Goal: Task Accomplishment & Management: Use online tool/utility

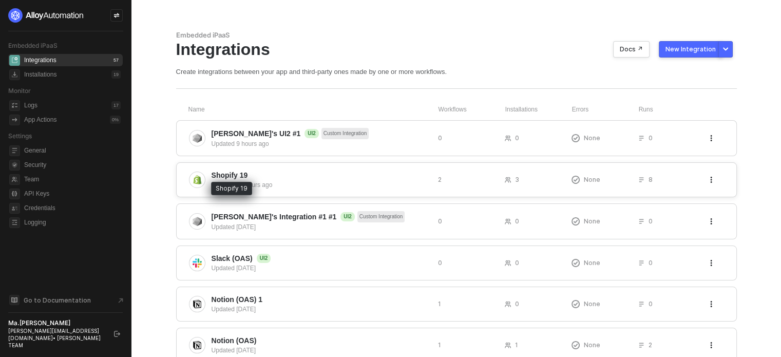
click at [211, 179] on span "Shopify 19" at bounding box center [229, 175] width 36 height 10
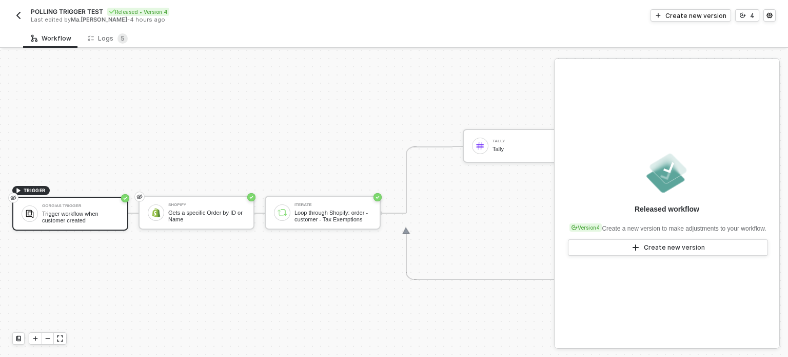
scroll to position [27, 0]
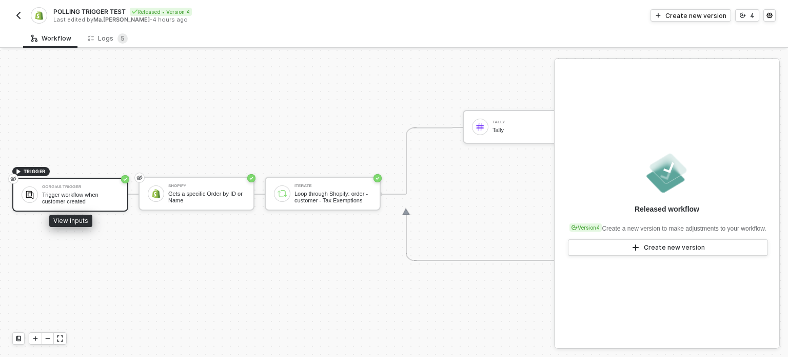
click at [84, 192] on div "Trigger workflow when customer created" at bounding box center [80, 197] width 77 height 13
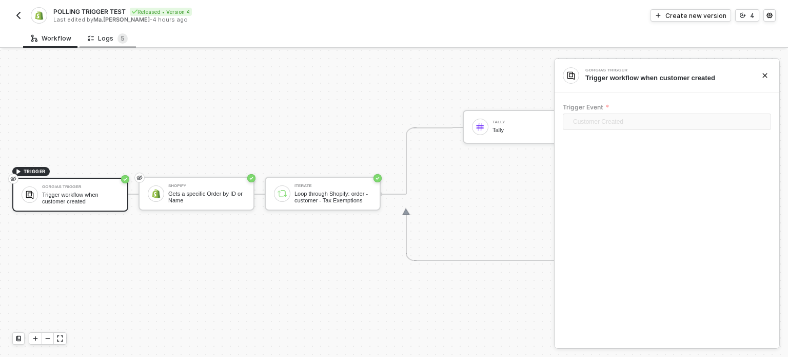
click at [111, 36] on div "Logs 5" at bounding box center [108, 38] width 40 height 10
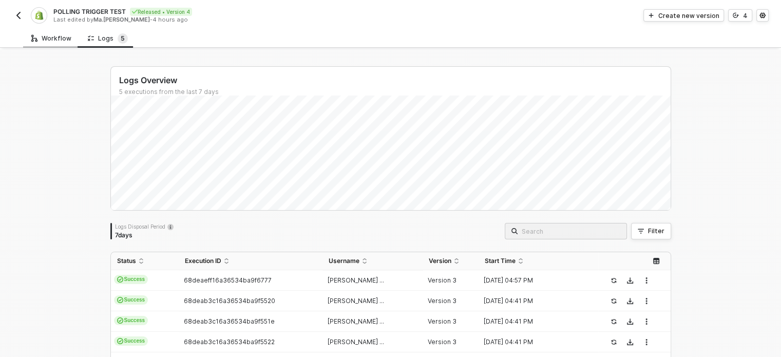
click at [46, 36] on div "Workflow" at bounding box center [51, 38] width 40 height 8
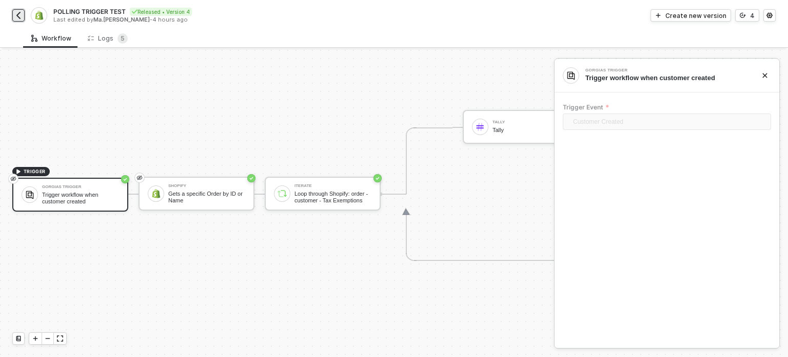
click at [24, 13] on button "button" at bounding box center [18, 15] width 12 height 12
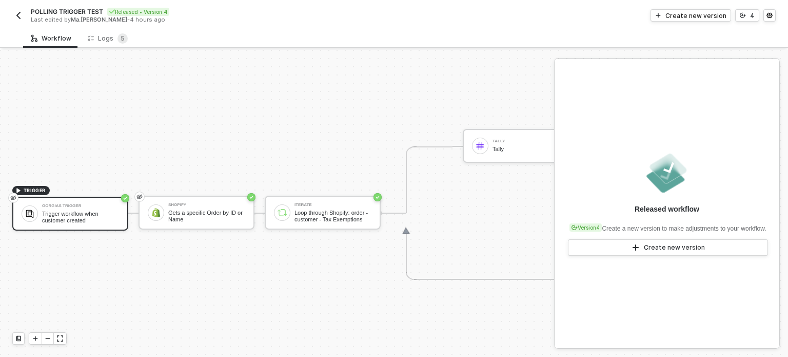
scroll to position [27, 0]
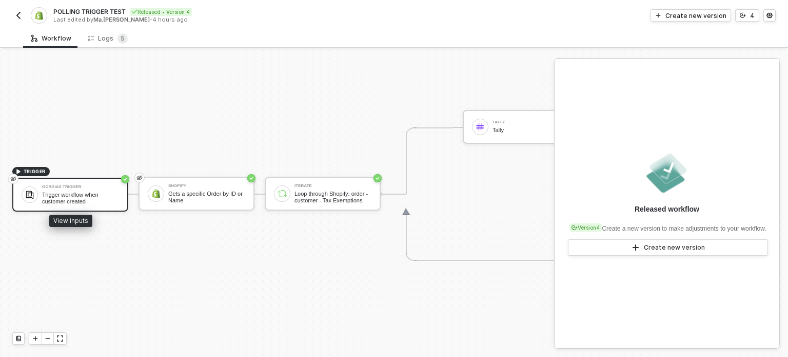
click at [85, 196] on div "Trigger workflow when customer created" at bounding box center [80, 197] width 77 height 13
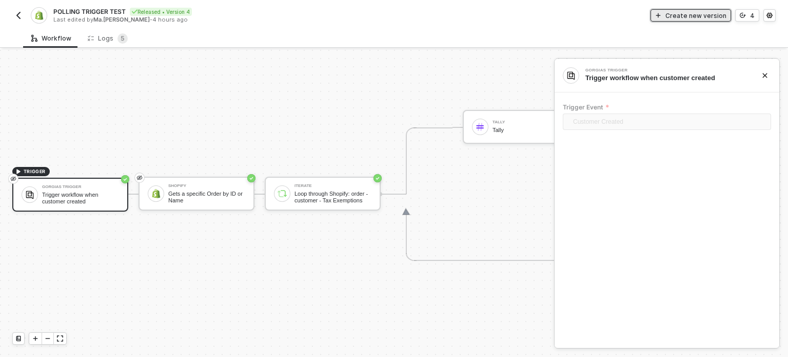
click at [694, 13] on div "Create new version" at bounding box center [696, 15] width 61 height 9
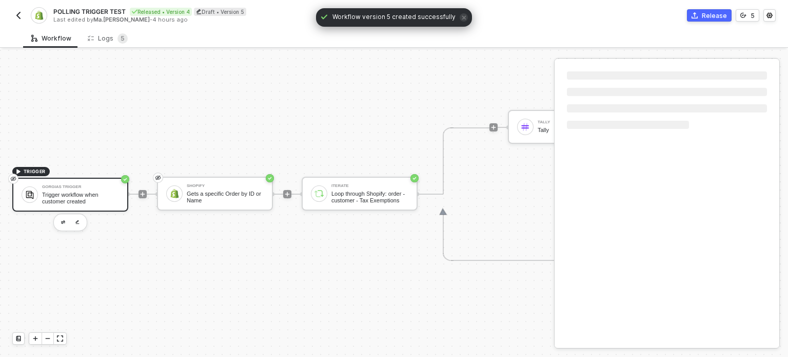
click at [71, 195] on div "Trigger workflow when customer created" at bounding box center [80, 197] width 77 height 13
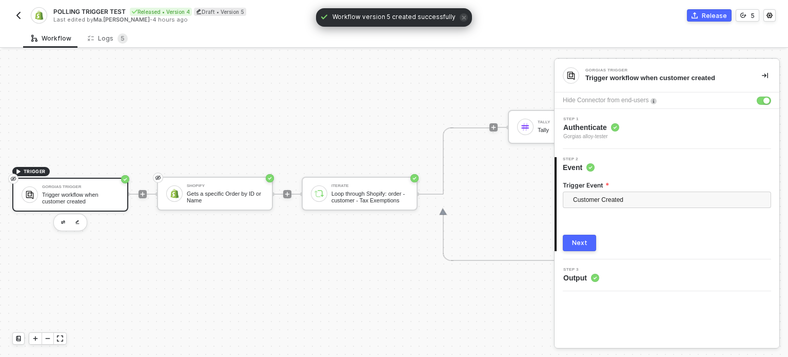
click at [71, 195] on div "Trigger workflow when customer created" at bounding box center [80, 197] width 77 height 13
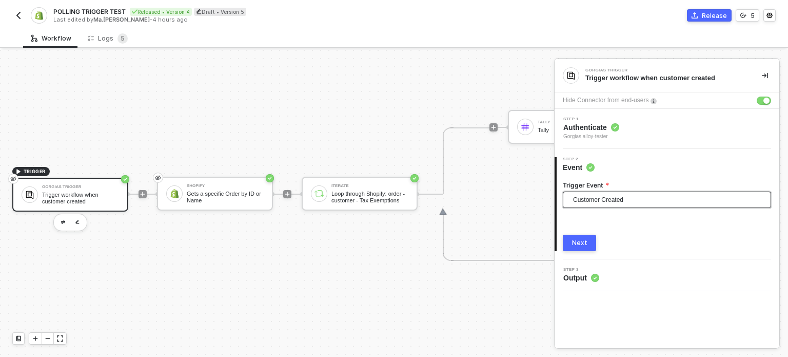
click at [635, 198] on span "Customer Created" at bounding box center [669, 199] width 192 height 15
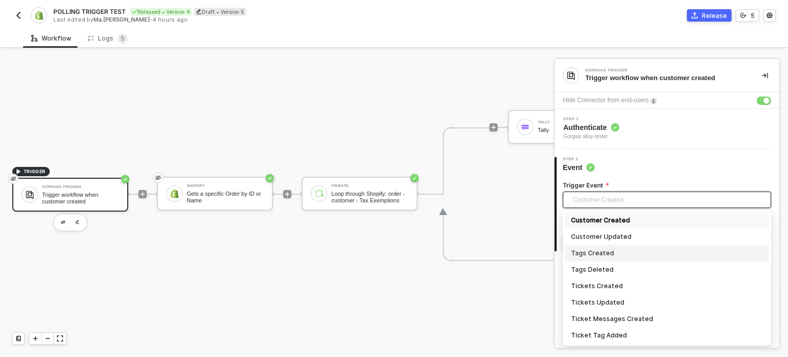
click at [600, 249] on div "Tags Created" at bounding box center [667, 252] width 192 height 11
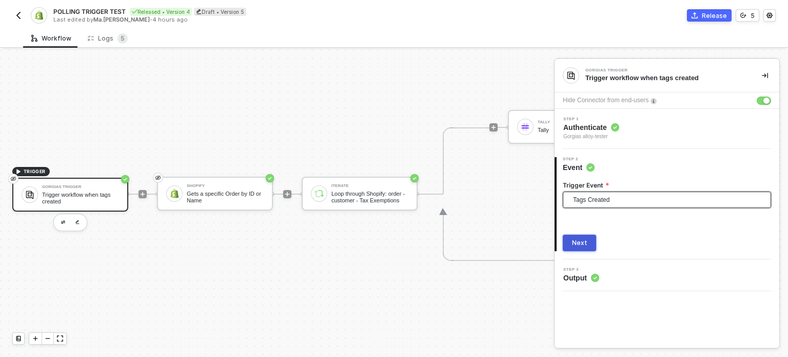
click at [584, 235] on button "Next" at bounding box center [579, 243] width 33 height 16
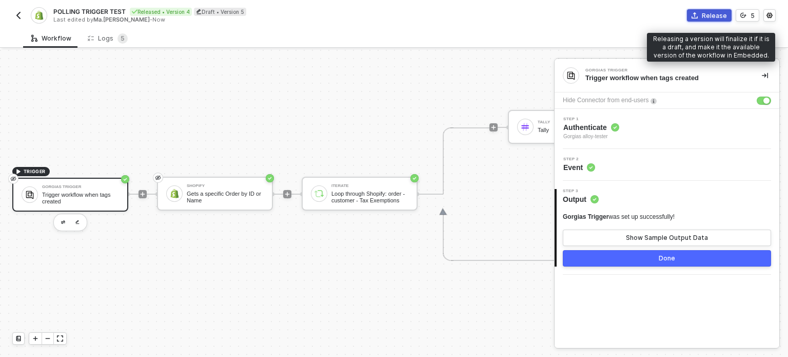
click at [724, 13] on div "Release" at bounding box center [714, 15] width 25 height 9
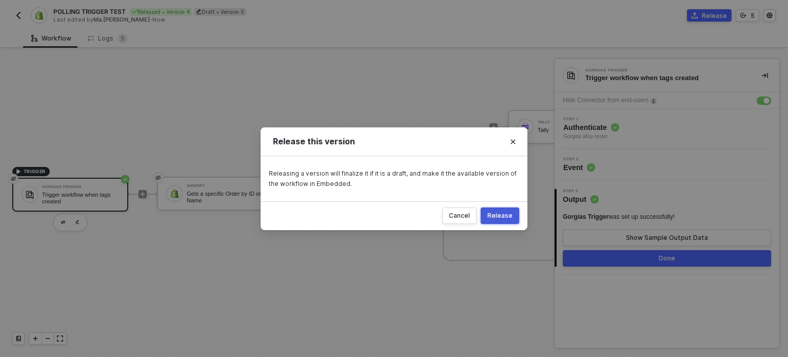
click at [501, 215] on div "Release" at bounding box center [500, 215] width 25 height 8
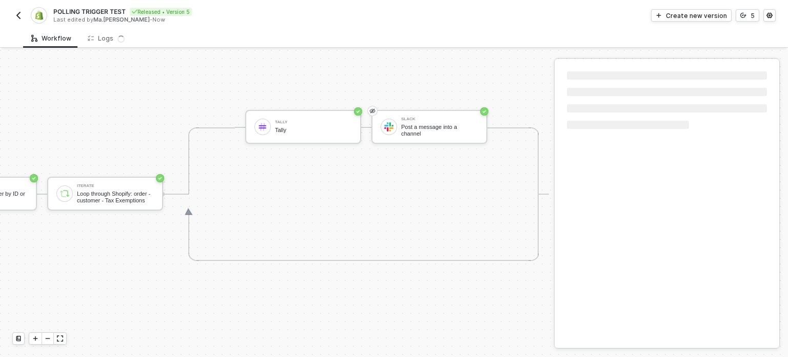
scroll to position [27, 0]
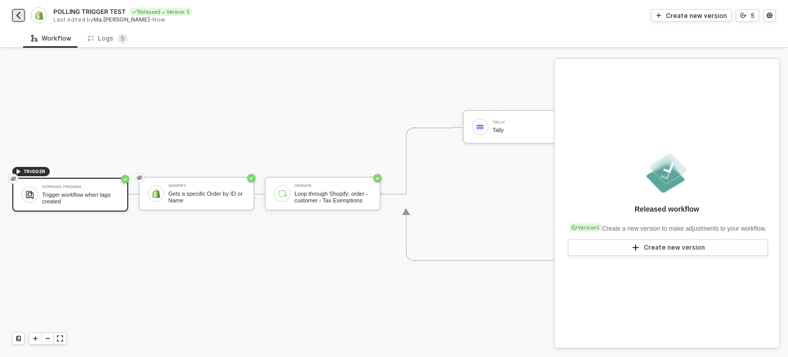
click at [24, 15] on div "POLLING TRIGGER TEST Released • Version 5 Last edited by Ma.Hanna Grace Ercilla…" at bounding box center [203, 15] width 382 height 16
click at [16, 18] on img "button" at bounding box center [18, 15] width 8 height 8
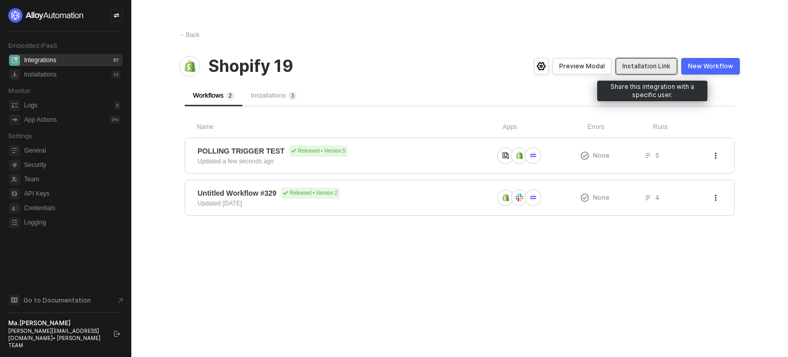
click at [652, 61] on button "Installation Link" at bounding box center [647, 66] width 62 height 16
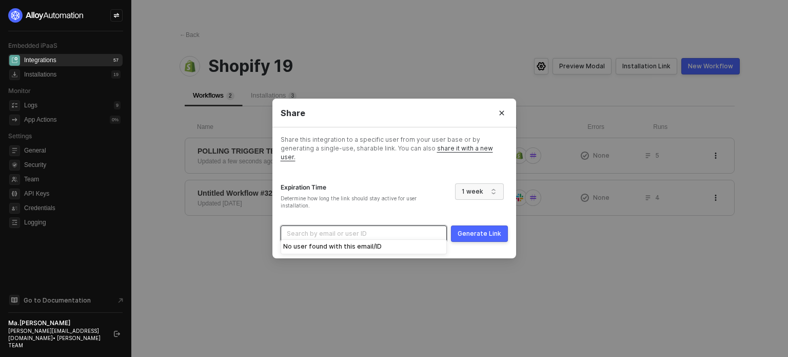
click at [311, 230] on input "search" at bounding box center [364, 233] width 154 height 15
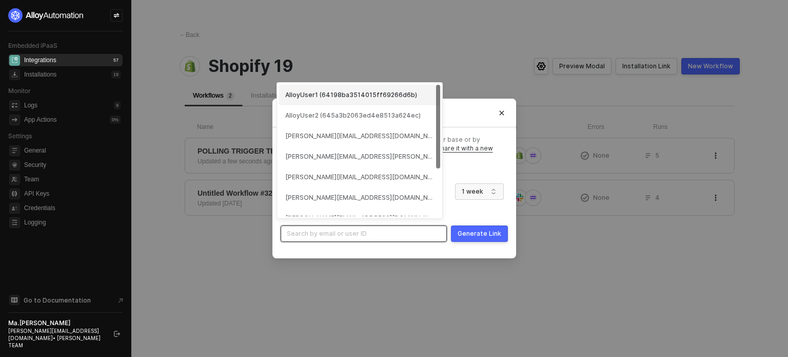
click at [327, 94] on div "AlloyUser1 (64198ba3514015ff69266d6b)" at bounding box center [359, 95] width 149 height 10
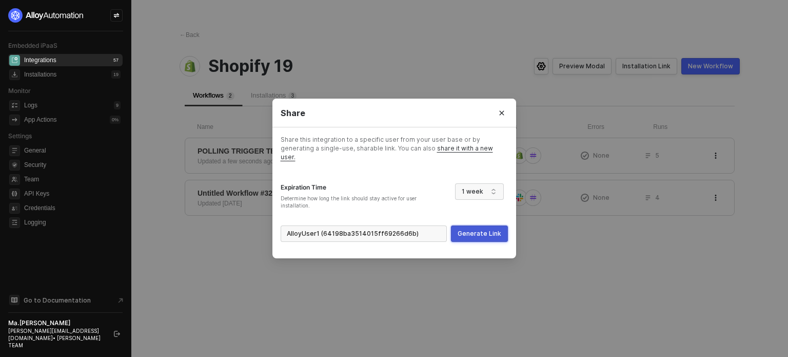
click at [480, 236] on button "Generate Link" at bounding box center [479, 233] width 57 height 16
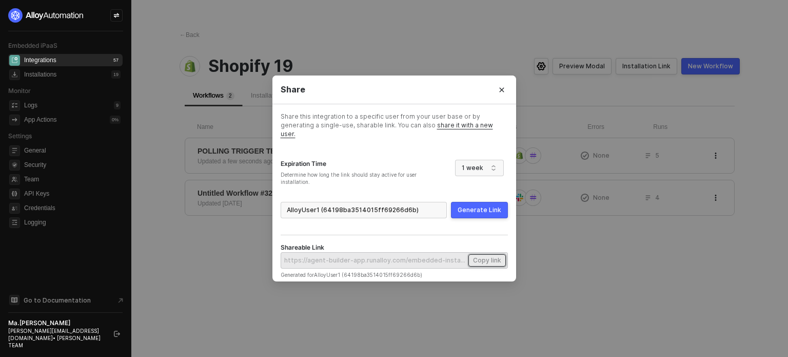
click at [493, 256] on div "Copy link" at bounding box center [487, 260] width 28 height 9
click at [501, 92] on icon "Close" at bounding box center [501, 89] width 5 height 5
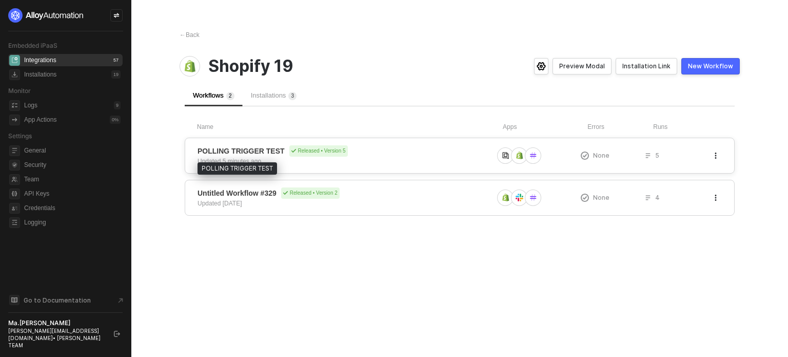
click at [233, 153] on span "POLLING TRIGGER TEST" at bounding box center [241, 151] width 87 height 10
click at [237, 155] on span "POLLING TRIGGER TEST" at bounding box center [241, 151] width 87 height 10
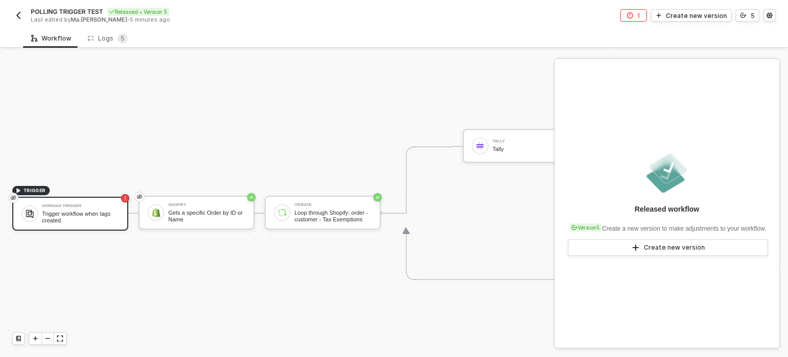
scroll to position [27, 0]
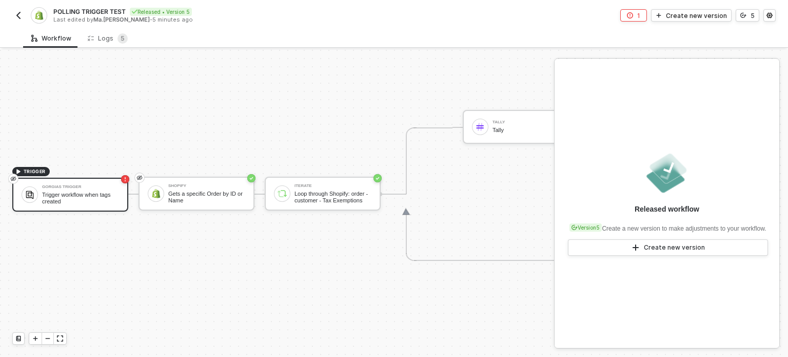
click at [103, 168] on span "TRIGGER Gorgias Trigger Trigger workflow when tags created" at bounding box center [70, 193] width 116 height 55
click at [101, 191] on div "Trigger workflow when tags created" at bounding box center [80, 197] width 77 height 13
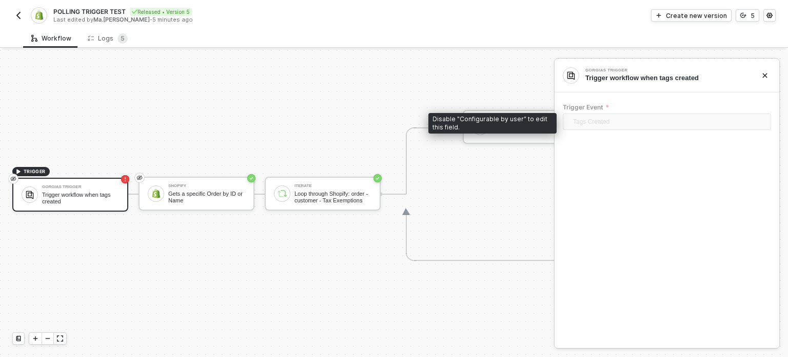
click at [588, 128] on span "Tags Created" at bounding box center [669, 121] width 192 height 15
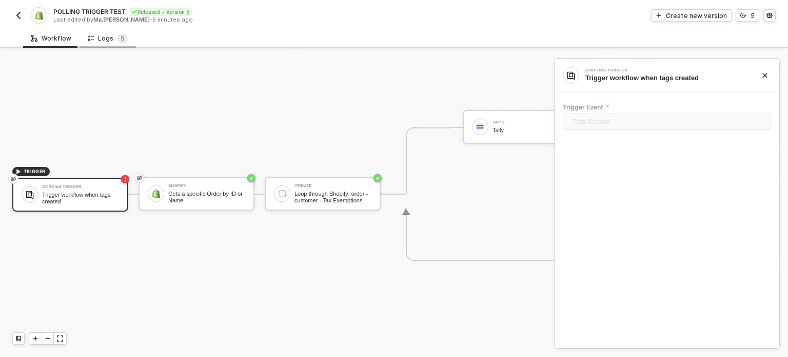
click at [93, 40] on div "Logs 5" at bounding box center [108, 38] width 40 height 10
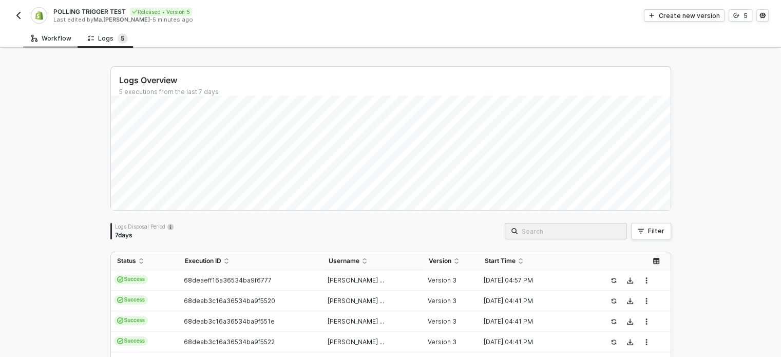
click at [63, 37] on div "Workflow" at bounding box center [51, 38] width 40 height 8
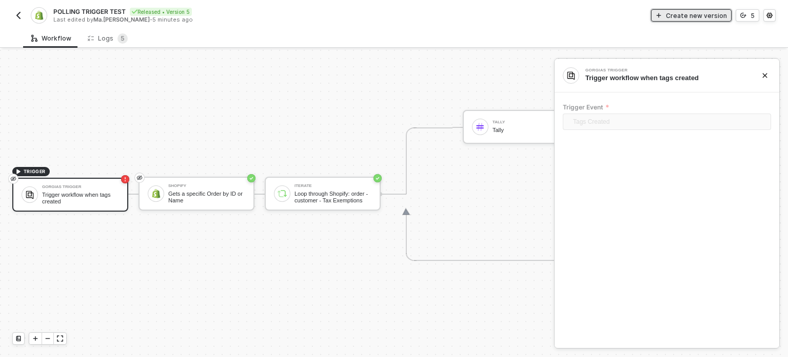
click at [700, 13] on div "Create new version" at bounding box center [696, 15] width 61 height 9
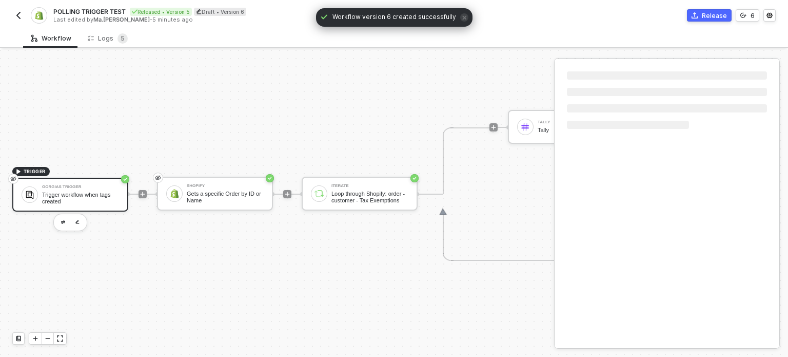
click at [93, 191] on div "Trigger workflow when tags created" at bounding box center [80, 197] width 77 height 13
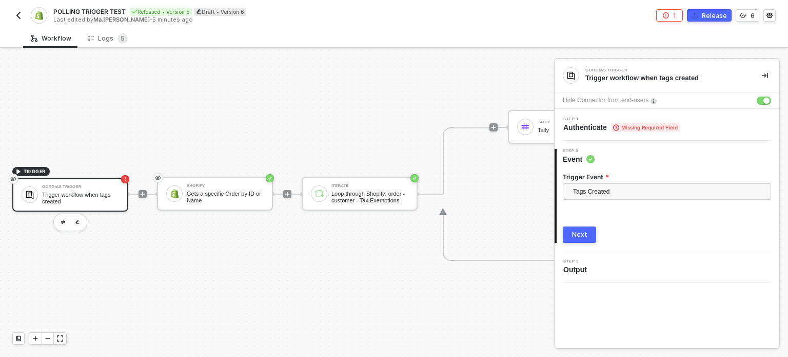
click at [627, 121] on div "Step 1 Authenticate Missing Required Field" at bounding box center [622, 124] width 117 height 15
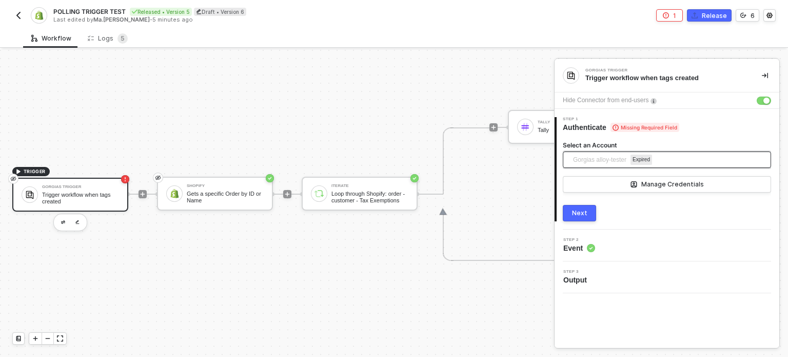
click at [659, 153] on span "Gorgias alloy-tester Expired" at bounding box center [664, 159] width 183 height 16
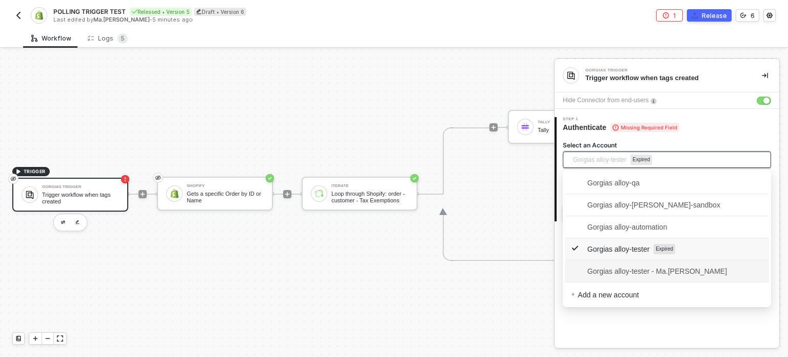
click at [638, 269] on span "Gorgias alloy-tester - Ma.Hanna Grace Ercilla" at bounding box center [649, 270] width 156 height 11
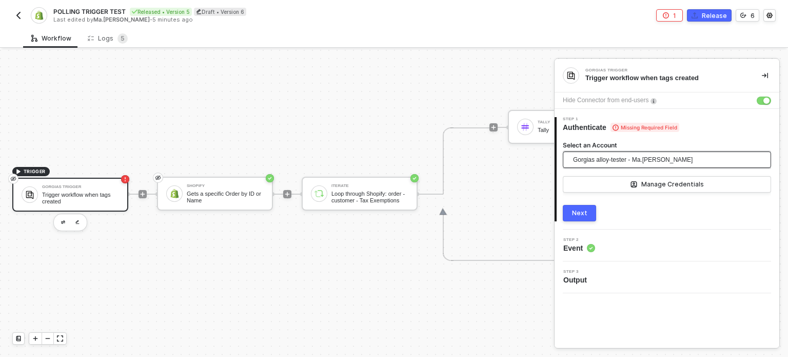
click at [651, 152] on span "Gorgias alloy-tester - Ma.Hanna Grace Ercilla" at bounding box center [633, 159] width 120 height 15
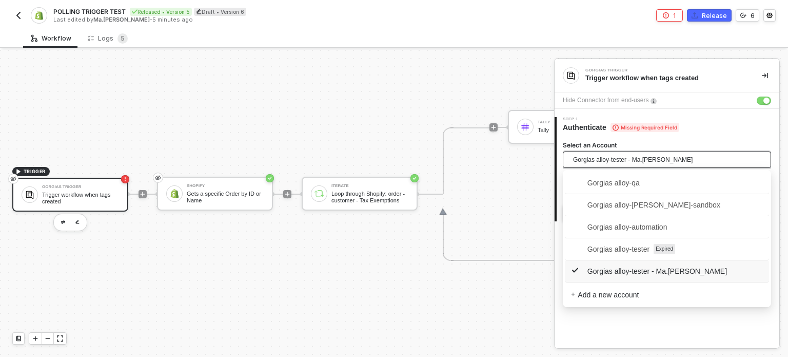
drag, startPoint x: 651, startPoint y: 344, endPoint x: 633, endPoint y: 223, distance: 123.0
click at [651, 342] on div "Gorgias Trigger Trigger workflow when tags created Hide Connector from end-user…" at bounding box center [667, 203] width 225 height 288
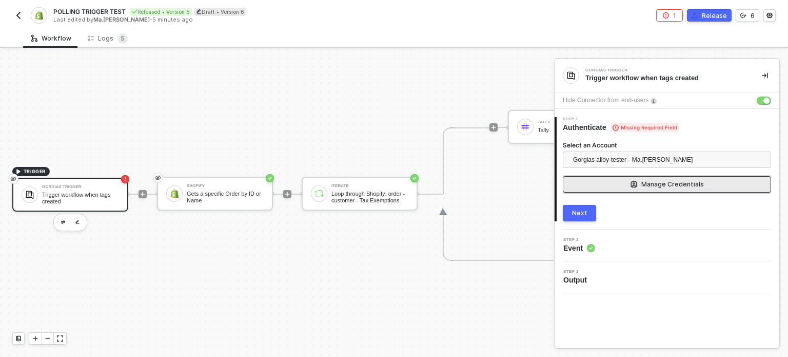
click at [650, 182] on div "Manage Credentials" at bounding box center [673, 184] width 63 height 8
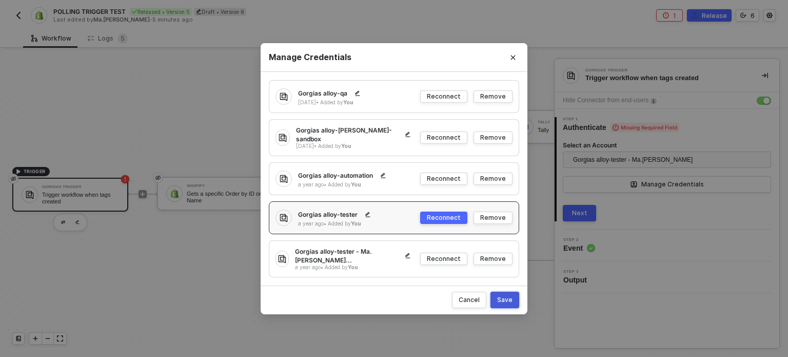
click at [505, 295] on div "Save" at bounding box center [504, 299] width 15 height 9
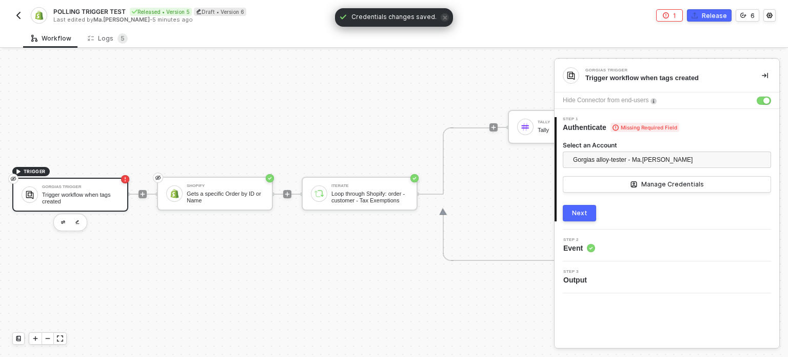
click at [567, 203] on div "Select an Account Gorgias alloy-tester - Ma.Hanna Grace Ercilla Manage Credenti…" at bounding box center [667, 173] width 208 height 64
click at [567, 211] on button "Next" at bounding box center [579, 213] width 33 height 16
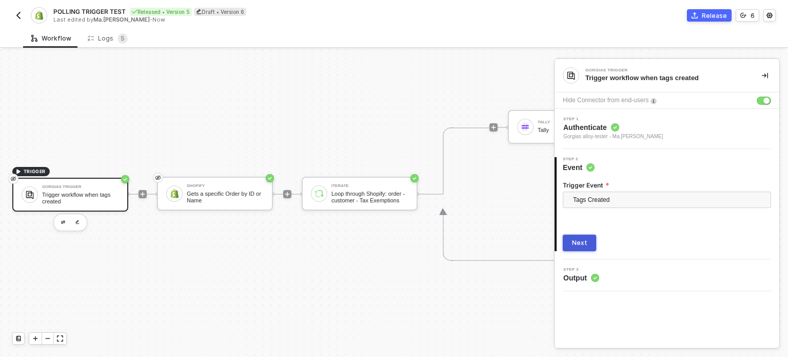
click at [588, 239] on button "Next" at bounding box center [579, 243] width 33 height 16
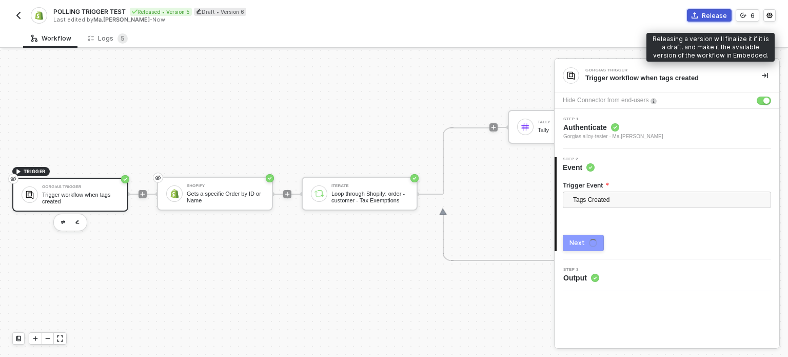
click at [721, 16] on div "Release" at bounding box center [714, 15] width 25 height 9
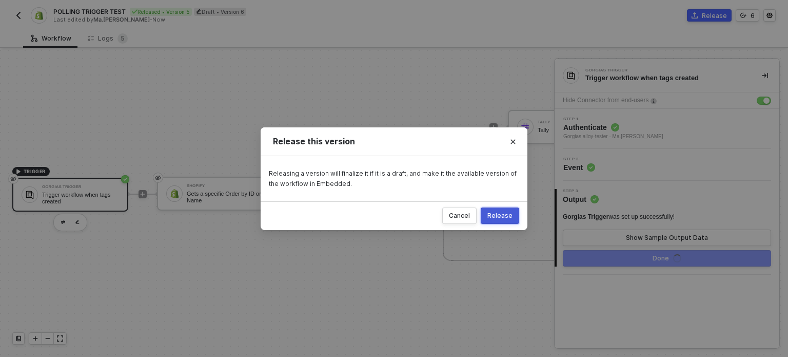
click at [503, 218] on div "Release" at bounding box center [500, 215] width 25 height 8
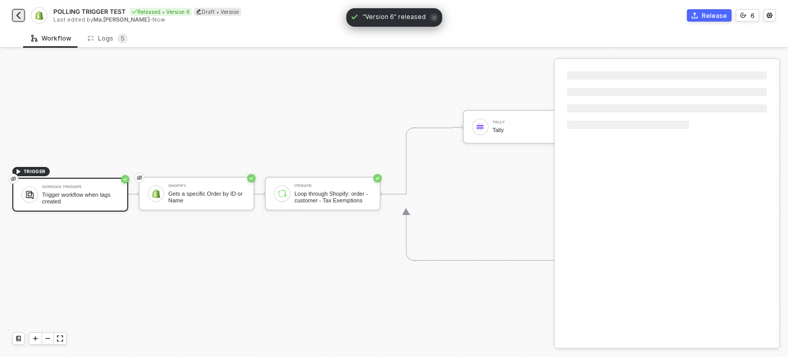
click at [22, 18] on img "button" at bounding box center [18, 15] width 8 height 8
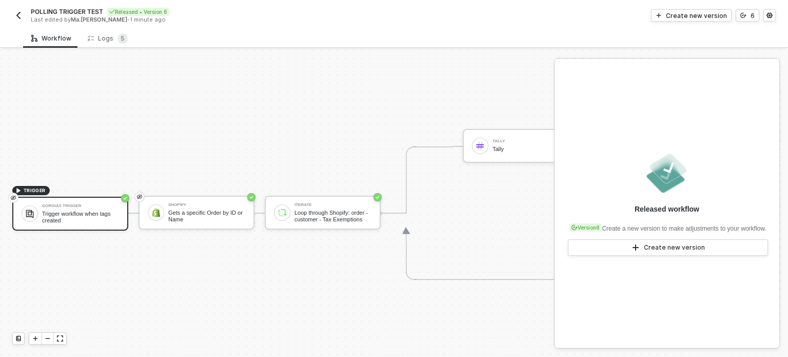
scroll to position [27, 0]
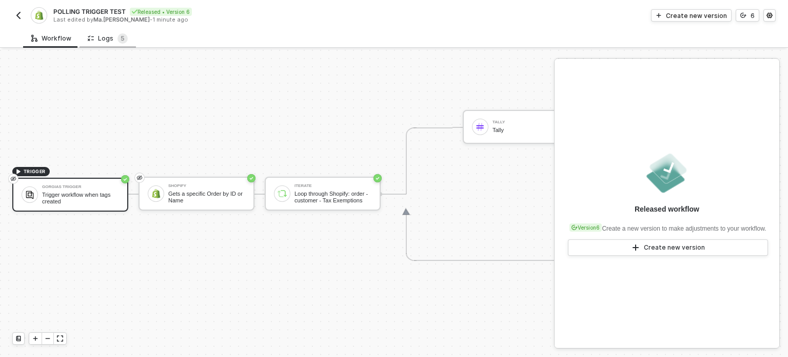
click at [111, 30] on div "Logs 5" at bounding box center [108, 38] width 56 height 19
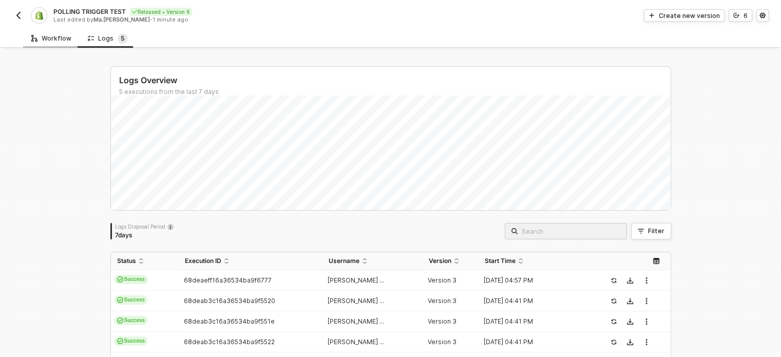
click at [63, 32] on div "Workflow" at bounding box center [51, 38] width 56 height 19
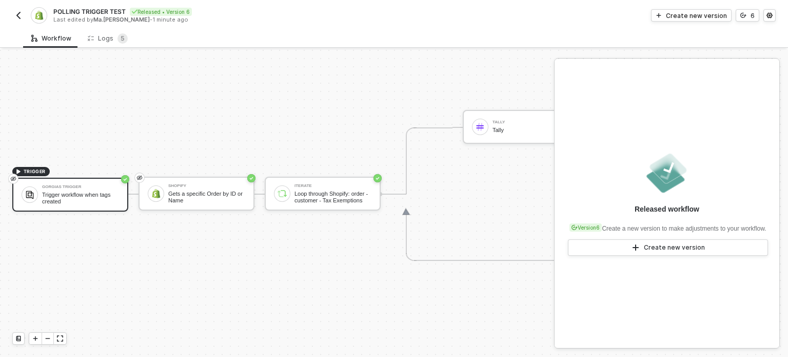
click at [12, 11] on div "POLLING TRIGGER TEST Released • Version 6 Last edited by Ma.Hanna Grace Ercilla…" at bounding box center [394, 14] width 788 height 29
click at [22, 16] on img "button" at bounding box center [18, 15] width 8 height 8
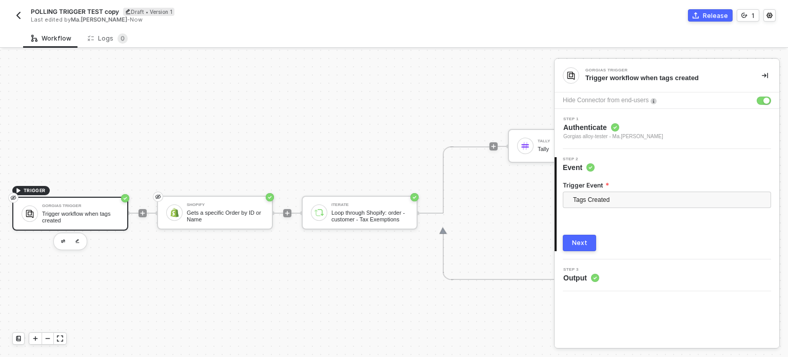
scroll to position [27, 0]
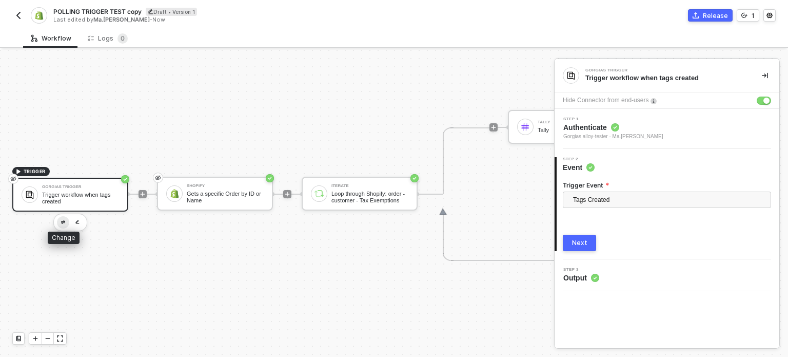
click at [60, 217] on button "button" at bounding box center [63, 222] width 12 height 12
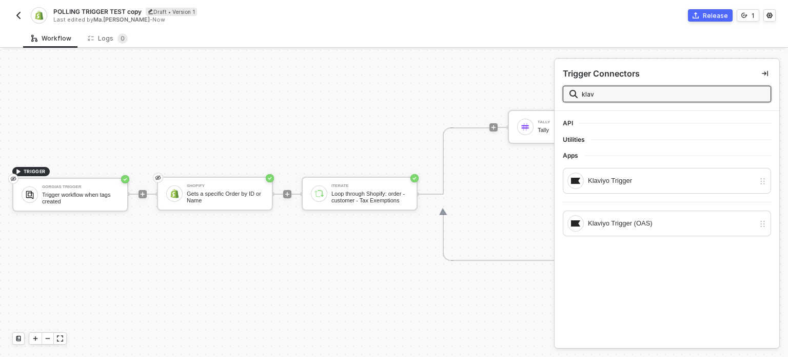
type input "klav"
click at [631, 198] on div "Klaviyo Trigger" at bounding box center [667, 185] width 208 height 34
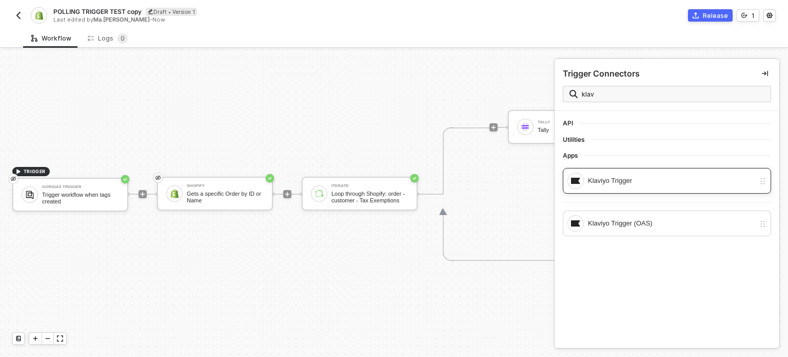
click at [633, 186] on div "Klaviyo Trigger" at bounding box center [661, 180] width 187 height 16
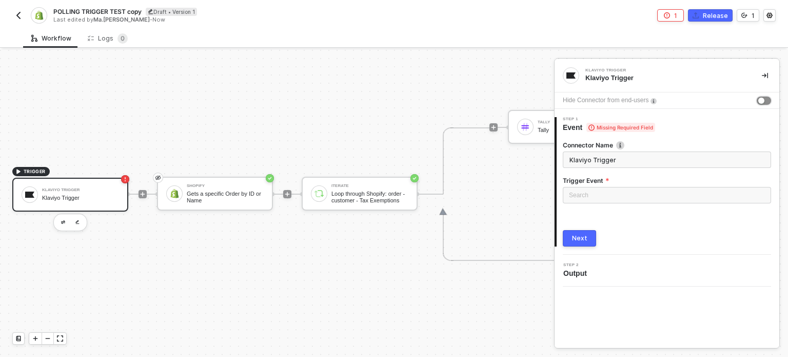
click at [764, 98] on div "button" at bounding box center [762, 101] width 6 height 6
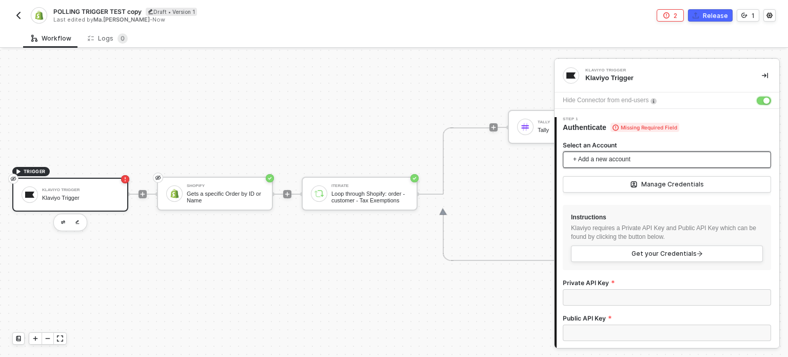
click at [601, 163] on span "+ Add a new account" at bounding box center [669, 159] width 192 height 16
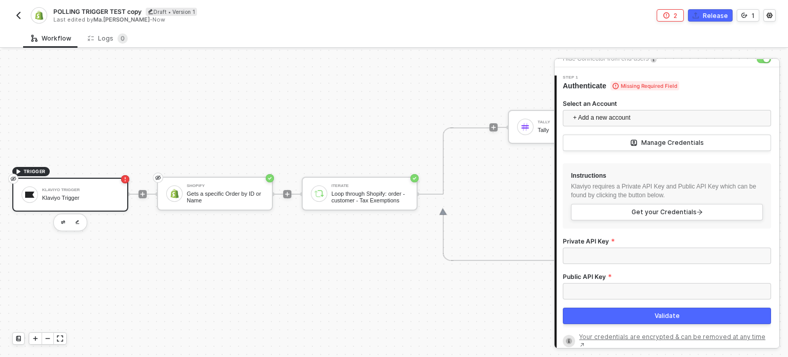
scroll to position [103, 0]
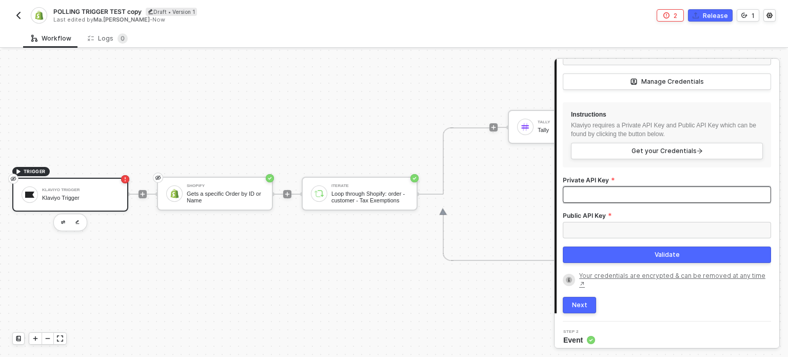
click at [585, 191] on input "Private API Key" at bounding box center [667, 194] width 208 height 16
paste input "pk_1d8d4f84692819631c3b79c14388d0763e"
type input "pk_1d8d4f84692819631c3b79c14388d0763e"
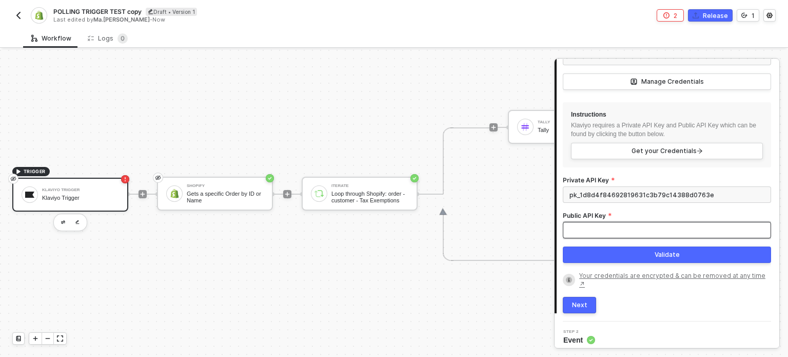
click at [594, 222] on input "Public API Key" at bounding box center [667, 230] width 208 height 16
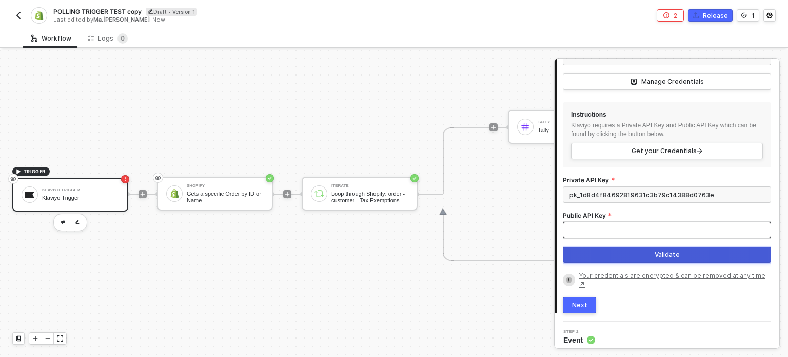
paste input "Wg9f5H"
type input "Wg9f5H"
click at [655, 254] on div "Validate" at bounding box center [667, 255] width 25 height 8
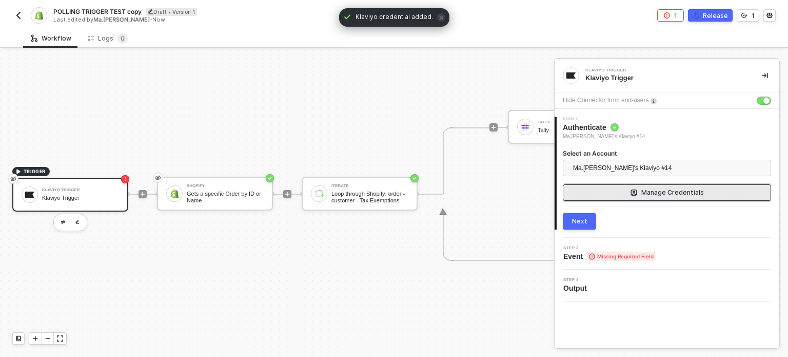
scroll to position [0, 0]
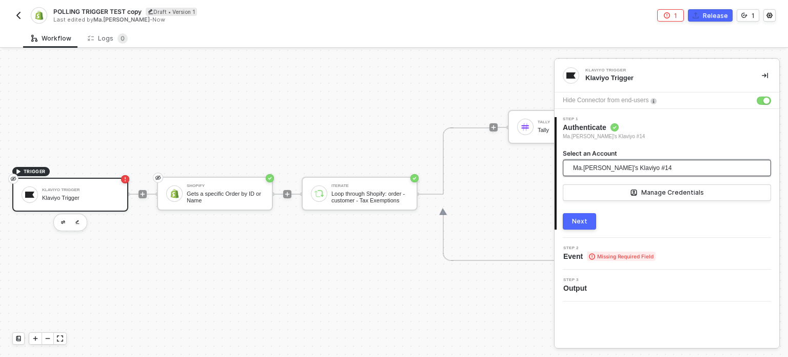
drag, startPoint x: 597, startPoint y: 171, endPoint x: 621, endPoint y: 164, distance: 25.0
click at [597, 171] on span "Ma.[PERSON_NAME]'s Klaviyo #14" at bounding box center [622, 167] width 99 height 15
click at [613, 166] on span "Ma.[PERSON_NAME]'s Klaviyo #14" at bounding box center [622, 167] width 99 height 15
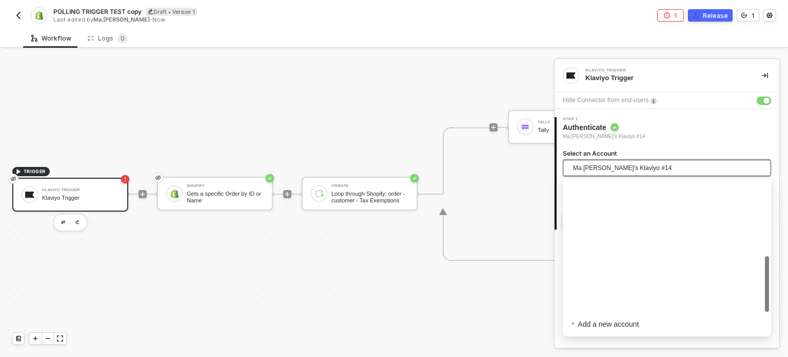
scroll to position [178, 0]
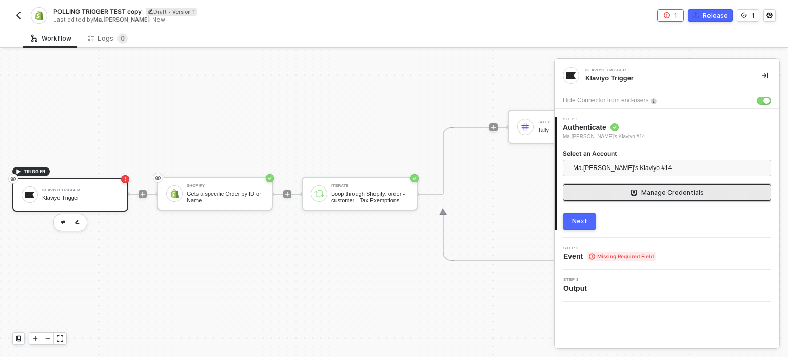
click at [641, 191] on button "Manage Credentials" at bounding box center [667, 192] width 208 height 16
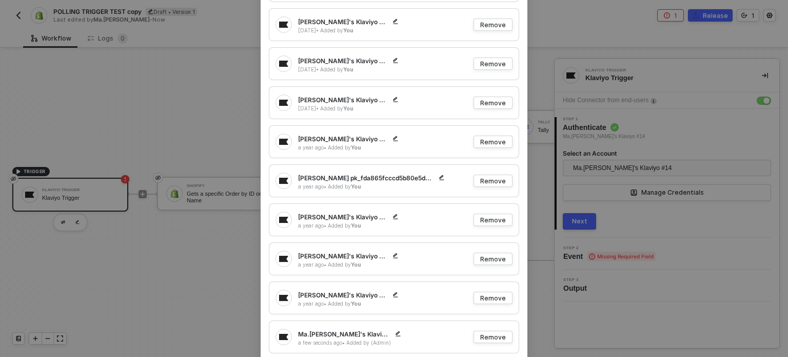
scroll to position [257, 0]
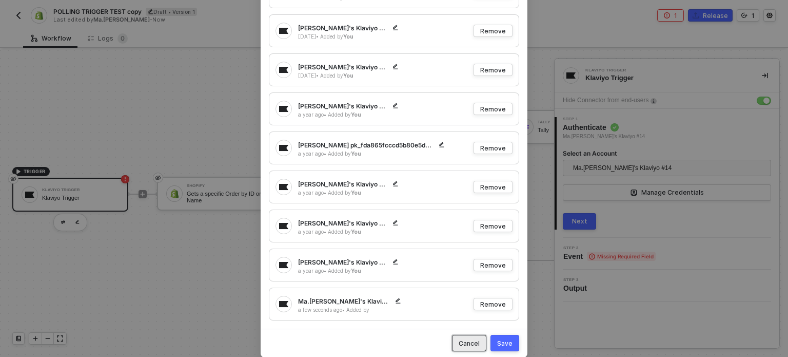
click at [475, 348] on button "Cancel" at bounding box center [469, 343] width 34 height 16
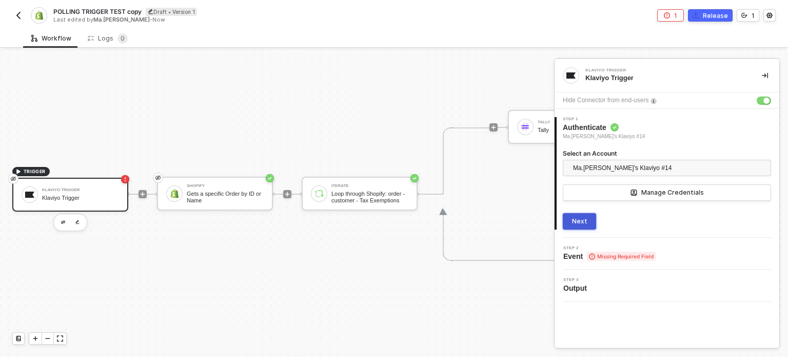
click at [581, 225] on div "Next" at bounding box center [579, 221] width 15 height 8
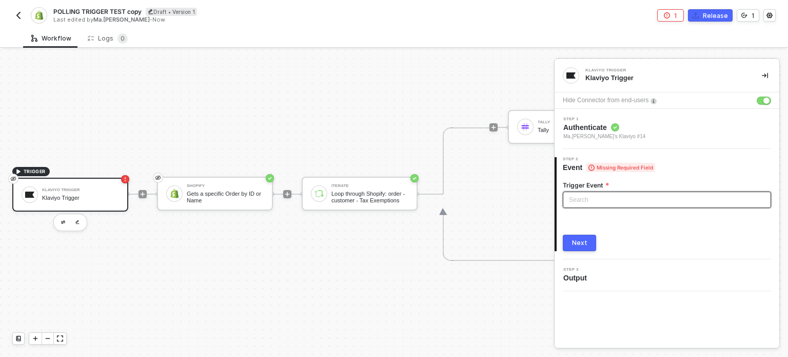
click at [611, 200] on input "search" at bounding box center [667, 199] width 196 height 15
click at [670, 196] on input "search" at bounding box center [667, 199] width 196 height 15
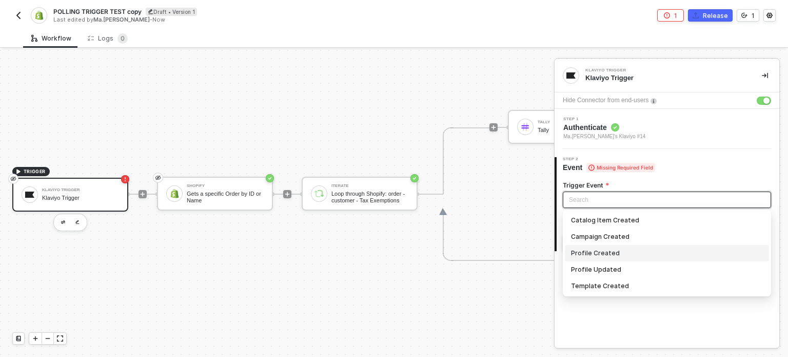
click at [591, 250] on div "Profile Created" at bounding box center [667, 252] width 192 height 11
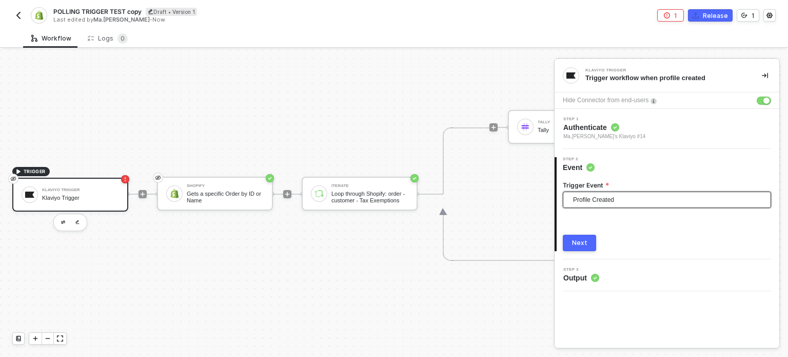
click at [591, 250] on button "Next" at bounding box center [579, 243] width 33 height 16
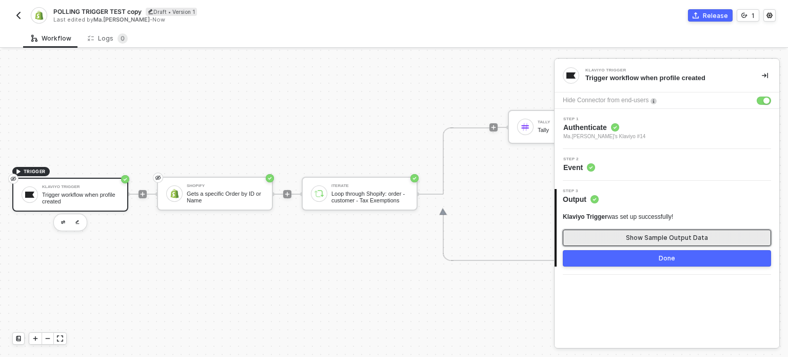
click at [688, 241] on div "Show Sample Output Data" at bounding box center [667, 238] width 82 height 8
click at [654, 237] on div "Show Sample Output Data" at bounding box center [667, 238] width 82 height 8
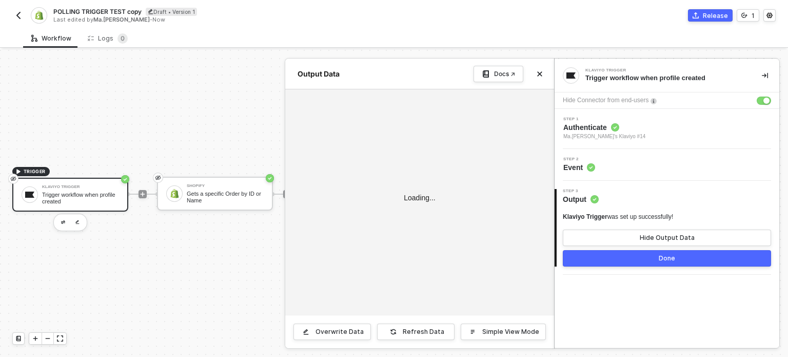
type textarea "{ "type": "profile", "id": "01GDDKASAP8TKDDA2GRZDSVP4H", "attributes": { "email…"
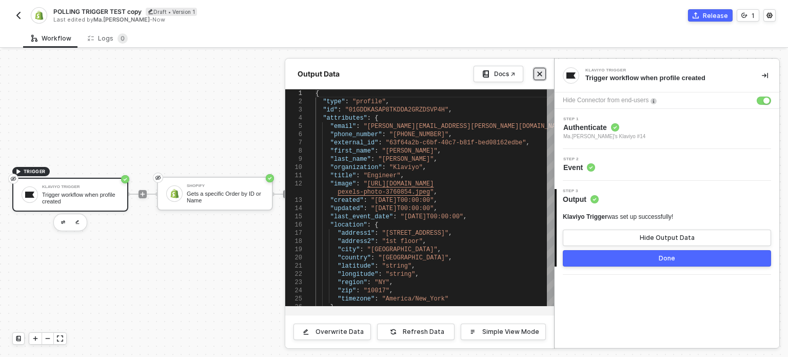
click at [540, 73] on icon "icon-close" at bounding box center [540, 74] width 5 height 5
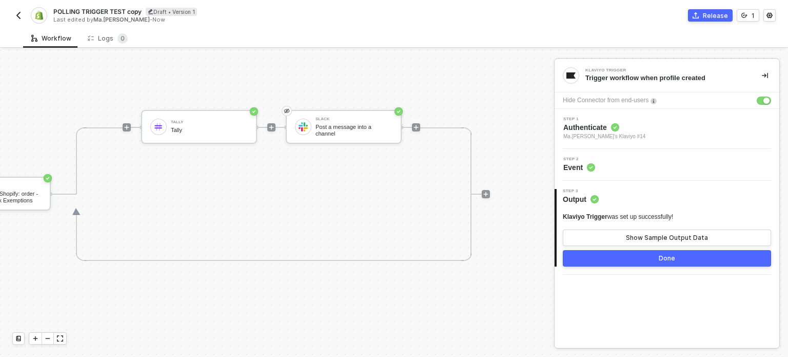
scroll to position [27, 375]
click at [348, 117] on div "Slack" at bounding box center [354, 119] width 77 height 4
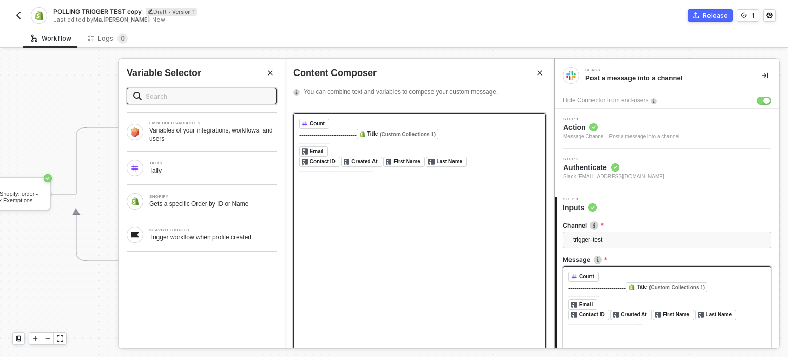
click at [478, 162] on div "﻿ Contact ID ﻿ ﻿ Created At ﻿ ﻿ First Name ﻿ ﻿ Last Name ﻿ ﻿" at bounding box center [419, 162] width 241 height 10
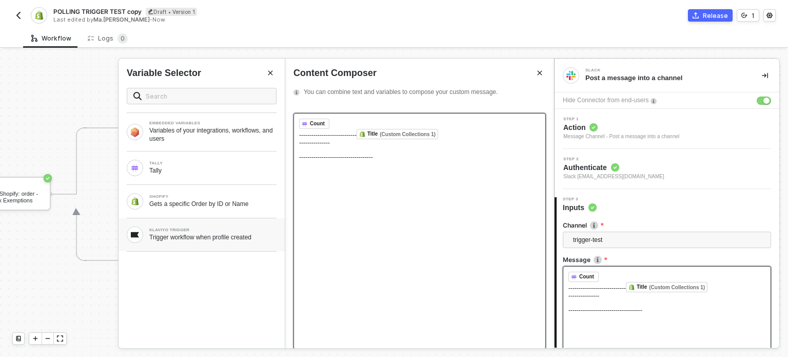
click at [193, 240] on div "Trigger workflow when profile created" at bounding box center [212, 237] width 127 height 8
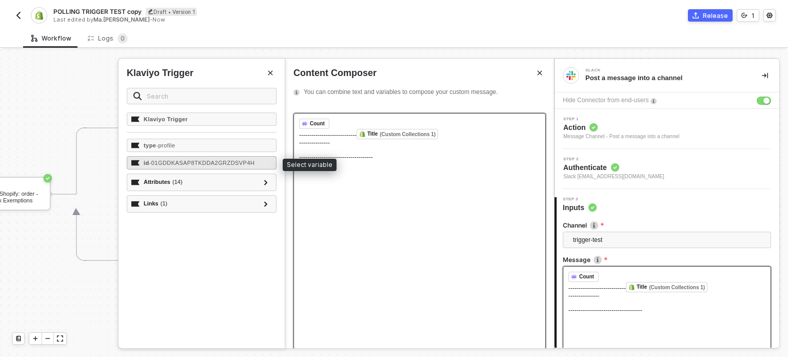
click at [183, 162] on span "- 01GDDKASAP8TKDDA2GRZDSVP4H" at bounding box center [202, 163] width 106 height 6
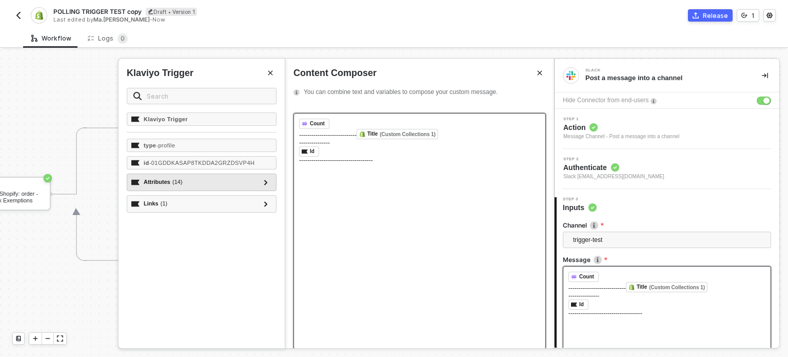
click at [181, 185] on span "( 14 )" at bounding box center [177, 182] width 10 height 9
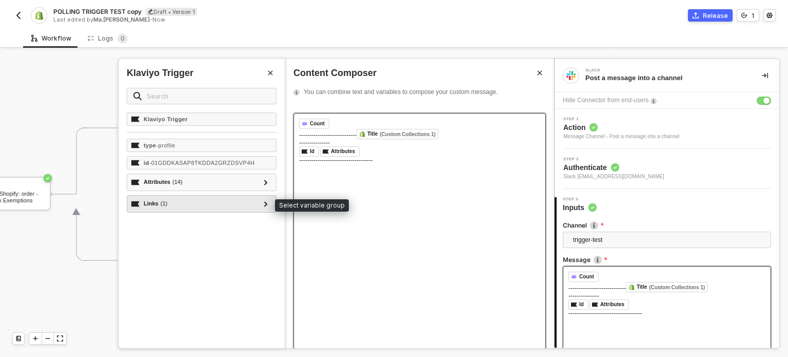
drag, startPoint x: 176, startPoint y: 205, endPoint x: 239, endPoint y: 207, distance: 63.7
click at [179, 205] on div "Links ( 1 )" at bounding box center [195, 204] width 128 height 12
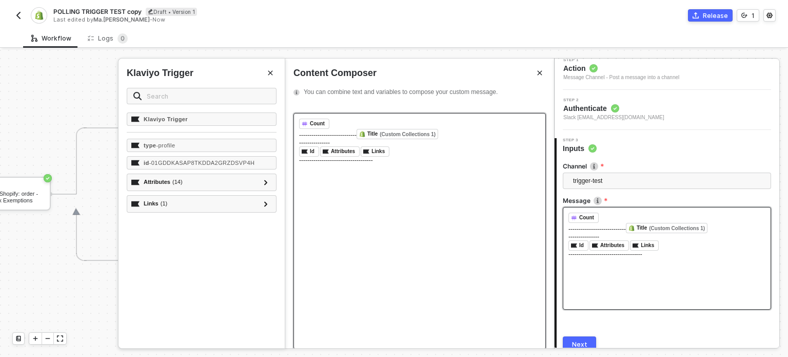
scroll to position [104, 0]
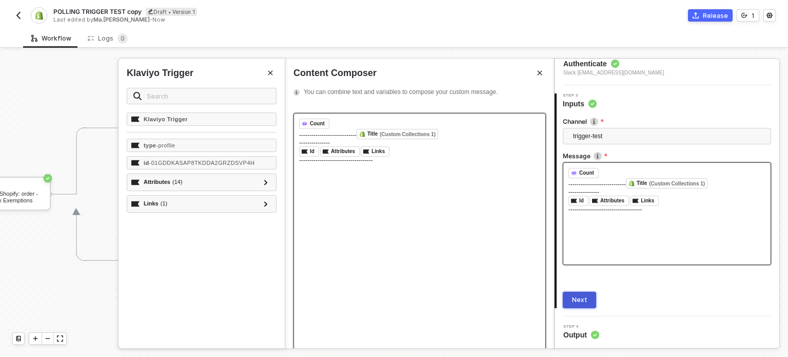
click at [586, 299] on div "Next" at bounding box center [579, 300] width 15 height 8
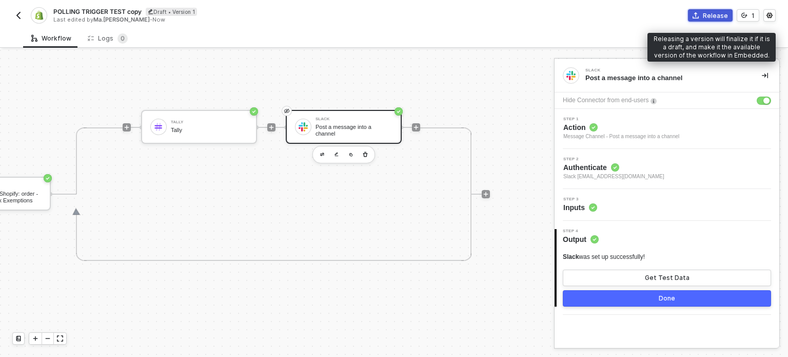
scroll to position [0, 0]
click at [714, 17] on div "Release" at bounding box center [715, 15] width 25 height 9
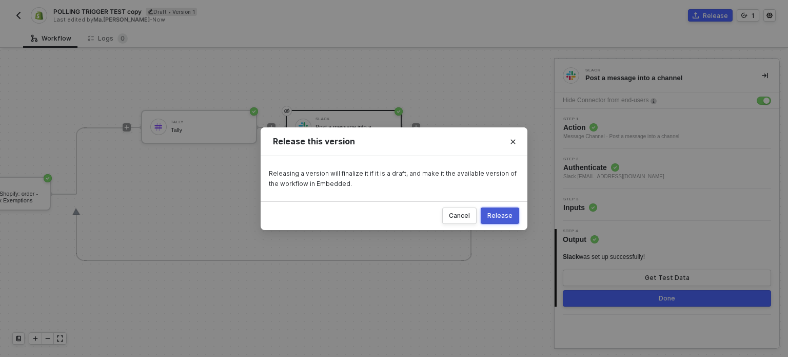
click at [504, 215] on div "Release" at bounding box center [500, 215] width 25 height 8
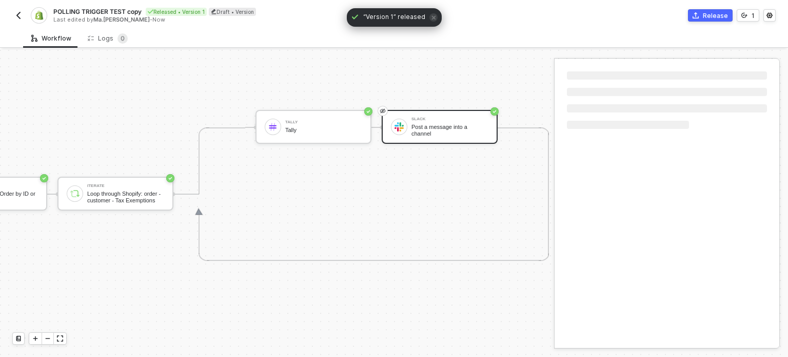
scroll to position [27, 215]
click at [21, 20] on button "button" at bounding box center [18, 15] width 12 height 12
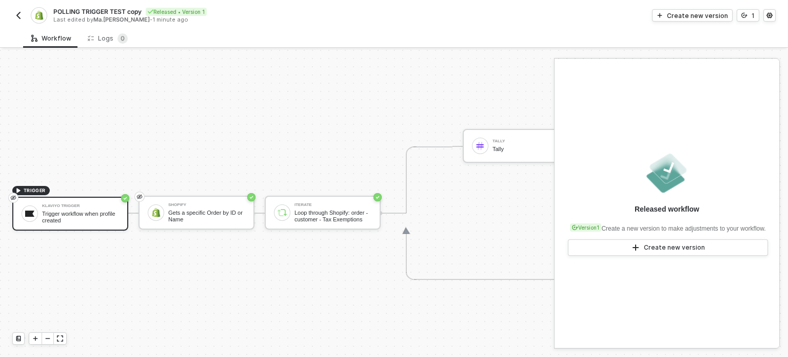
scroll to position [27, 0]
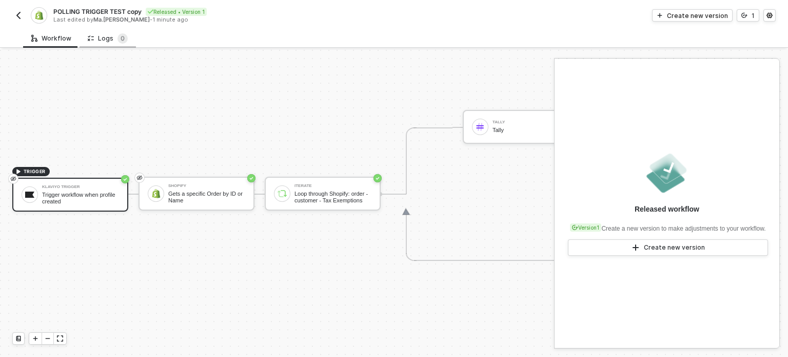
click at [105, 38] on div "Logs 0" at bounding box center [108, 38] width 40 height 10
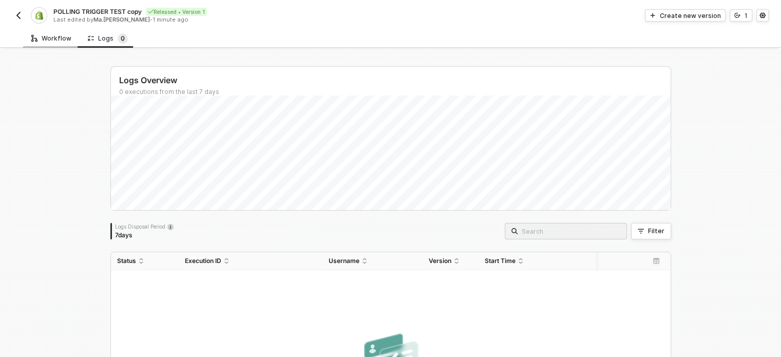
click at [53, 32] on div "Workflow" at bounding box center [51, 38] width 56 height 19
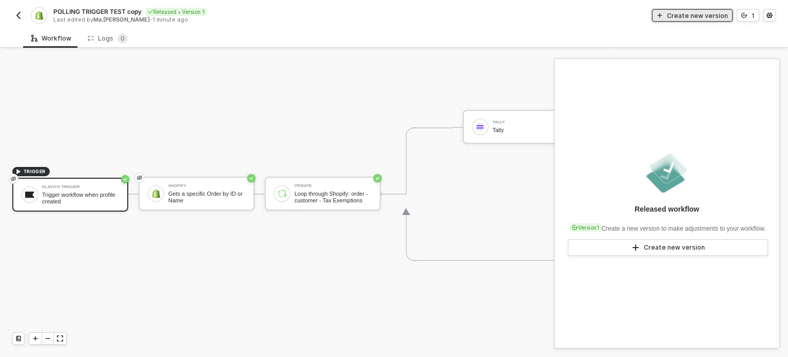
click at [708, 15] on div "Create new version" at bounding box center [697, 15] width 61 height 9
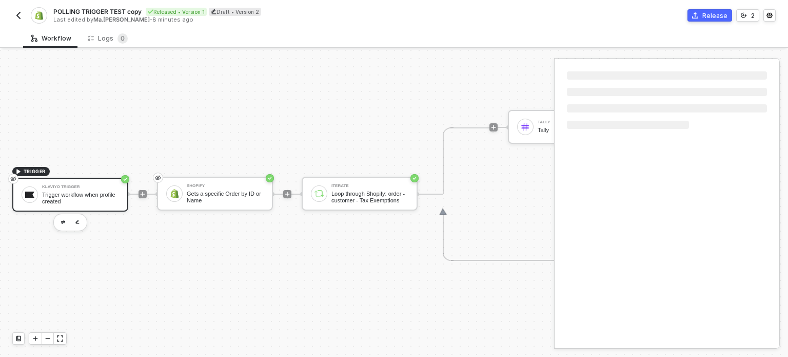
drag, startPoint x: 71, startPoint y: 188, endPoint x: 81, endPoint y: 184, distance: 10.1
click at [72, 191] on div "Trigger workflow when profile created" at bounding box center [80, 197] width 77 height 13
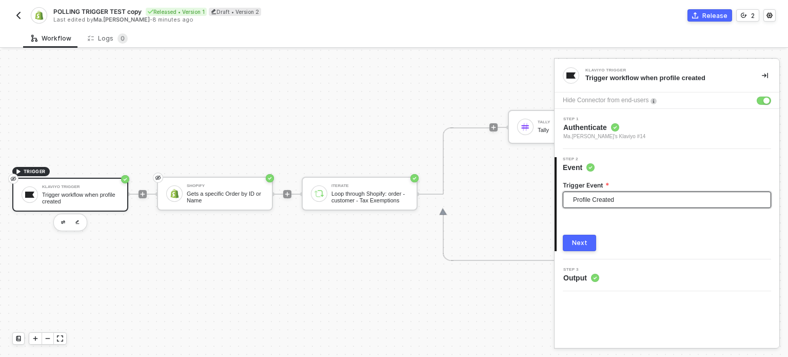
click at [596, 203] on span "Profile Created" at bounding box center [669, 199] width 192 height 15
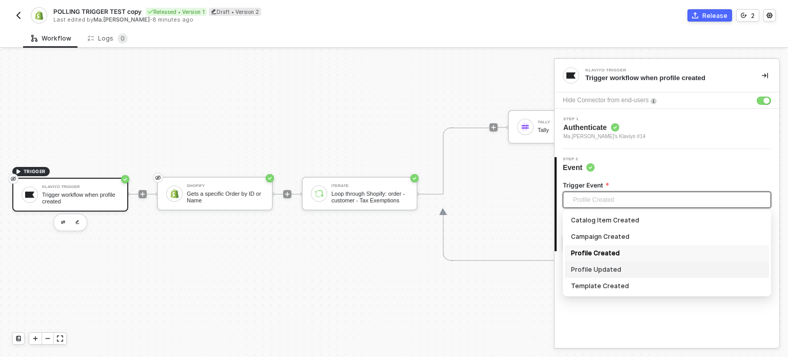
click at [610, 266] on div "Profile Updated" at bounding box center [667, 269] width 192 height 11
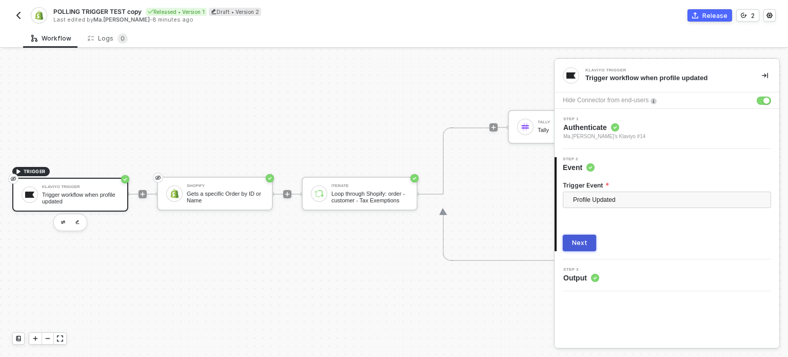
click at [587, 242] on button "Next" at bounding box center [579, 243] width 33 height 16
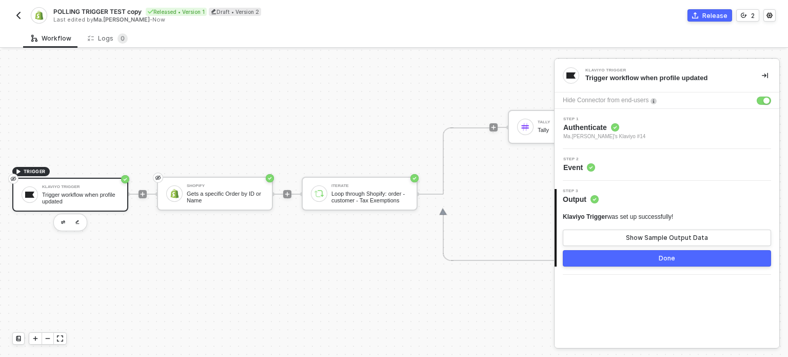
click at [588, 175] on div "Step 2 Event" at bounding box center [667, 165] width 225 height 32
click at [590, 129] on span "Authenticate" at bounding box center [605, 127] width 82 height 10
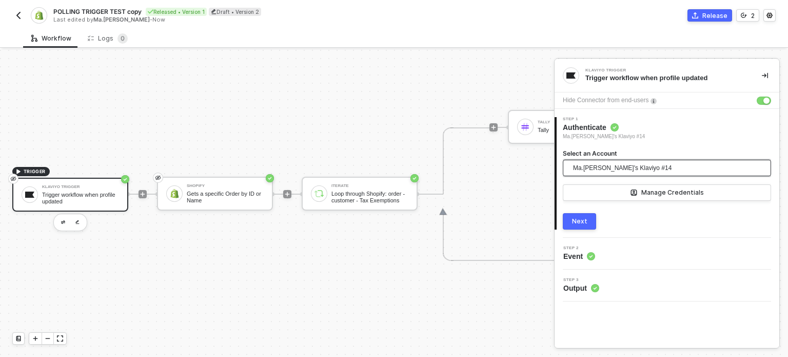
click at [628, 170] on span "Ma.Hanna Grace Ercilla's Klaviyo #14" at bounding box center [622, 167] width 99 height 15
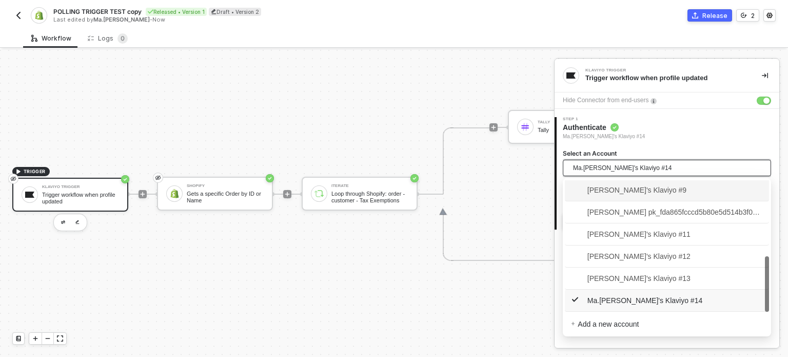
click at [627, 166] on span "Ma.Hanna Grace Ercilla's Klaviyo #14" at bounding box center [622, 167] width 99 height 15
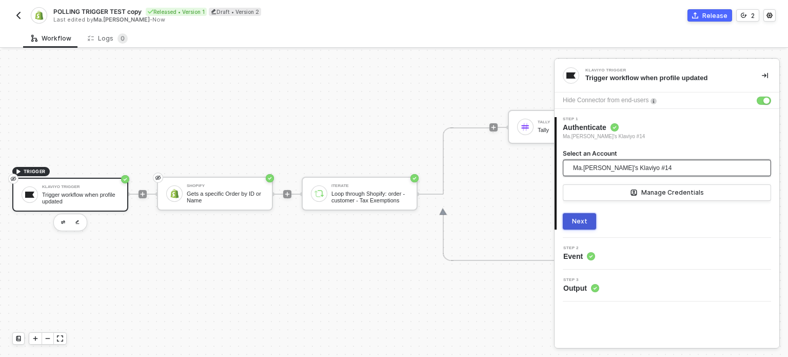
click at [582, 219] on div "Next" at bounding box center [579, 221] width 15 height 8
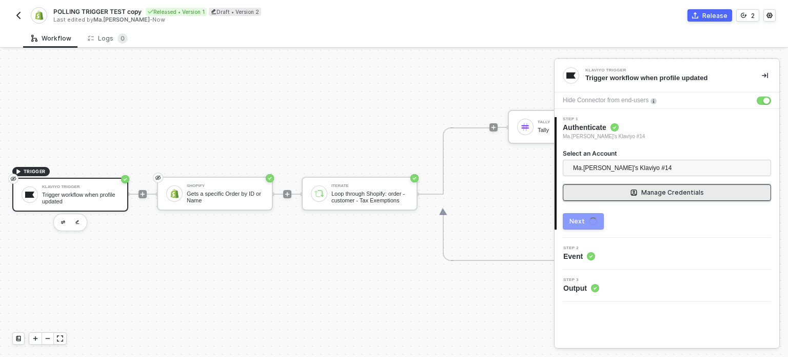
click at [679, 191] on div "Manage Credentials" at bounding box center [673, 192] width 63 height 8
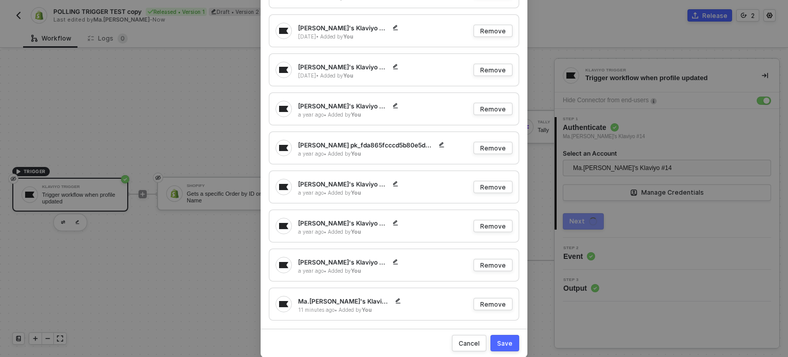
scroll to position [257, 0]
click at [500, 350] on button "Save" at bounding box center [505, 343] width 29 height 16
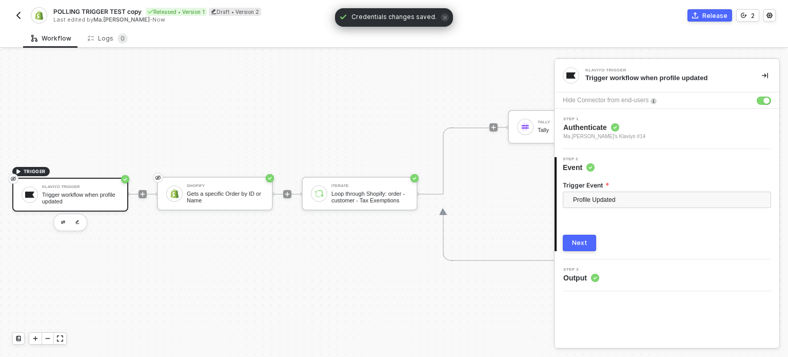
click at [583, 228] on div "Trigger Event Profile Updated Next" at bounding box center [667, 211] width 208 height 79
click at [585, 238] on button "Next" at bounding box center [579, 243] width 33 height 16
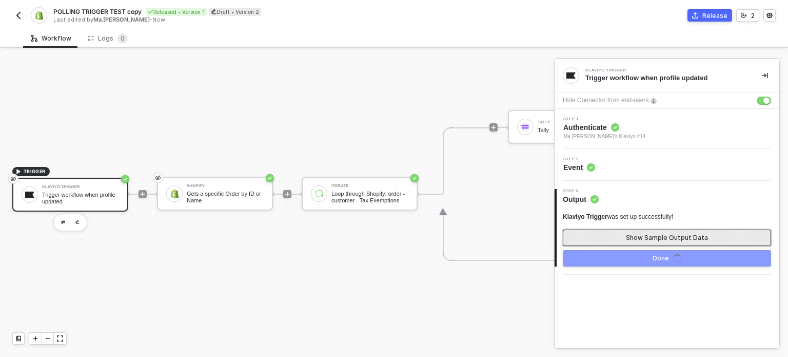
click at [646, 237] on div "Show Sample Output Data" at bounding box center [667, 238] width 82 height 8
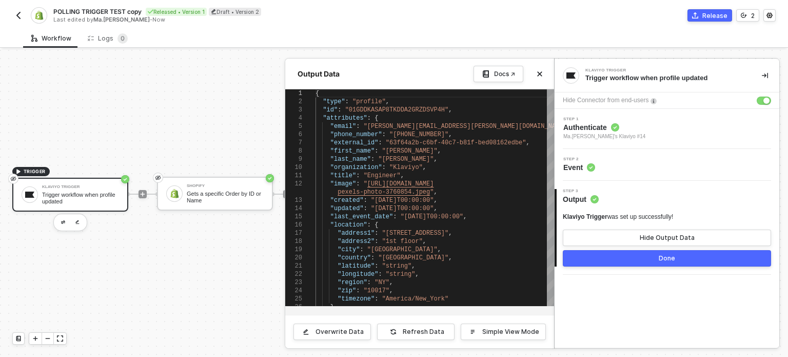
click at [183, 242] on div at bounding box center [394, 203] width 788 height 307
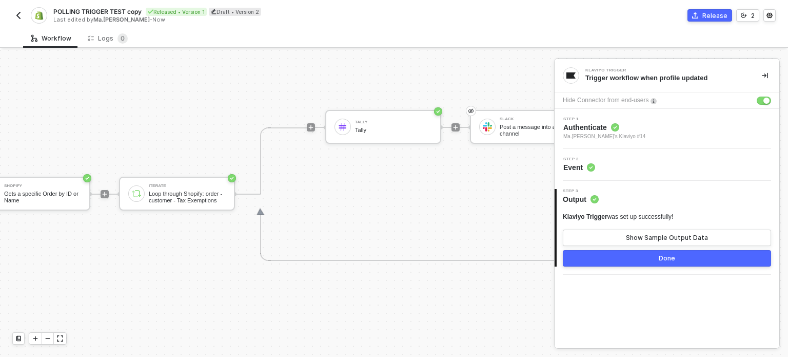
scroll to position [27, 375]
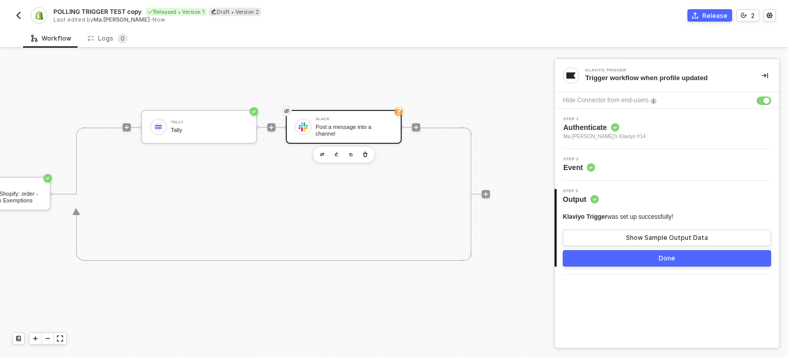
click at [355, 117] on div "Slack" at bounding box center [354, 119] width 77 height 4
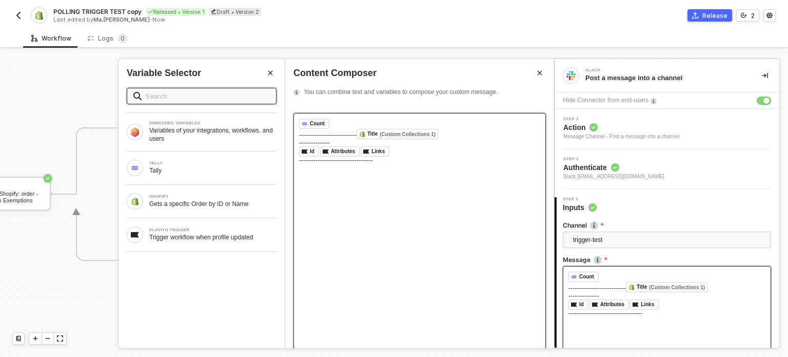
click at [414, 154] on div "﻿ Id ﻿ ﻿ Attributes ﻿ ﻿ Links ﻿ ﻿" at bounding box center [419, 151] width 241 height 10
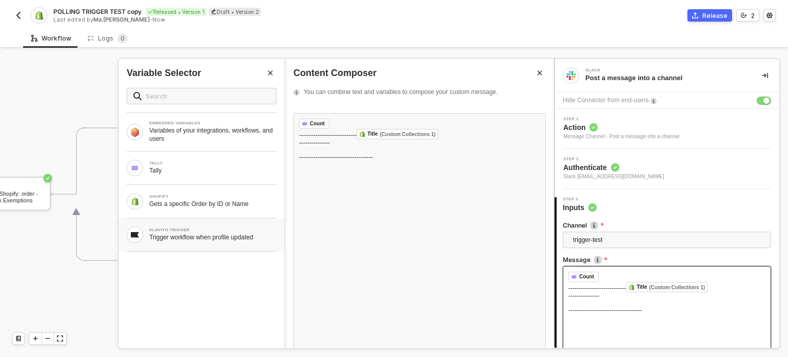
click at [222, 246] on div "KLAVIYO TRIGGER Trigger workflow when profile updated" at bounding box center [202, 234] width 166 height 33
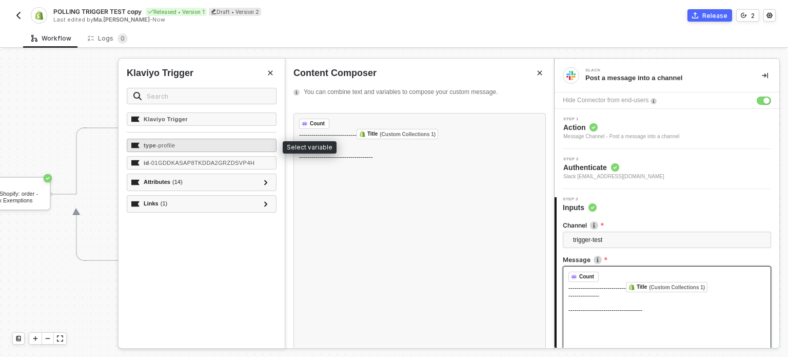
click at [182, 145] on div "type - profile" at bounding box center [202, 145] width 150 height 13
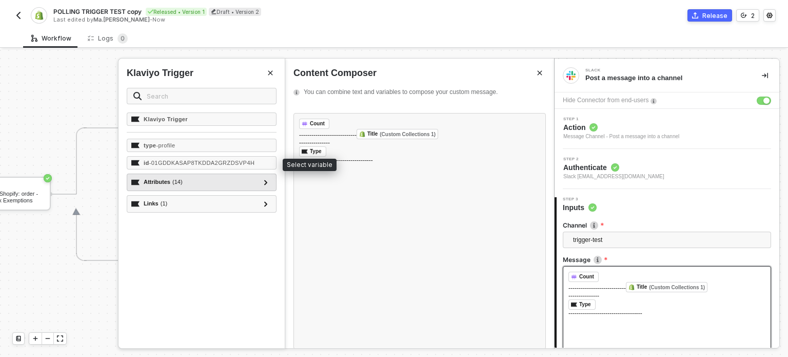
drag, startPoint x: 182, startPoint y: 161, endPoint x: 182, endPoint y: 181, distance: 20.5
click at [182, 163] on span "- 01GDDKASAP8TKDDA2GRZDSVP4H" at bounding box center [202, 163] width 106 height 6
click at [182, 182] on div "Attributes ( 14 )" at bounding box center [195, 182] width 128 height 12
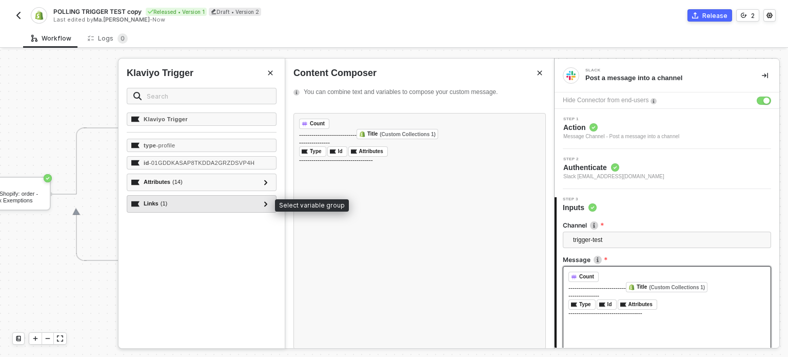
click at [177, 205] on div "Links ( 1 )" at bounding box center [195, 204] width 128 height 12
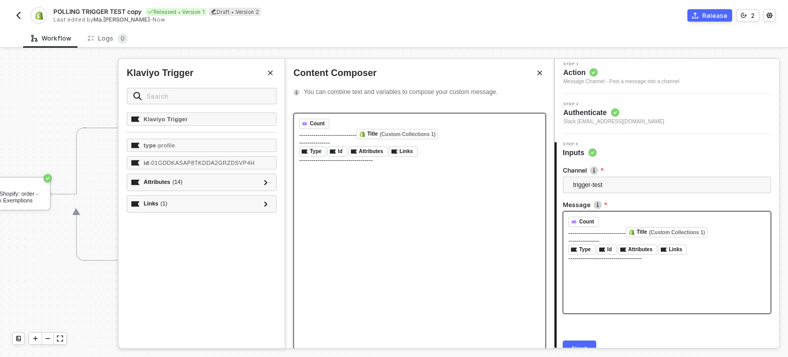
scroll to position [104, 0]
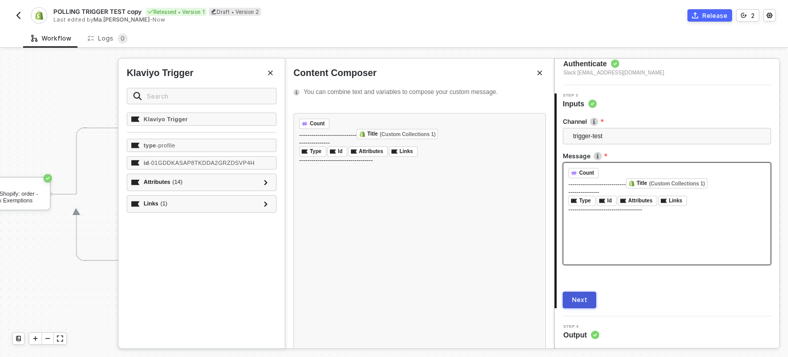
click at [581, 297] on div "Next" at bounding box center [579, 300] width 15 height 8
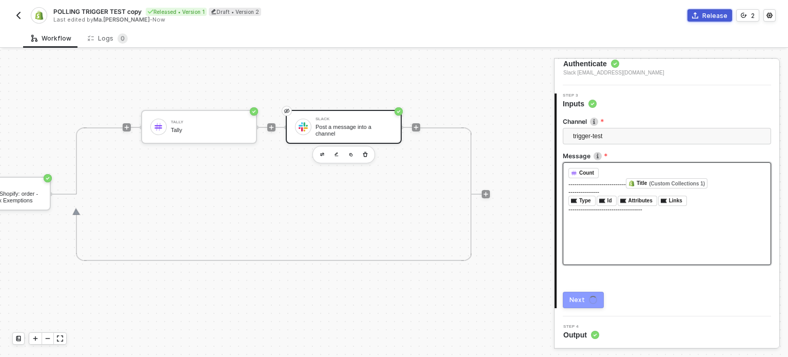
click at [708, 16] on div "Release" at bounding box center [715, 15] width 25 height 9
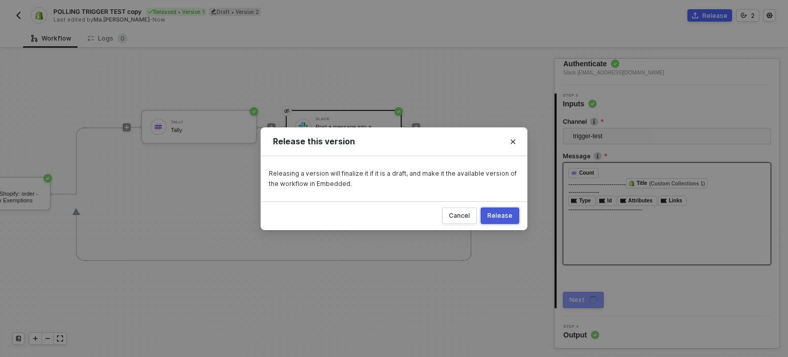
click at [498, 216] on div "Release" at bounding box center [500, 215] width 25 height 8
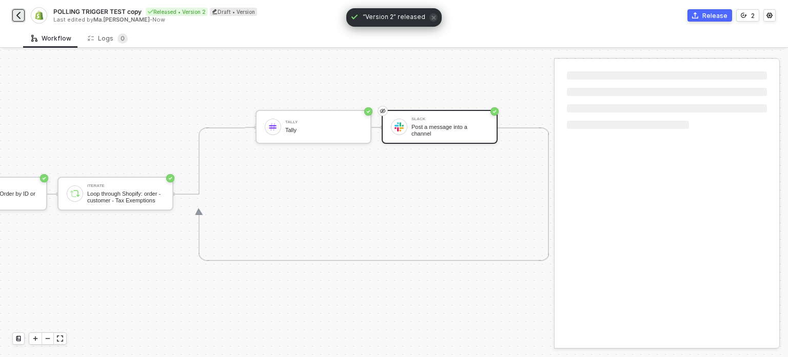
scroll to position [27, 215]
click at [15, 21] on button "button" at bounding box center [18, 15] width 12 height 12
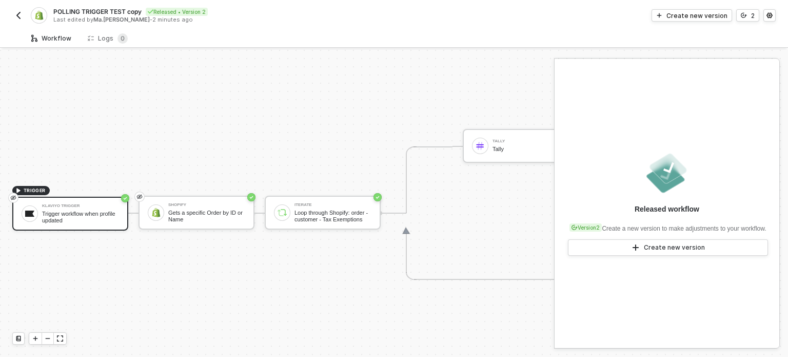
scroll to position [27, 0]
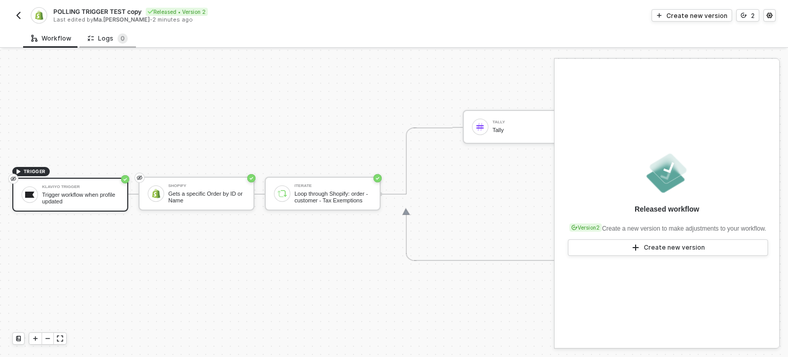
click at [129, 38] on div "Logs 0" at bounding box center [108, 38] width 56 height 19
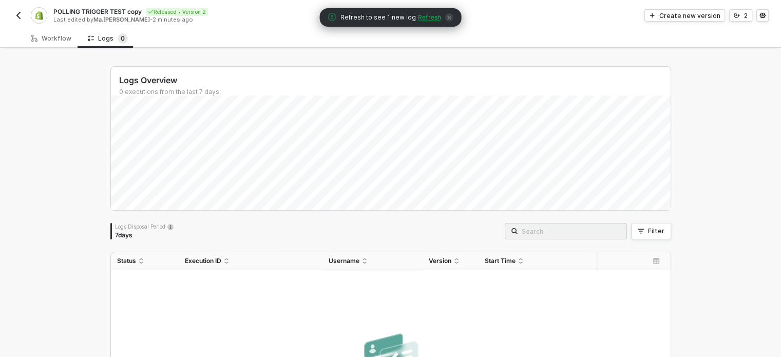
click at [428, 14] on span "Refresh" at bounding box center [429, 17] width 23 height 8
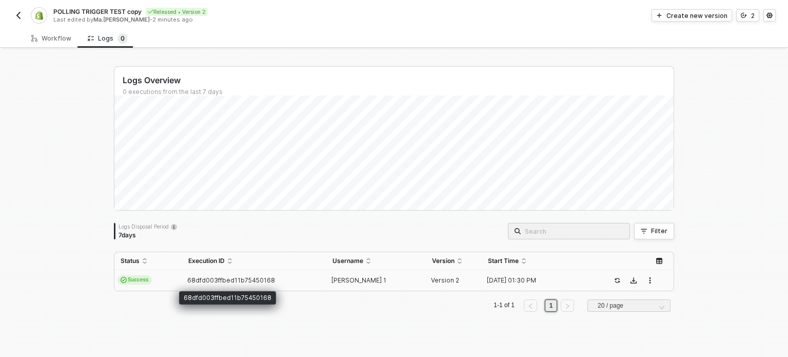
click at [248, 280] on span "68dfd003ffbed11b75450168" at bounding box center [231, 280] width 88 height 8
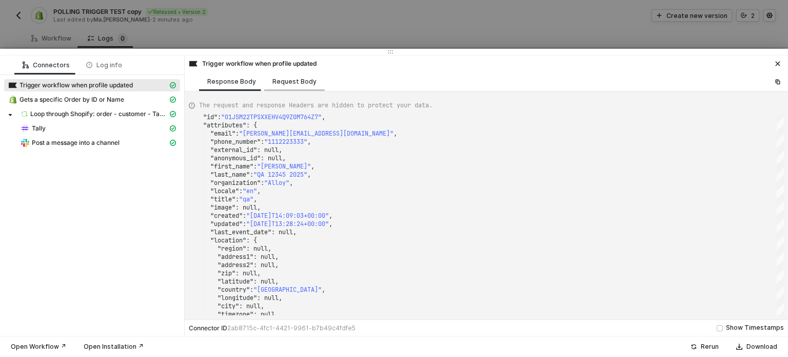
click at [297, 78] on div "Request Body" at bounding box center [295, 82] width 44 height 8
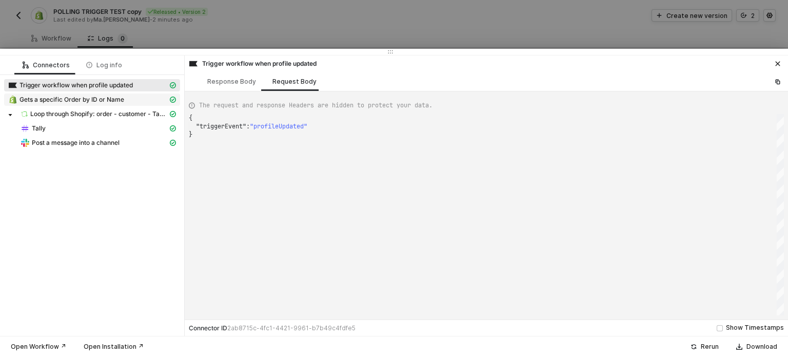
click at [123, 102] on span "Gets a specific Order by ID or Name" at bounding box center [72, 99] width 105 height 8
type textarea "{ "json": { "order": { "id": 3066528891047, "admin_graphql_api_id": "gid://shop…"
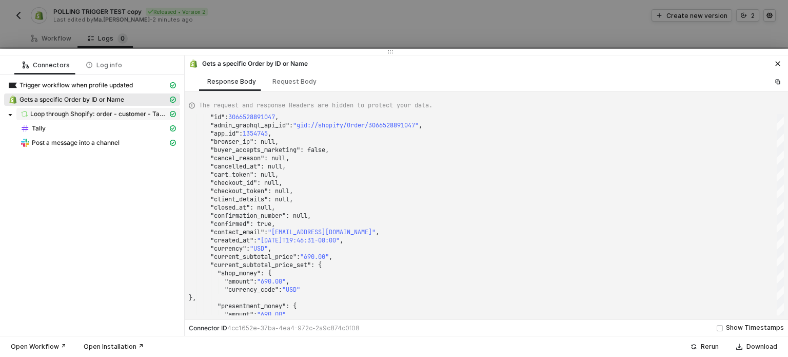
click at [87, 110] on span "Loop through Shopify: order - customer - Tax Exemptions" at bounding box center [99, 114] width 138 height 8
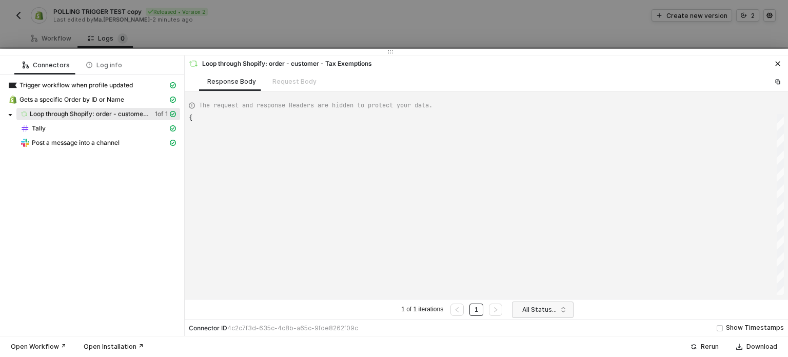
type textarea "{ "data": [ [ [ { "json": { "order": { "id": 3066528891047, "admin_graphql_api_…"
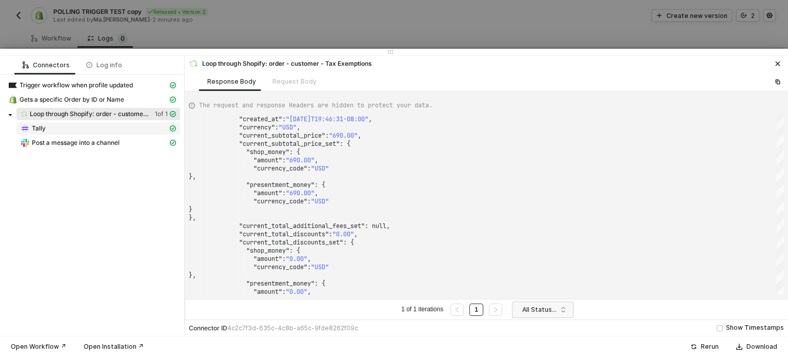
click at [149, 127] on div "Tally" at bounding box center [94, 128] width 147 height 9
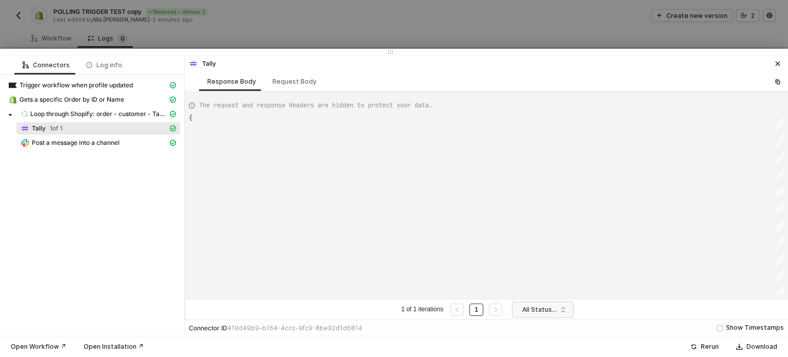
type textarea "{ "data": { "0": [ { "json": { "count": 1 }, "id": "5ad81ebe-5a2e-4b34-b925-359…"
click at [168, 141] on div "Post a message into a channel" at bounding box center [98, 142] width 160 height 9
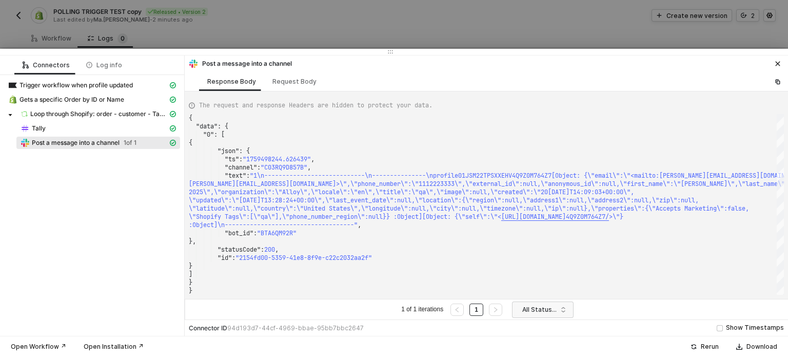
click at [719, 69] on div "Post a message into a channel" at bounding box center [487, 62] width 604 height 14
click at [639, 39] on div at bounding box center [394, 178] width 788 height 357
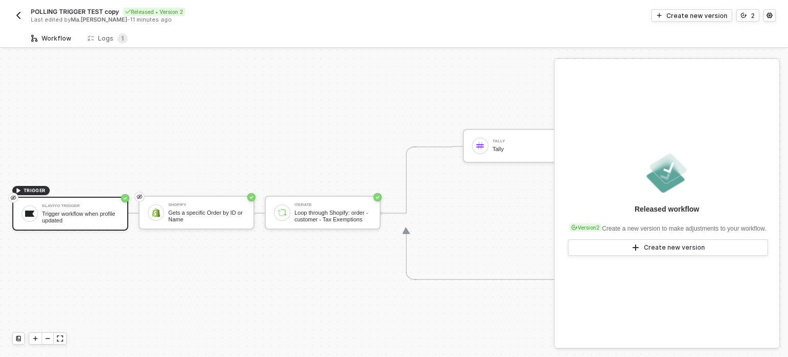
scroll to position [27, 0]
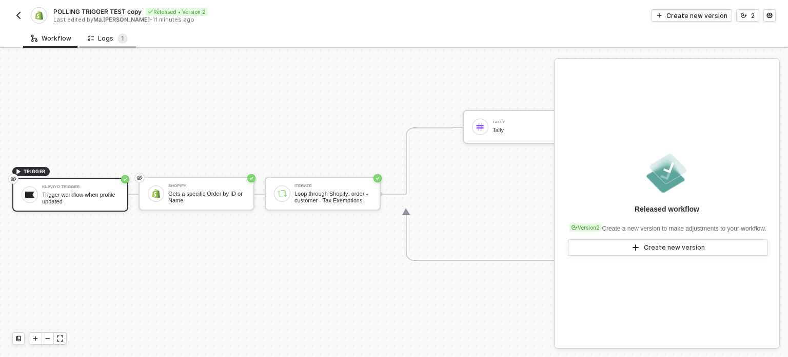
click at [117, 32] on div "Logs 1" at bounding box center [108, 38] width 56 height 19
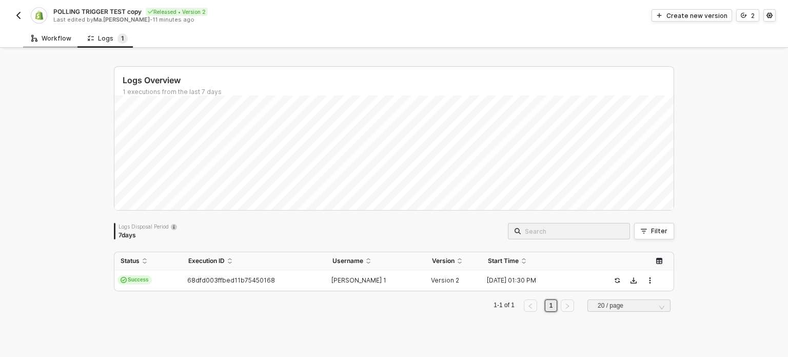
click at [35, 32] on div "Workflow" at bounding box center [51, 38] width 56 height 19
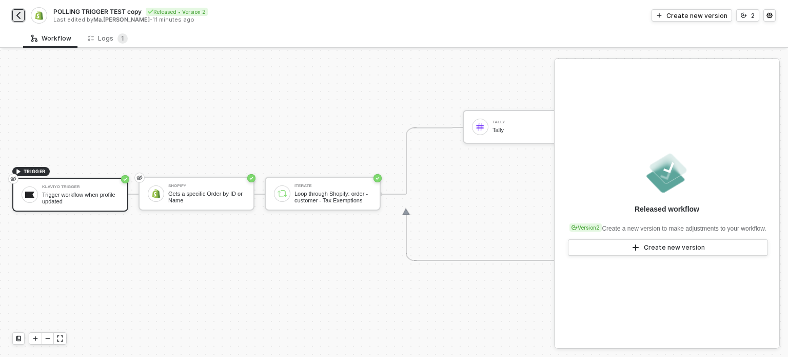
click at [17, 14] on img "button" at bounding box center [18, 15] width 8 height 8
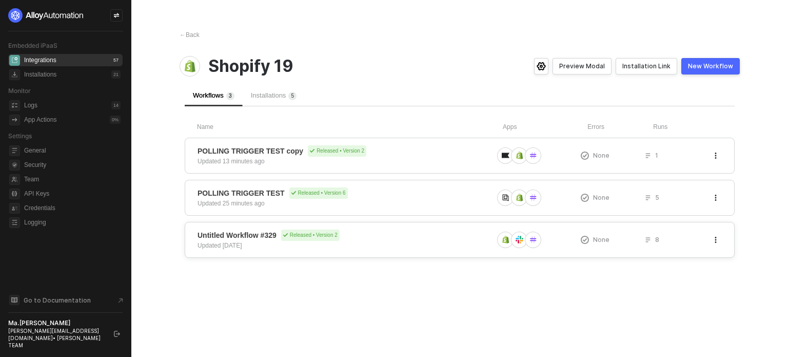
click at [258, 238] on span "Untitled Workflow #329" at bounding box center [237, 235] width 79 height 10
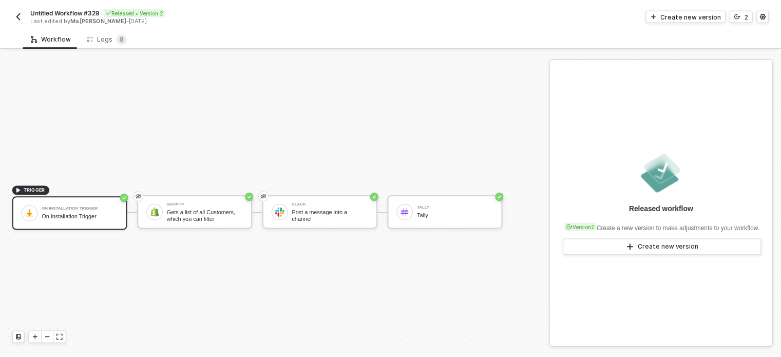
scroll to position [18, 0]
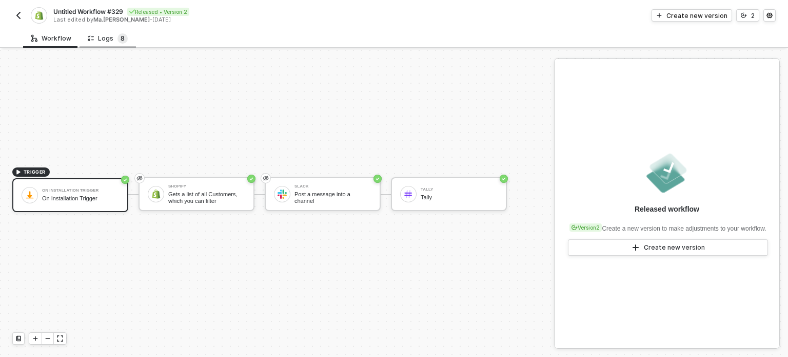
click at [121, 41] on span "8" at bounding box center [123, 38] width 4 height 8
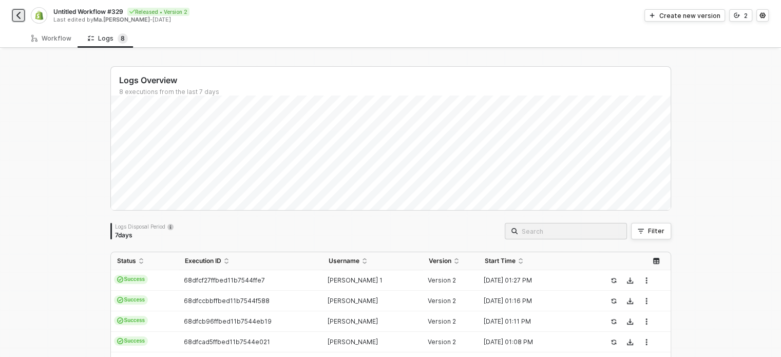
click at [18, 18] on img "button" at bounding box center [18, 15] width 8 height 8
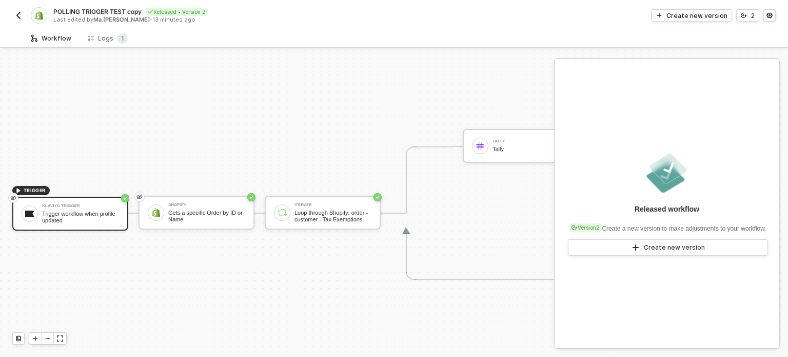
scroll to position [27, 0]
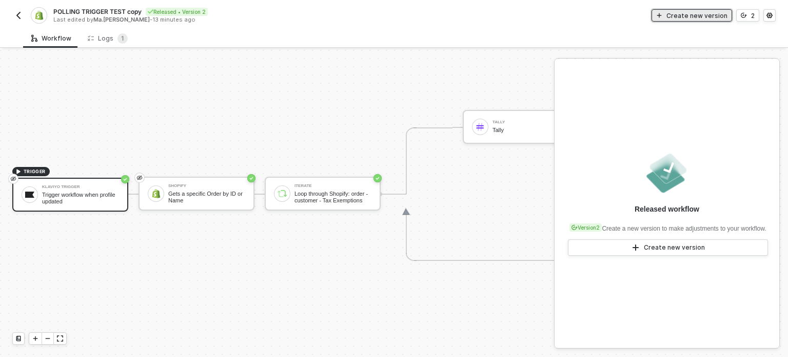
click at [700, 13] on div "Create new version" at bounding box center [697, 15] width 61 height 9
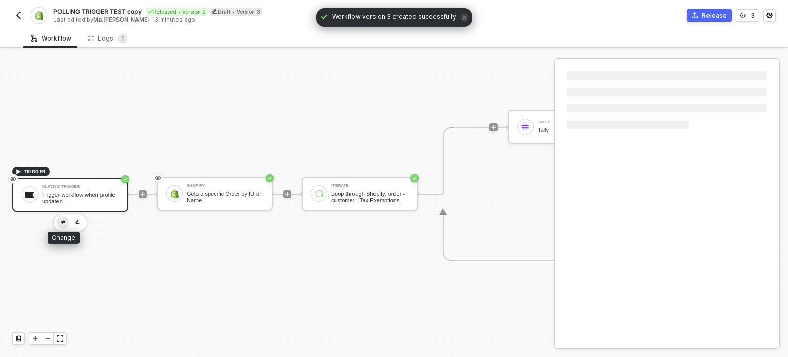
click at [61, 220] on img "button" at bounding box center [63, 222] width 4 height 4
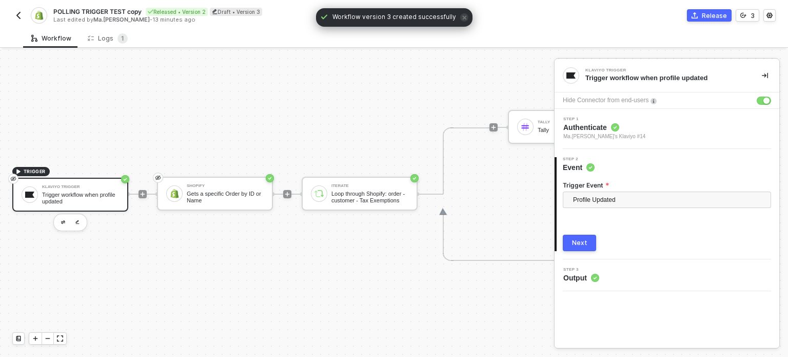
click at [107, 10] on span "POLLING TRIGGER TEST copy" at bounding box center [97, 11] width 88 height 9
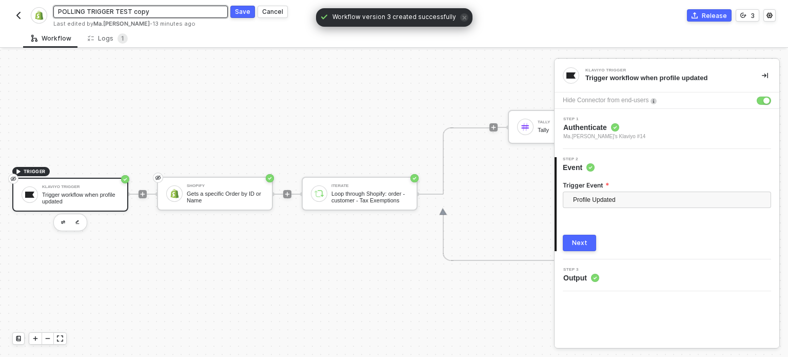
click at [138, 12] on input "POLLING TRIGGER TEST copy" at bounding box center [140, 12] width 175 height 12
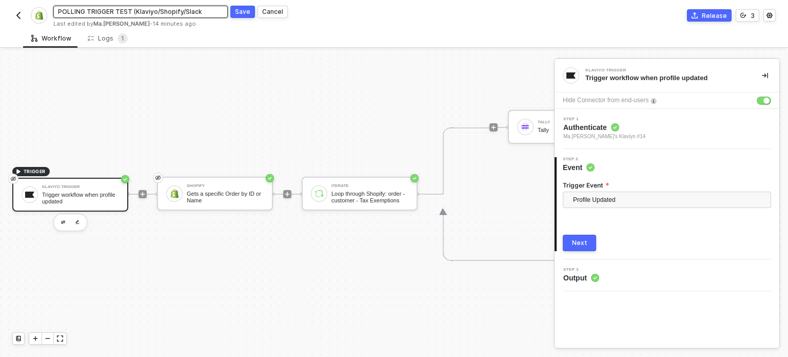
type input "POLLING TRIGGER TEST (Klaviyo/Shopify/Slack)"
click button "Save" at bounding box center [242, 12] width 25 height 12
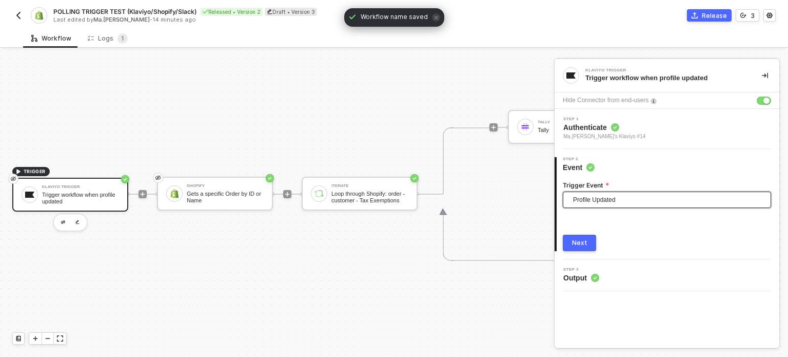
click at [603, 192] on span "Profile Updated" at bounding box center [669, 199] width 192 height 15
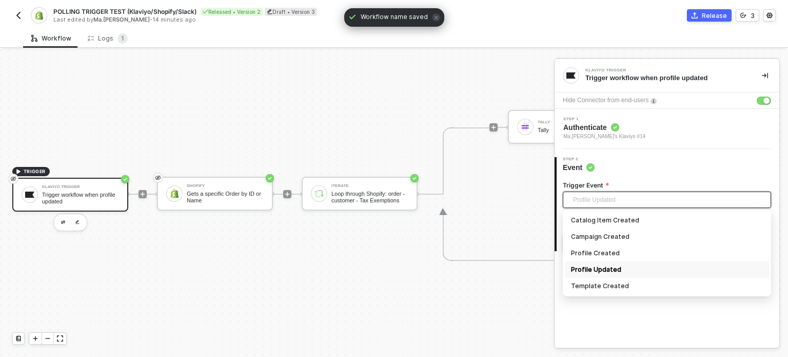
click at [603, 204] on span "Profile Updated" at bounding box center [669, 199] width 192 height 15
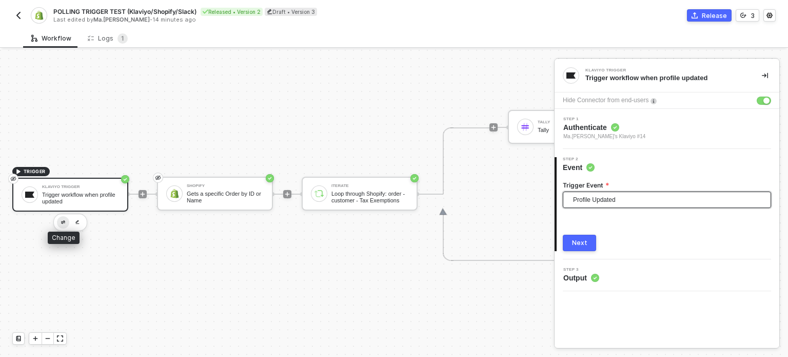
click at [64, 216] on button "button" at bounding box center [63, 222] width 12 height 12
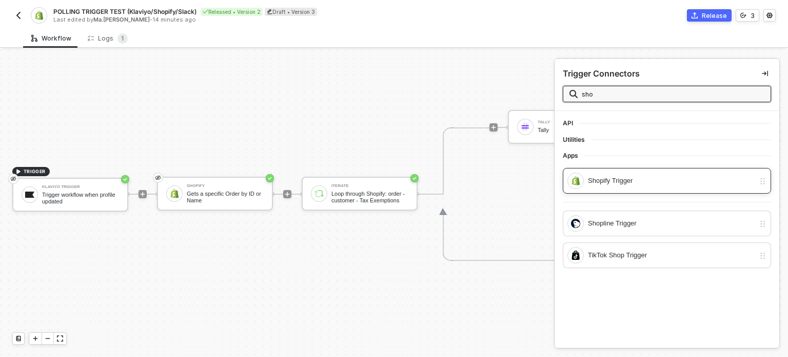
type input "sho"
click at [632, 187] on div "Shopify Trigger" at bounding box center [661, 180] width 187 height 16
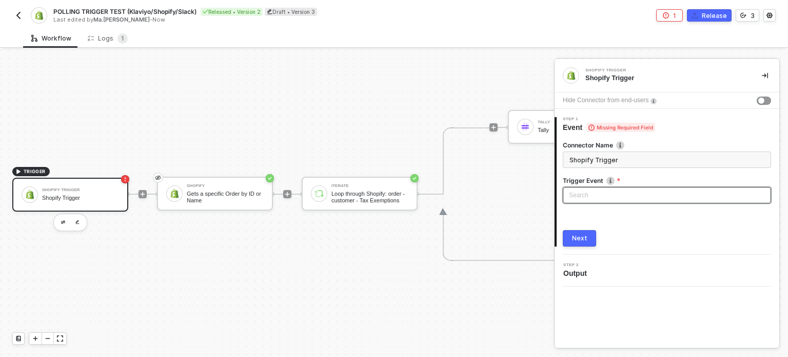
click at [633, 188] on input "search" at bounding box center [667, 194] width 196 height 15
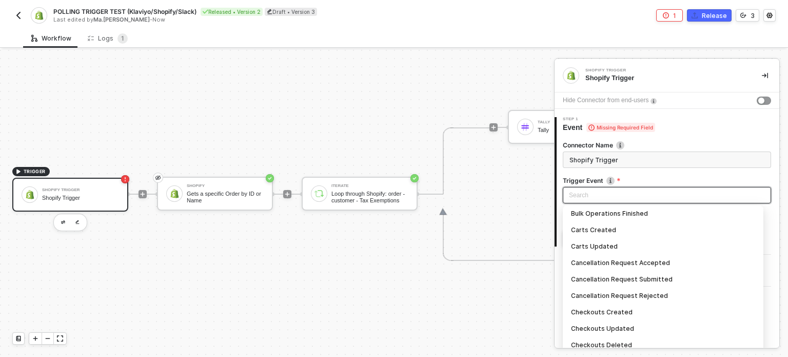
scroll to position [154, 0]
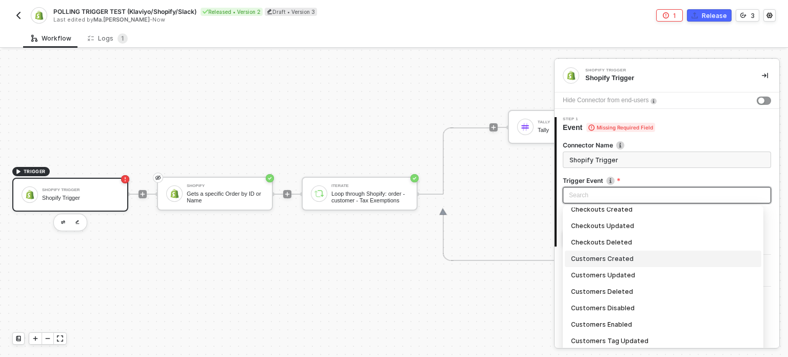
click at [617, 261] on div "Customers Created" at bounding box center [663, 258] width 184 height 11
type input "Trigger workflow when customers created"
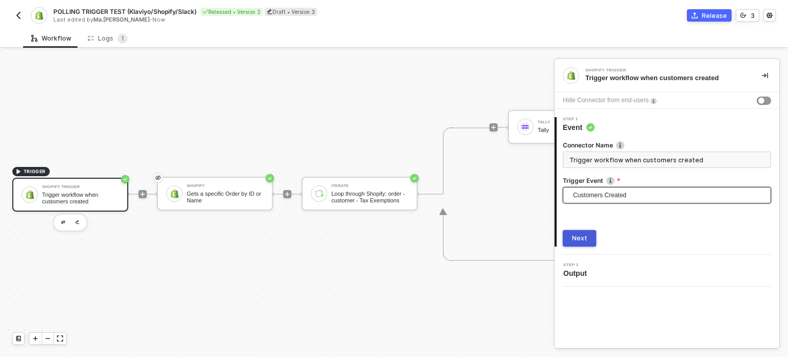
click at [581, 243] on button "Next" at bounding box center [579, 238] width 33 height 16
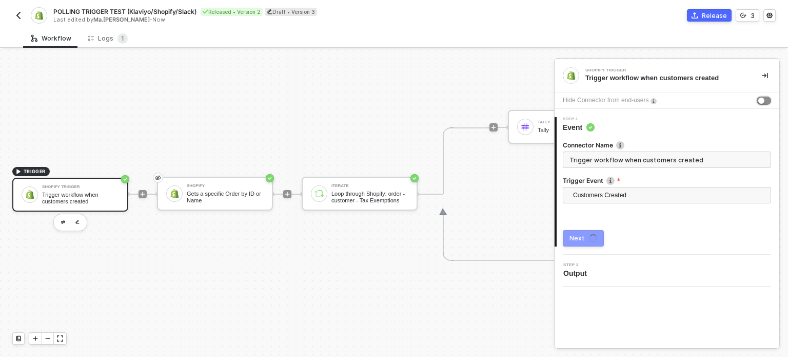
click at [763, 100] on div "button" at bounding box center [762, 101] width 6 height 6
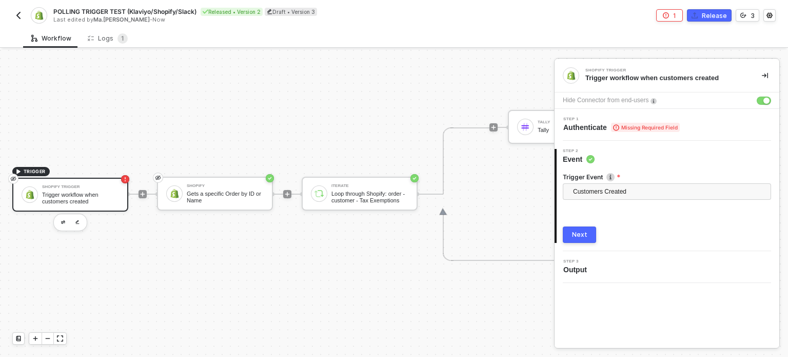
click at [607, 202] on div "Customers Created" at bounding box center [667, 193] width 208 height 20
click at [642, 131] on span "Missing Required Field" at bounding box center [645, 127] width 69 height 9
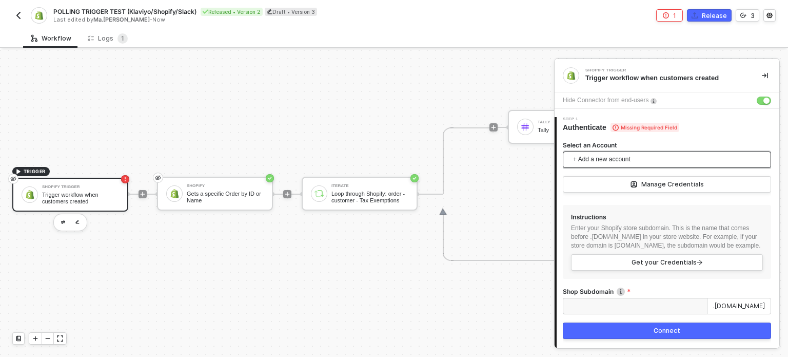
click at [644, 156] on span "+ Add a new account" at bounding box center [669, 159] width 192 height 16
click at [627, 313] on input "Shop Subdomain" at bounding box center [635, 306] width 145 height 16
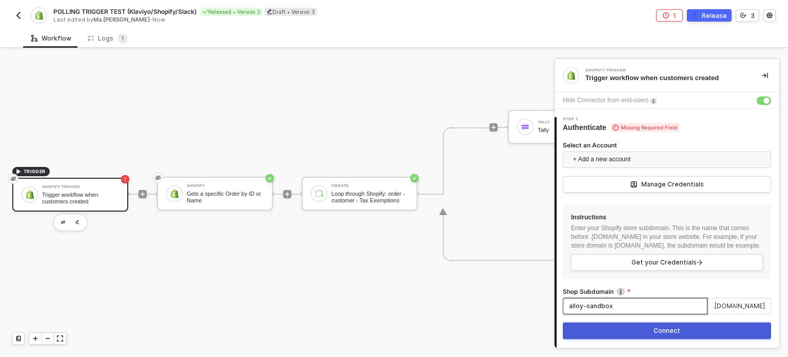
type input "alloy-sandbox"
click at [608, 338] on button "Connect" at bounding box center [667, 330] width 208 height 16
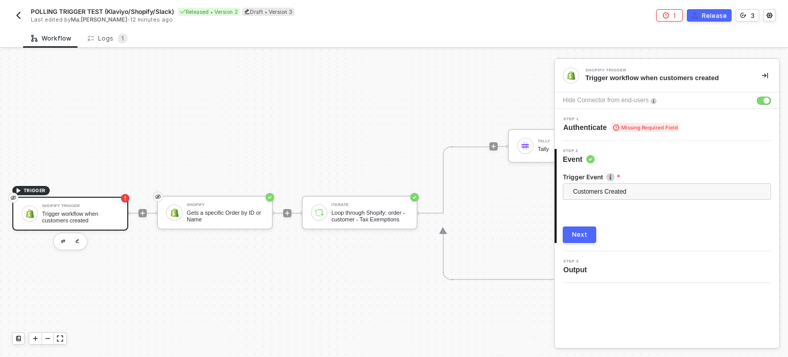
scroll to position [27, 0]
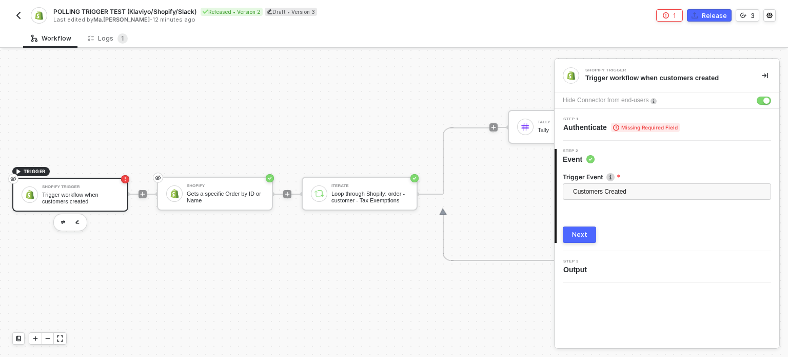
click at [632, 121] on div "Step 1 Authenticate Missing Required Field" at bounding box center [622, 124] width 117 height 15
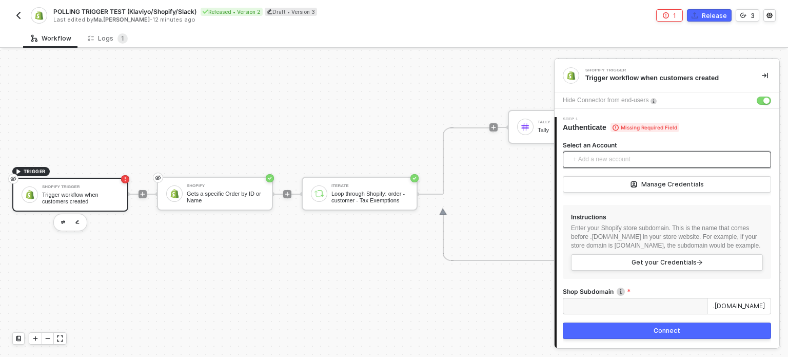
click at [649, 156] on span "+ Add a new account" at bounding box center [669, 159] width 192 height 16
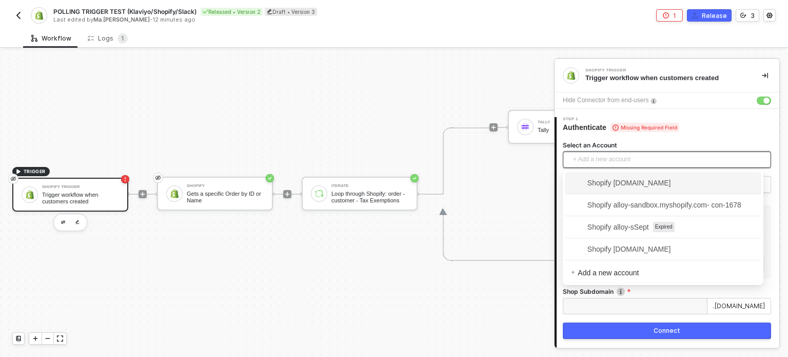
click at [719, 121] on div "Step 1 Authenticate Missing Required Field" at bounding box center [668, 124] width 223 height 15
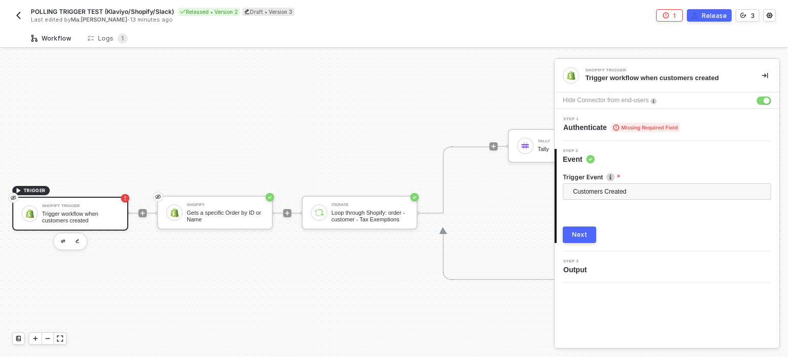
scroll to position [27, 0]
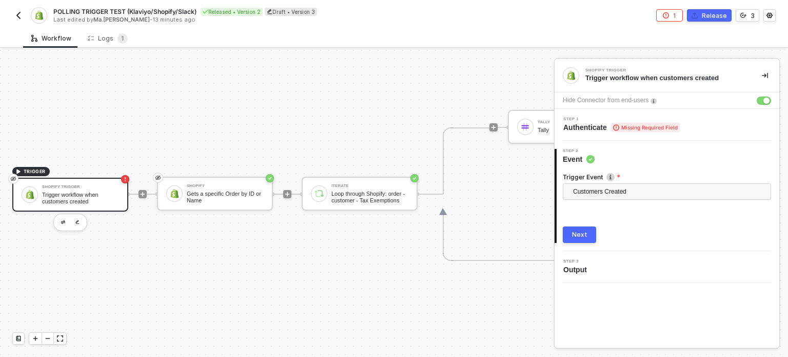
click at [594, 124] on span "Authenticate Missing Required Field" at bounding box center [622, 127] width 117 height 10
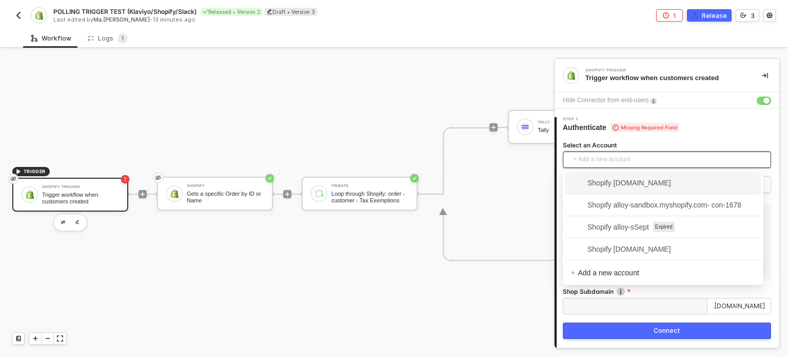
click at [633, 159] on span "+ Add a new account" at bounding box center [669, 159] width 192 height 16
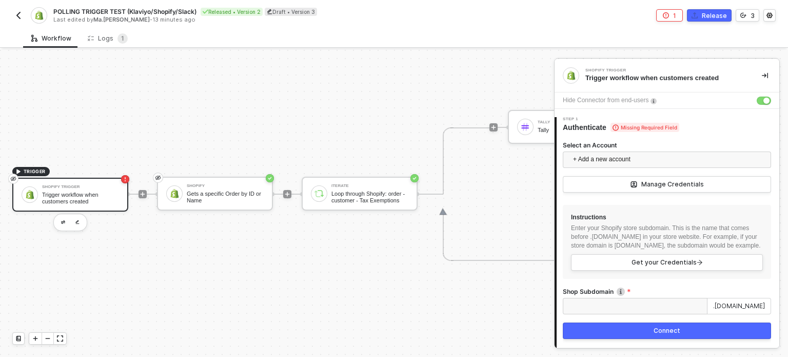
click at [560, 211] on div "Select an Account + Add a new account Manage Credentials Instructions Enter you…" at bounding box center [668, 260] width 223 height 257
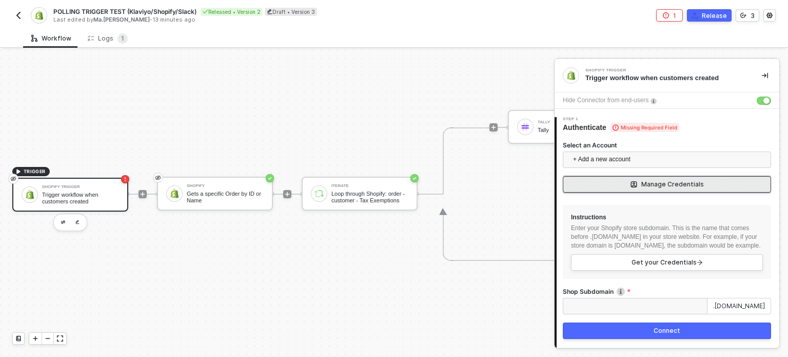
click at [653, 190] on button "Manage Credentials" at bounding box center [667, 184] width 208 height 16
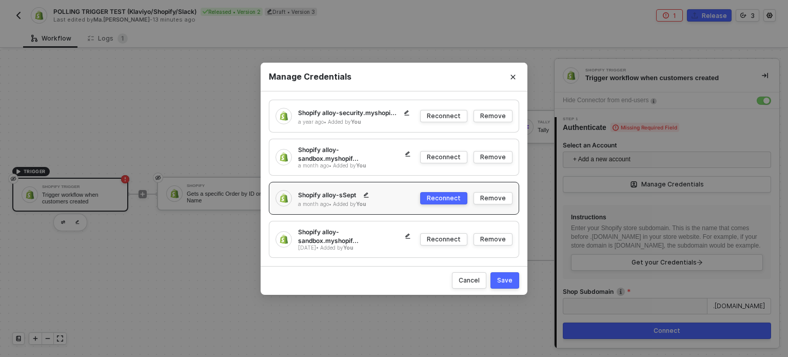
click at [347, 235] on div "Shopify alloy-sandbox.myshopif..." at bounding box center [359, 235] width 122 height 17
click at [473, 276] on div "Cancel" at bounding box center [469, 280] width 21 height 9
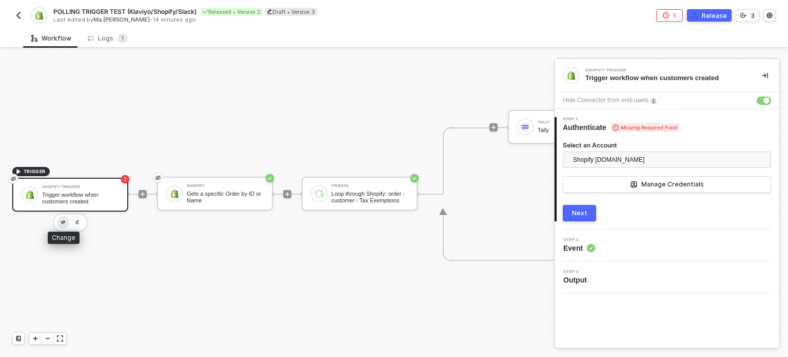
click at [66, 216] on button "button" at bounding box center [63, 222] width 12 height 12
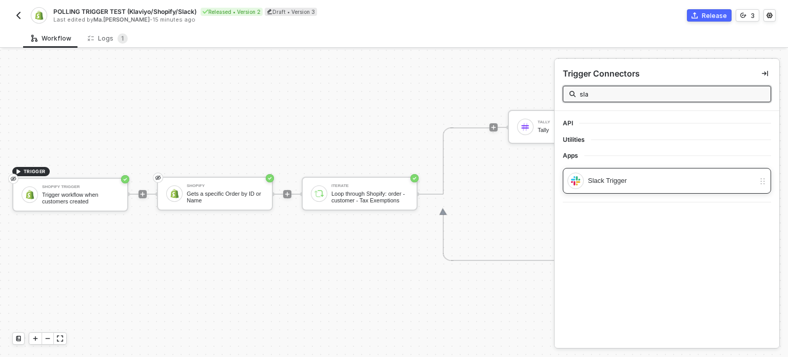
type input "sla"
click at [633, 189] on div "Slack Trigger" at bounding box center [667, 181] width 208 height 26
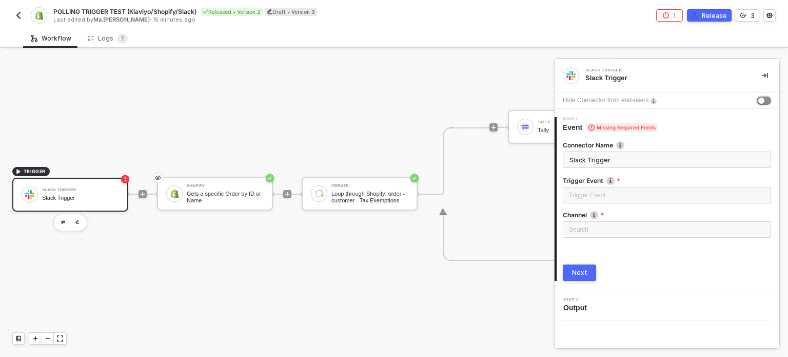
click at [761, 97] on button "button" at bounding box center [764, 101] width 14 height 8
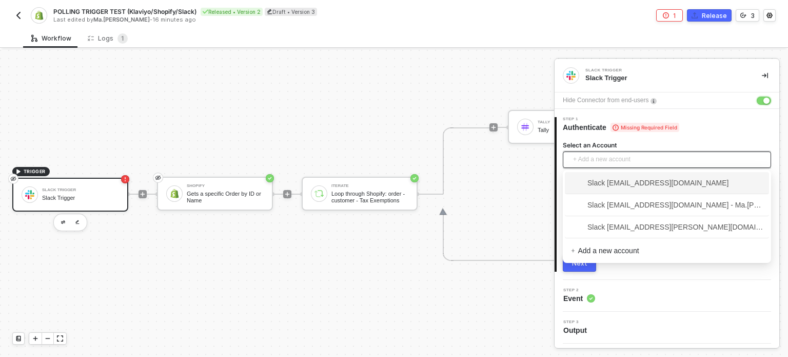
click at [617, 157] on span "+ Add a new account" at bounding box center [669, 159] width 192 height 16
click at [617, 178] on span "Slack hanna@runalloy.com" at bounding box center [650, 182] width 158 height 11
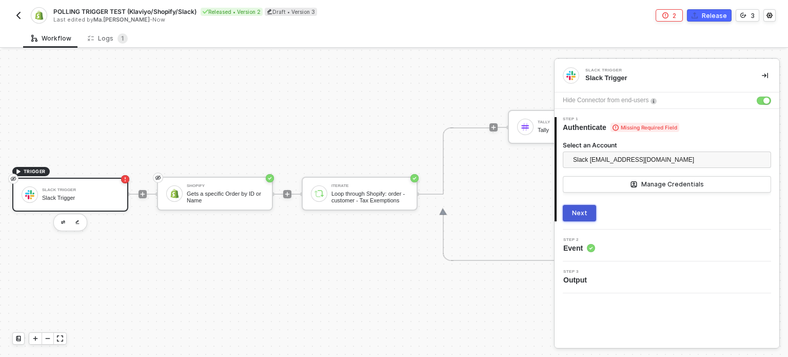
click at [589, 213] on button "Next" at bounding box center [579, 213] width 33 height 16
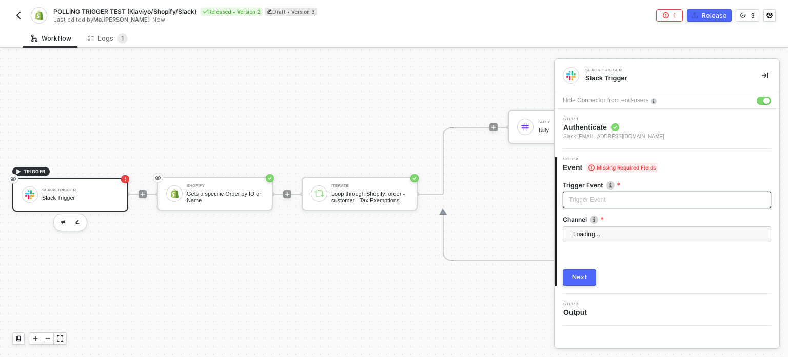
click at [637, 202] on input "search" at bounding box center [667, 199] width 196 height 15
drag, startPoint x: 594, startPoint y: 214, endPoint x: 618, endPoint y: 222, distance: 25.2
click at [595, 214] on div "Message posted" at bounding box center [667, 220] width 204 height 16
click at [624, 235] on div "Search" at bounding box center [667, 234] width 208 height 16
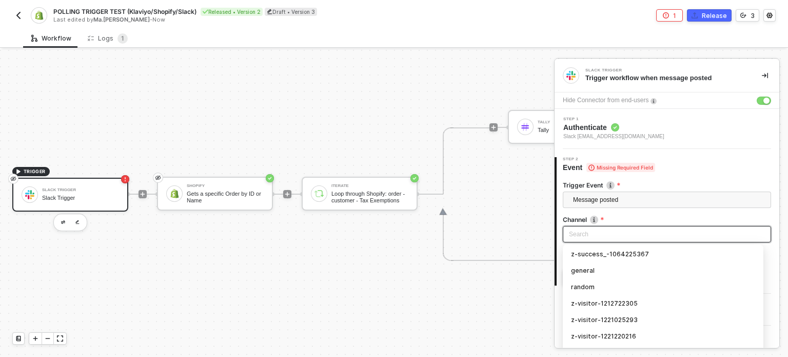
scroll to position [0, 0]
drag, startPoint x: 593, startPoint y: 288, endPoint x: 605, endPoint y: 285, distance: 11.9
click at [593, 288] on div "random" at bounding box center [663, 287] width 184 height 11
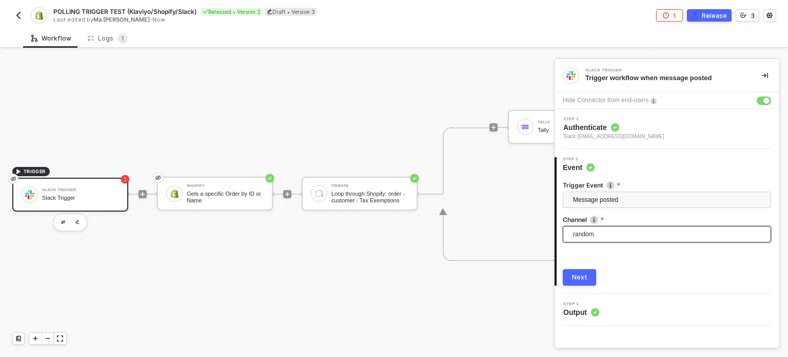
click at [599, 240] on span "random" at bounding box center [669, 233] width 192 height 15
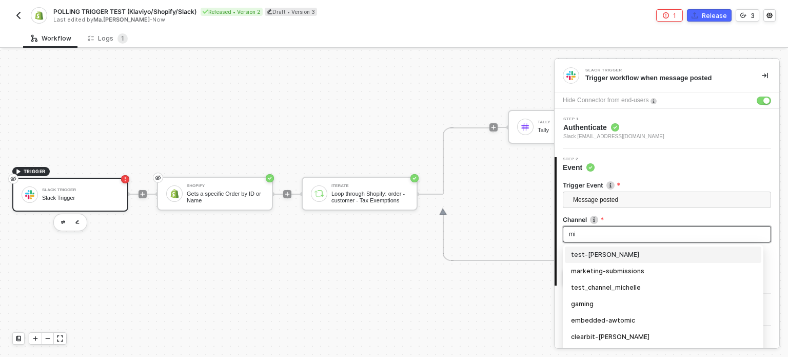
type input "mic"
click at [593, 256] on div "test-michelle" at bounding box center [667, 254] width 192 height 11
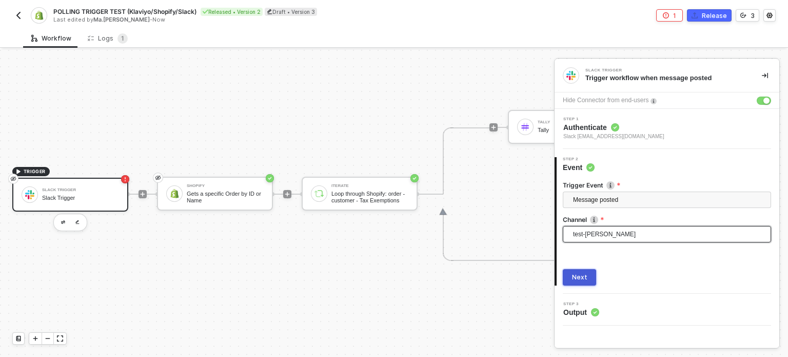
click at [581, 279] on div "Next" at bounding box center [579, 277] width 15 height 8
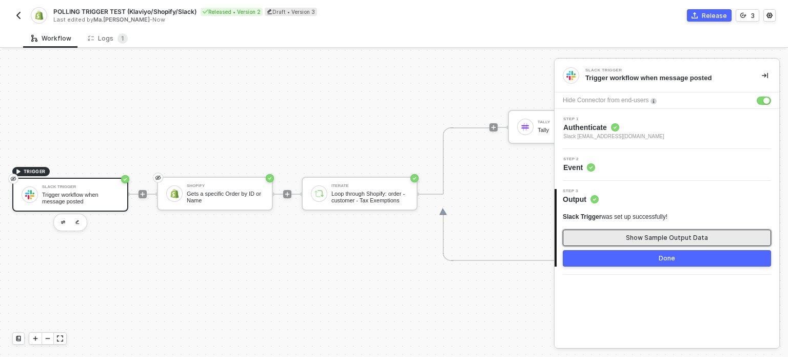
click at [617, 232] on button "Show Sample Output Data" at bounding box center [667, 237] width 208 height 16
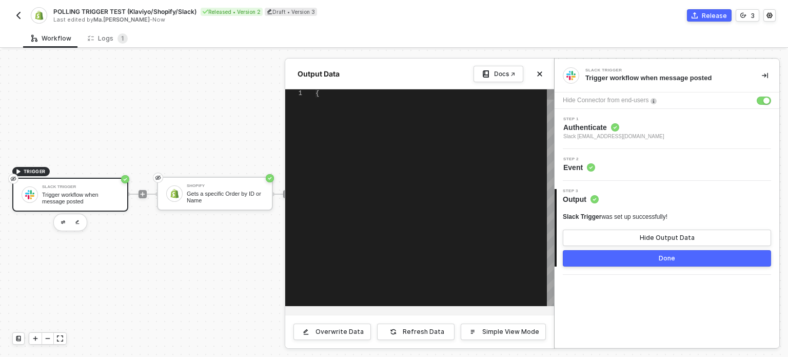
type textarea "{ "user": "UTC227JKH", "type": "message", "ts": "1759498184.940989", "bot_id": …"
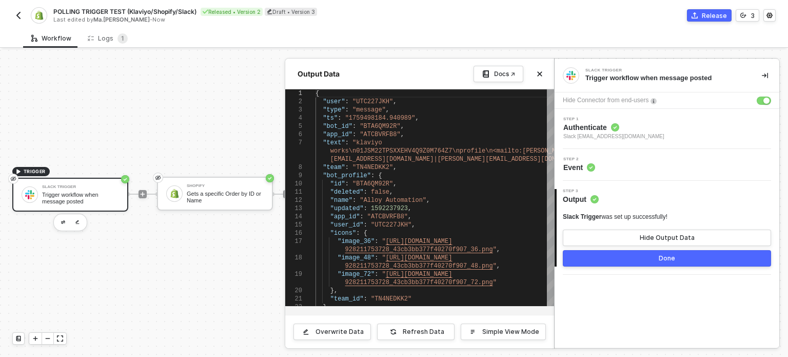
click at [188, 190] on div at bounding box center [394, 203] width 788 height 307
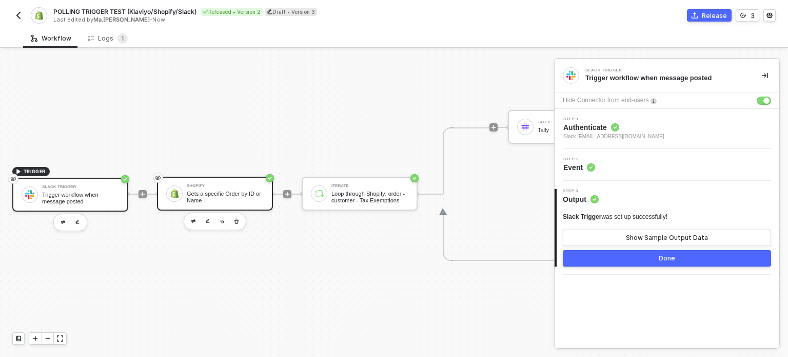
click at [247, 192] on div "Gets a specific Order by ID or Name" at bounding box center [225, 196] width 77 height 13
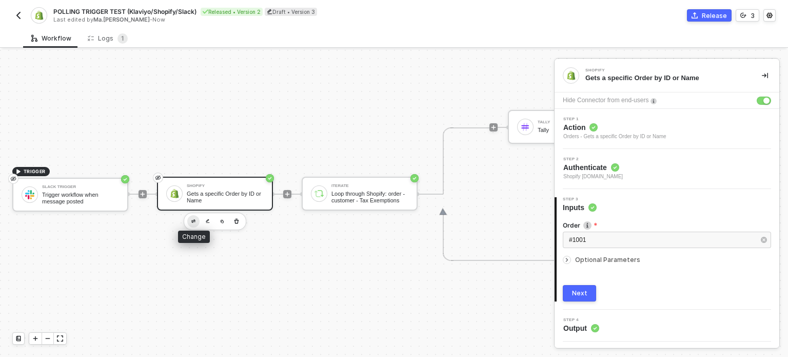
click at [189, 215] on button "button" at bounding box center [193, 221] width 12 height 12
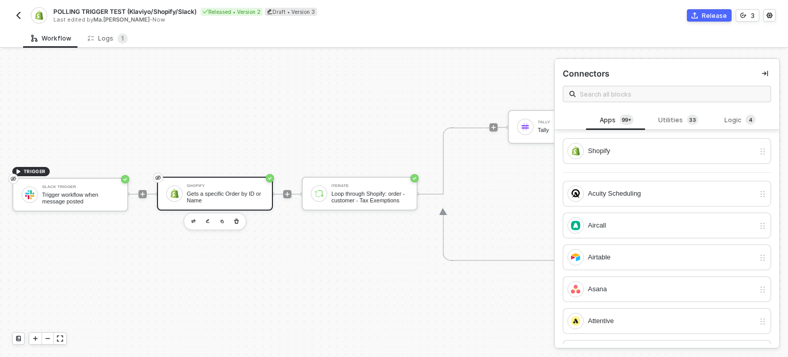
click at [224, 190] on div "Gets a specific Order by ID or Name" at bounding box center [225, 196] width 77 height 13
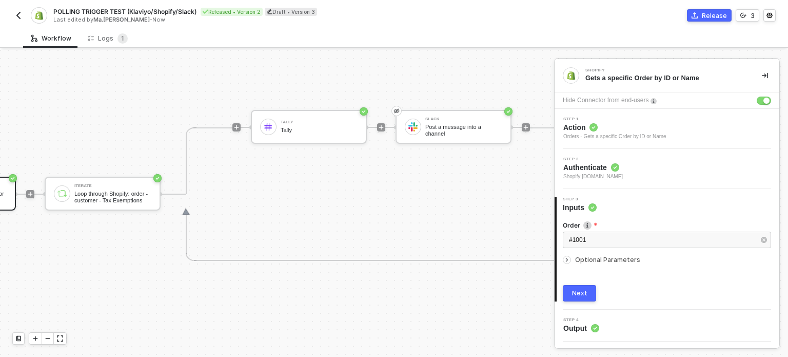
scroll to position [27, 258]
click at [437, 117] on div "Slack" at bounding box center [463, 119] width 77 height 4
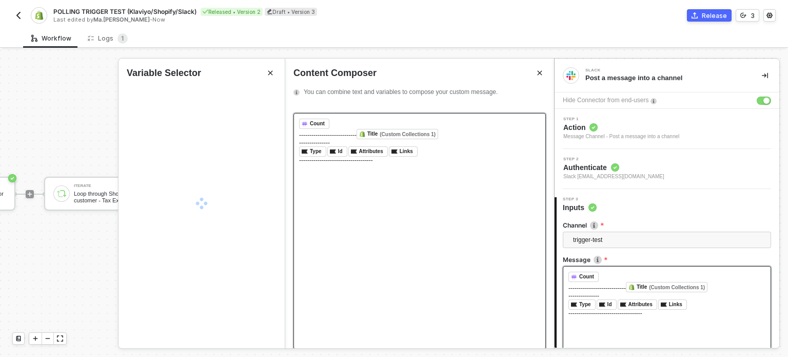
click at [476, 161] on div "------------------------------------" at bounding box center [419, 160] width 241 height 7
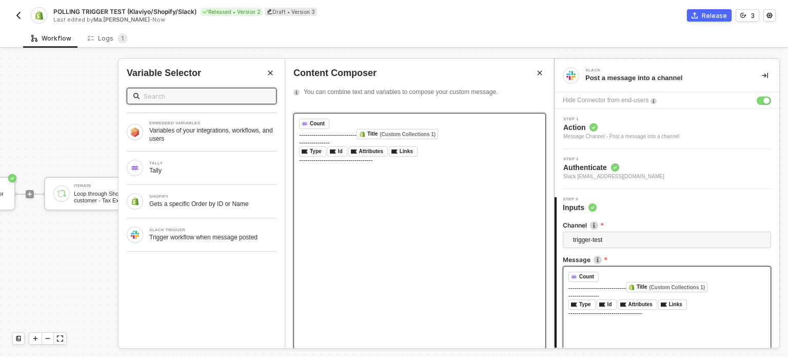
click at [456, 146] on div "---------------" at bounding box center [419, 142] width 241 height 7
click at [457, 150] on div "﻿ Type ﻿ ﻿ Id ﻿ ﻿ Attributes ﻿ ﻿ Links ﻿ ﻿" at bounding box center [419, 151] width 241 height 10
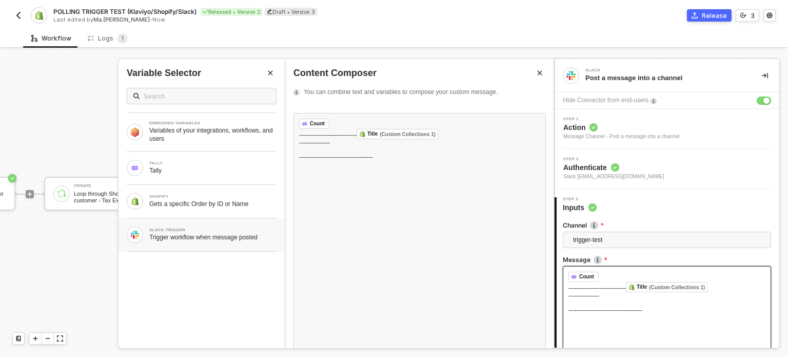
click at [230, 236] on div "Trigger workflow when message posted" at bounding box center [212, 237] width 127 height 8
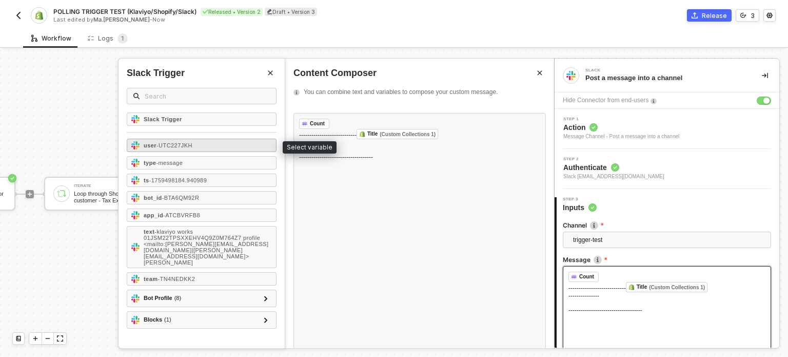
click at [179, 143] on span "- UTC227JKH" at bounding box center [175, 145] width 36 height 6
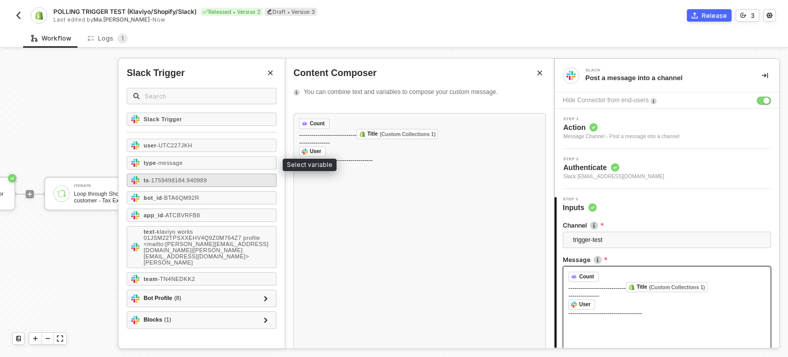
drag, startPoint x: 180, startPoint y: 162, endPoint x: 181, endPoint y: 180, distance: 18.0
click at [180, 162] on span "- message" at bounding box center [169, 163] width 27 height 6
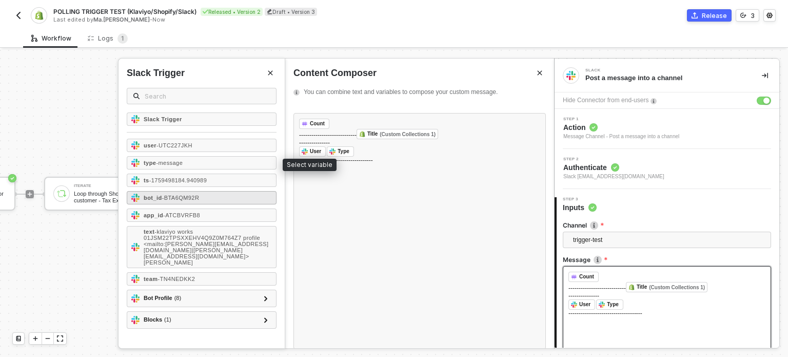
drag, startPoint x: 181, startPoint y: 180, endPoint x: 183, endPoint y: 194, distance: 14.0
click at [181, 180] on span "- 1759498184.940989" at bounding box center [178, 180] width 58 height 6
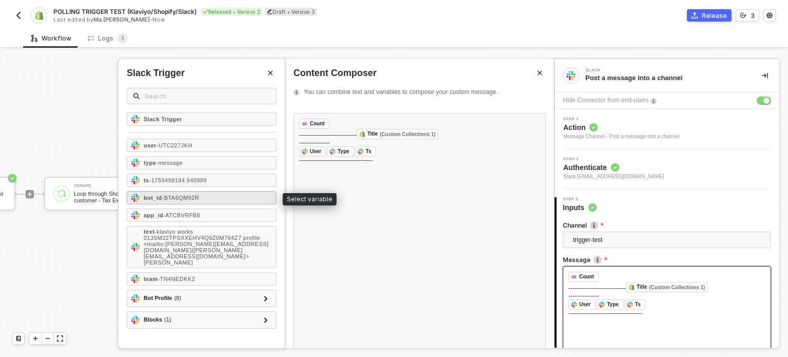
drag, startPoint x: 184, startPoint y: 200, endPoint x: 249, endPoint y: 199, distance: 65.2
click at [184, 200] on span "- BTA6QM92R" at bounding box center [180, 198] width 37 height 6
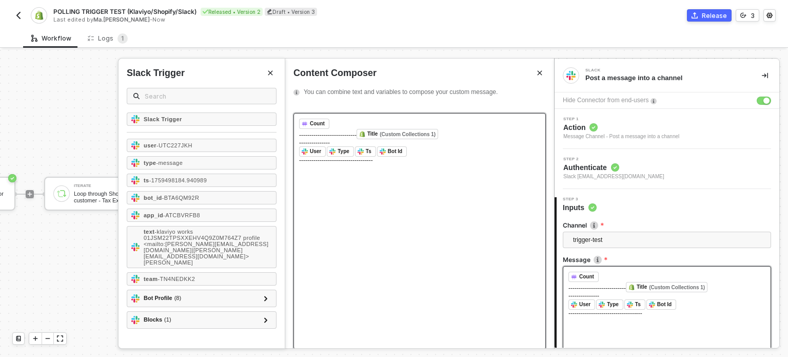
click at [476, 119] on div "﻿ Count ﻿ ﻿ ﻿" at bounding box center [419, 124] width 241 height 10
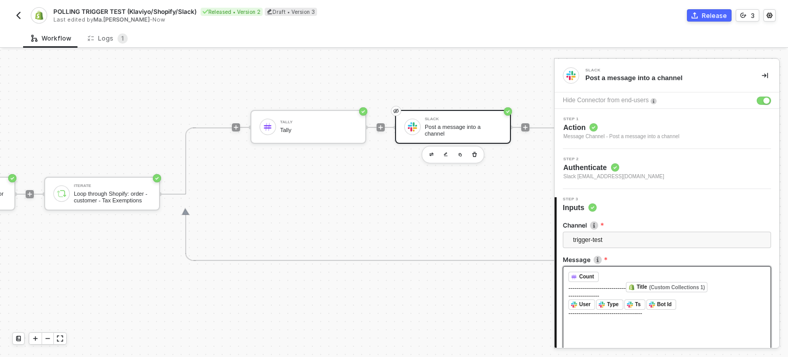
click at [722, 213] on div "Channel trigger-test Message ﻿ Count ﻿ ﻿ ﻿ ---------------------------- Title (…" at bounding box center [667, 312] width 208 height 199
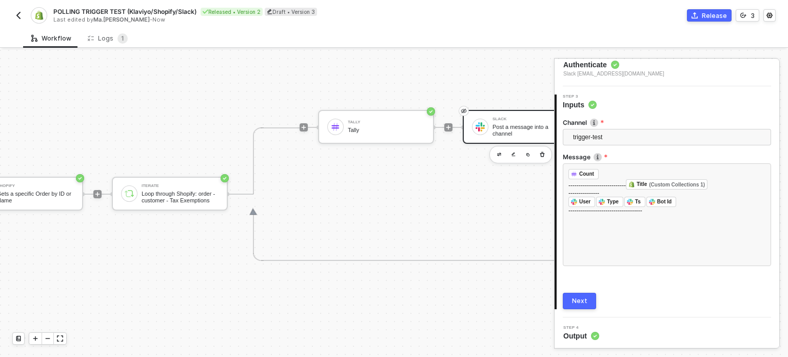
scroll to position [27, 196]
click at [588, 300] on button "Next" at bounding box center [579, 301] width 33 height 16
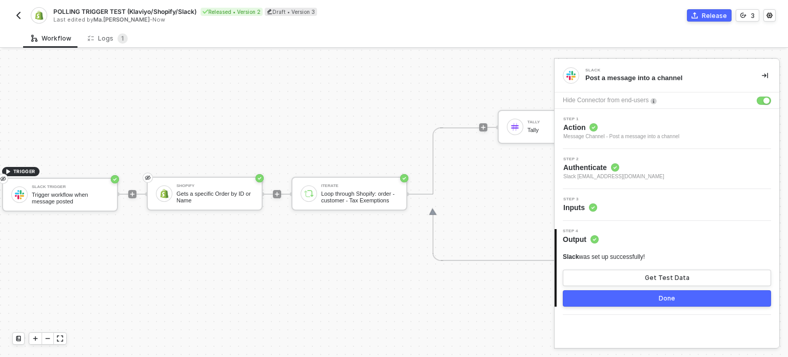
scroll to position [27, 0]
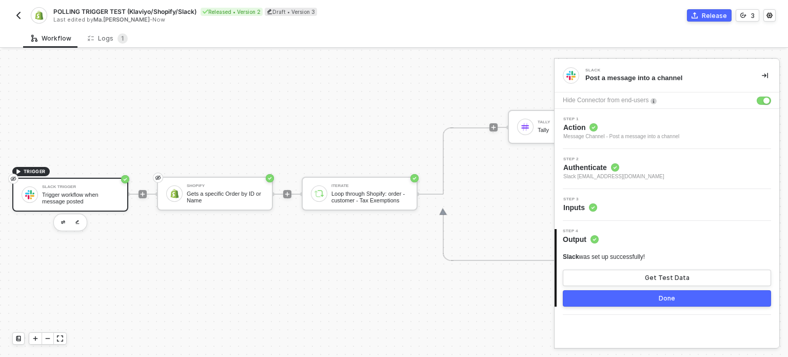
click at [60, 191] on div "Trigger workflow when message posted" at bounding box center [80, 197] width 77 height 13
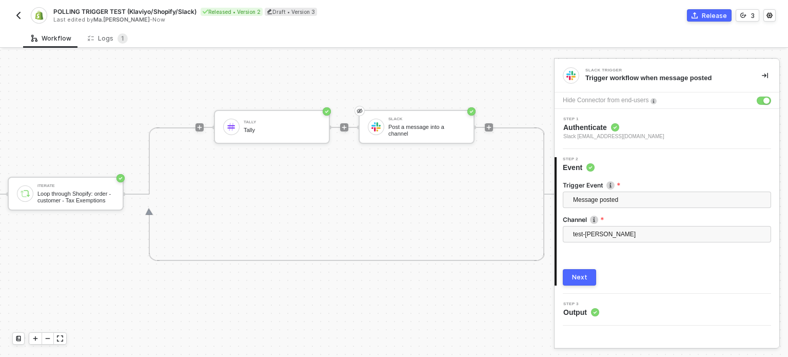
scroll to position [27, 375]
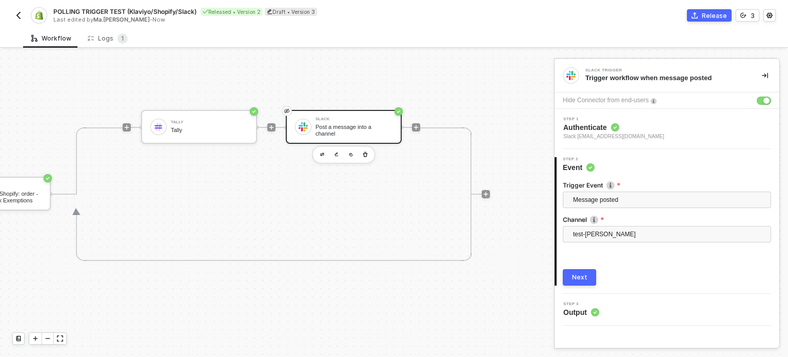
click at [357, 124] on div "Post a message into a channel" at bounding box center [354, 130] width 77 height 13
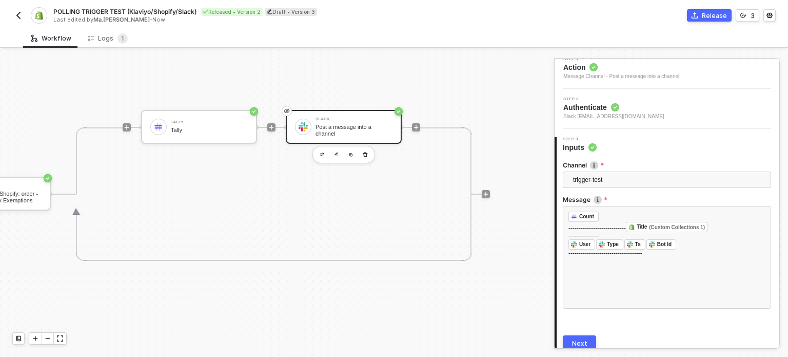
scroll to position [104, 0]
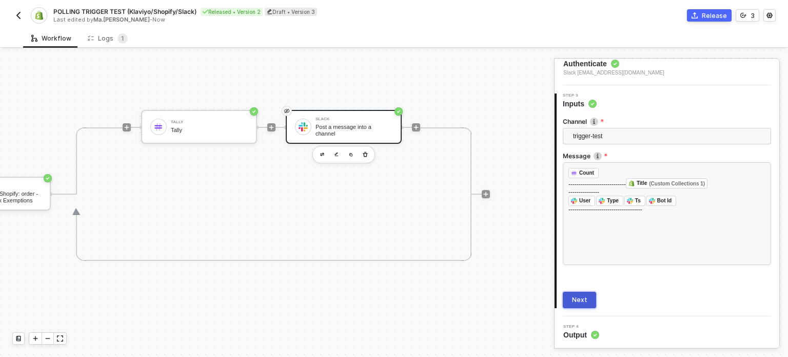
click at [581, 297] on div "Next" at bounding box center [579, 300] width 15 height 8
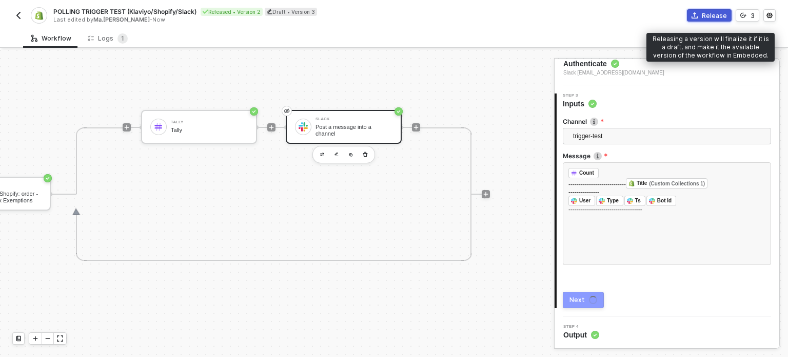
click at [718, 10] on button "Release" at bounding box center [709, 15] width 45 height 12
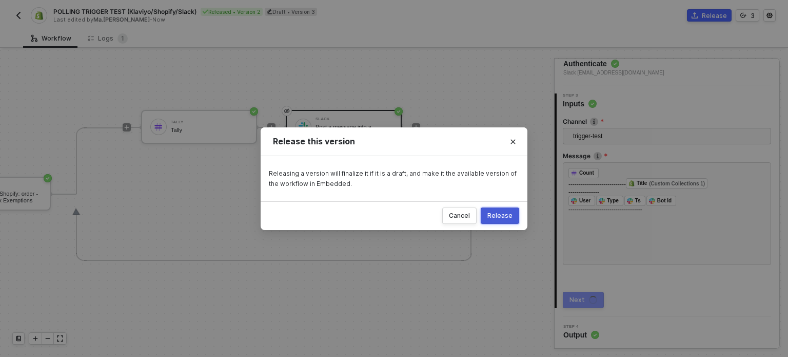
click at [497, 219] on div "Release" at bounding box center [500, 215] width 25 height 8
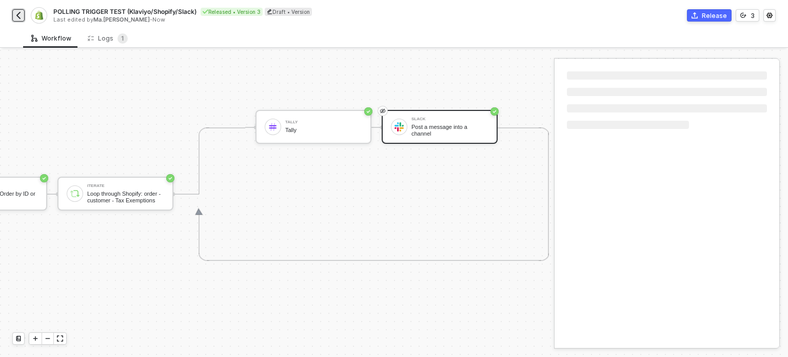
scroll to position [27, 215]
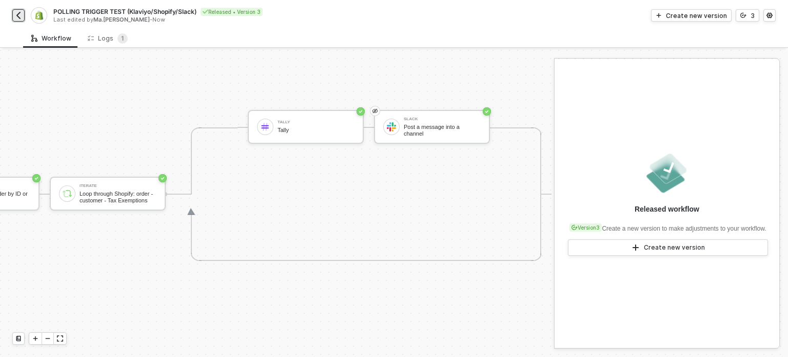
click at [21, 18] on img "button" at bounding box center [18, 15] width 8 height 8
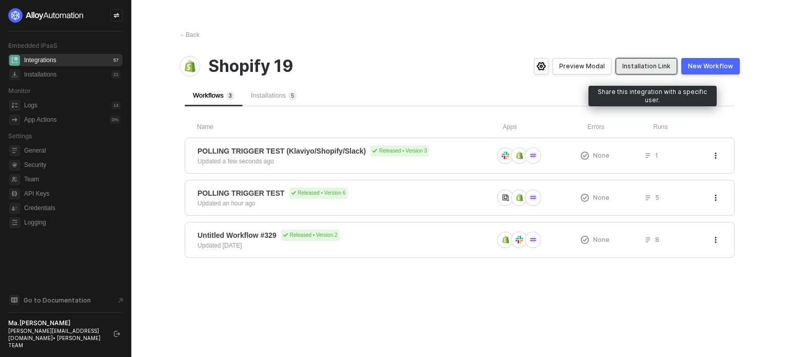
click at [664, 71] on button "Installation Link" at bounding box center [647, 66] width 62 height 16
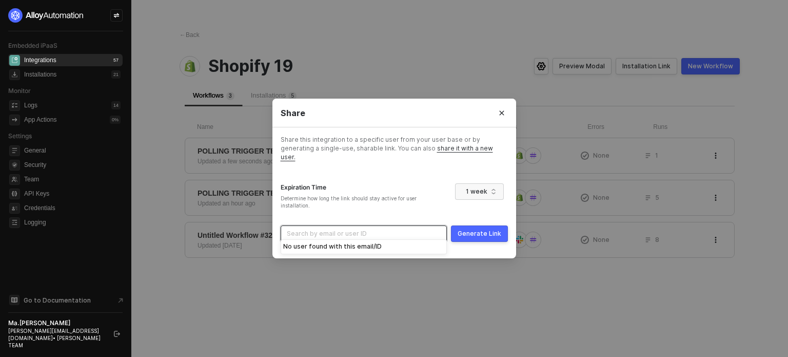
click at [399, 229] on input "search" at bounding box center [364, 233] width 154 height 15
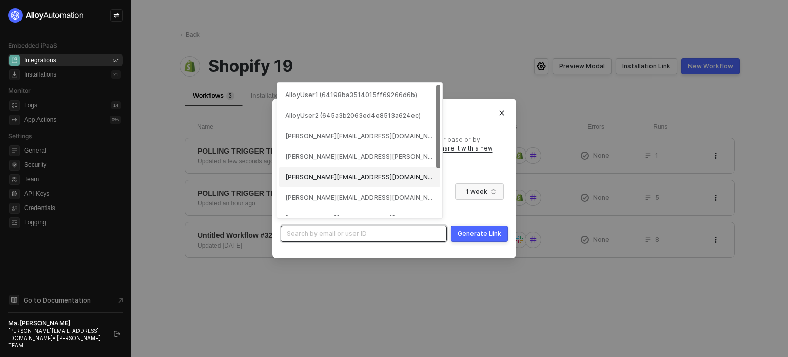
scroll to position [51, 0]
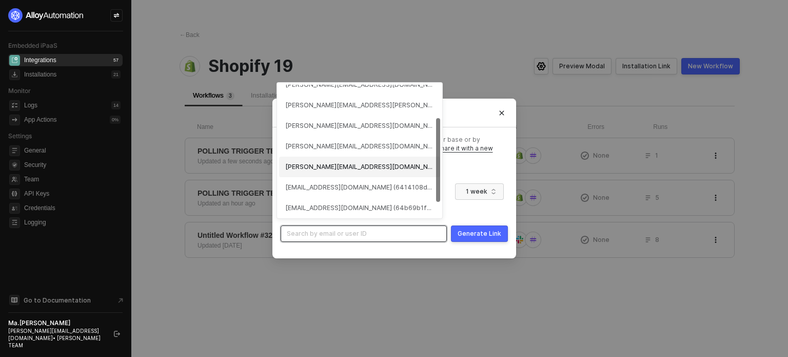
drag, startPoint x: 308, startPoint y: 151, endPoint x: 305, endPoint y: 164, distance: 13.1
click at [305, 164] on div "[PERSON_NAME][EMAIL_ADDRESS][DOMAIN_NAME] (669a05f4a8cb91eb0b2b30b7) [PERSON_NA…" at bounding box center [359, 156] width 161 height 164
click at [305, 164] on div "[PERSON_NAME][EMAIL_ADDRESS][DOMAIN_NAME] (641860216cbcc9567c86ea78)" at bounding box center [359, 167] width 149 height 10
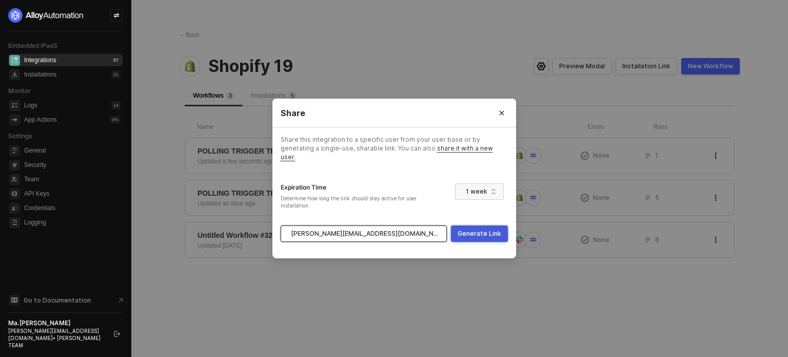
click at [481, 230] on div "Generate Link" at bounding box center [480, 233] width 44 height 8
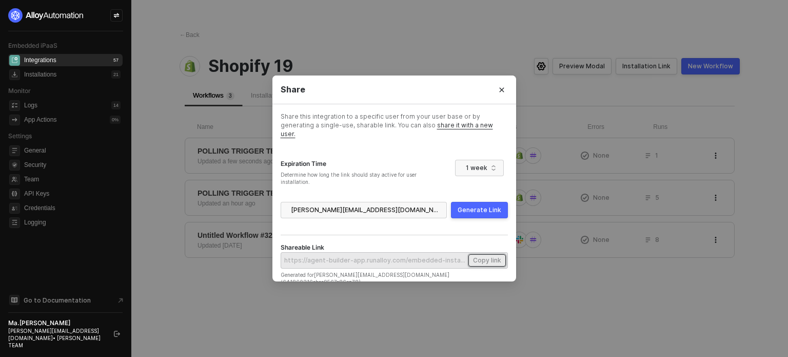
click at [484, 260] on div "Copy link" at bounding box center [487, 260] width 28 height 9
click at [503, 92] on icon "Close" at bounding box center [501, 89] width 5 height 5
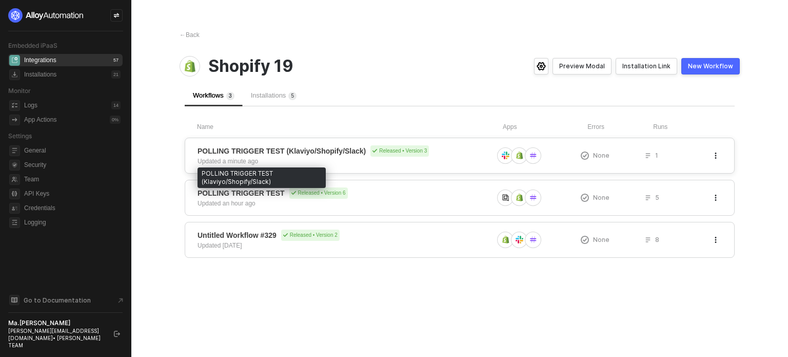
click at [244, 148] on span "POLLING TRIGGER TEST (Klaviyo/Shopify/Slack)" at bounding box center [282, 151] width 168 height 10
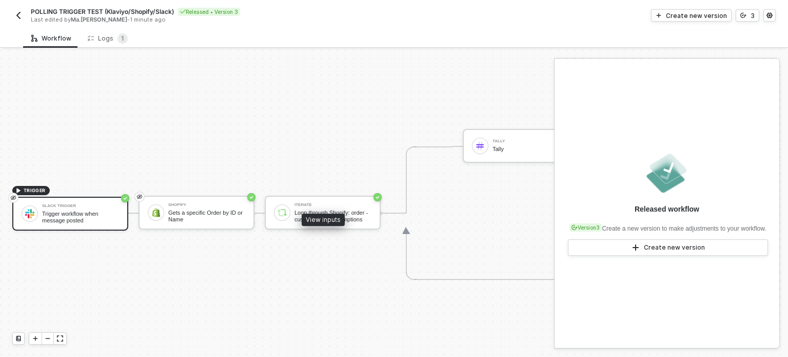
scroll to position [27, 0]
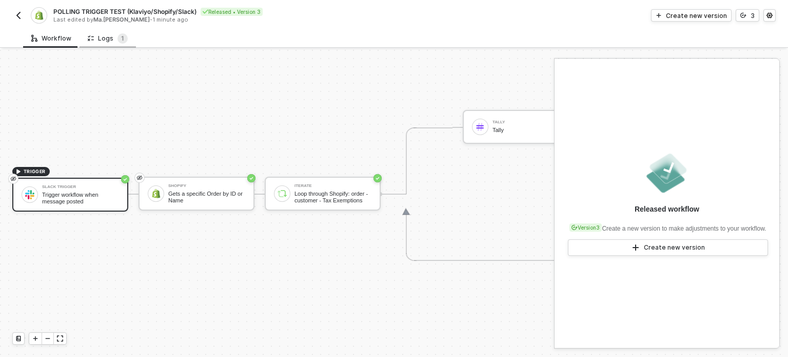
click at [107, 33] on div "Logs 1" at bounding box center [108, 38] width 40 height 10
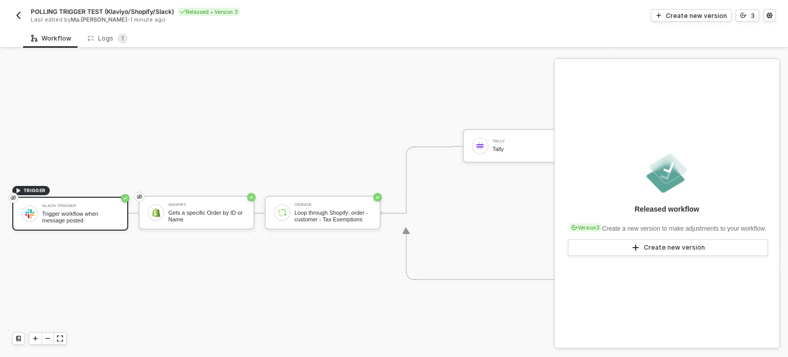
scroll to position [27, 0]
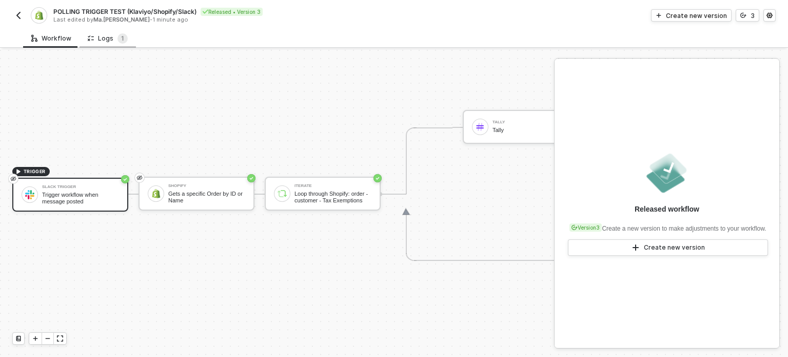
click at [105, 42] on div "Logs 1" at bounding box center [108, 38] width 40 height 10
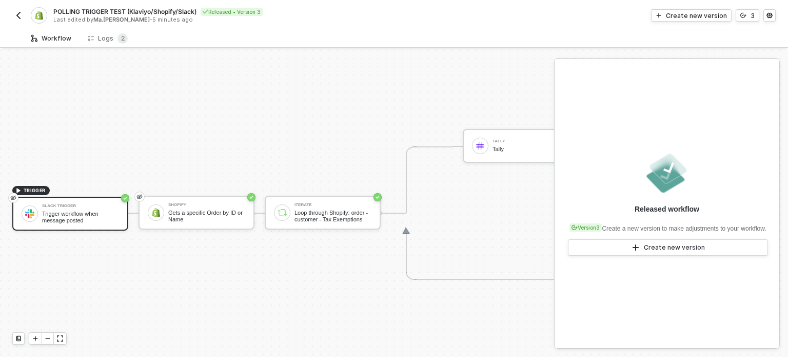
scroll to position [27, 0]
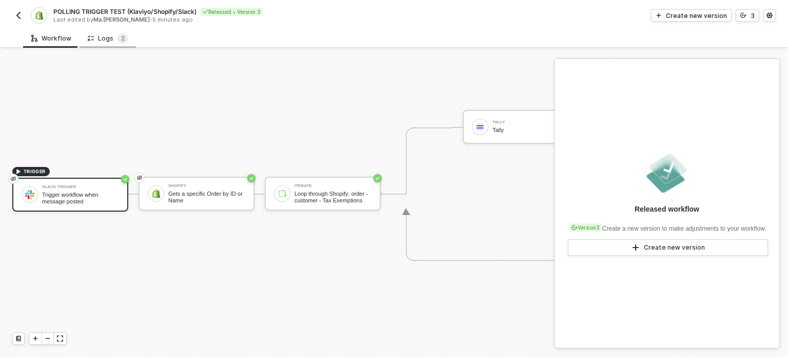
click at [111, 40] on div "Logs 2" at bounding box center [108, 38] width 40 height 10
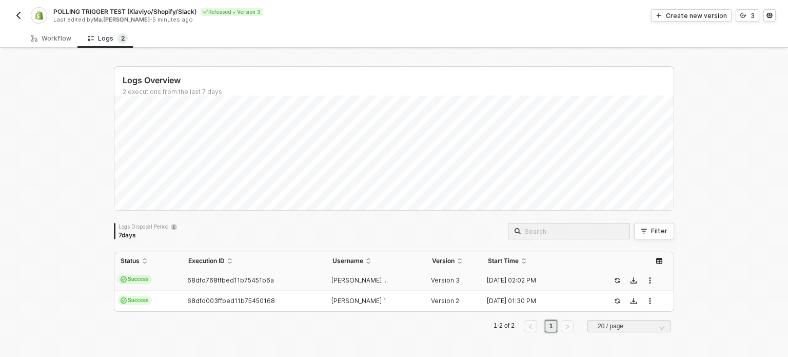
click at [187, 285] on td "68dfd768ffbed11b75451b6a" at bounding box center [254, 280] width 144 height 21
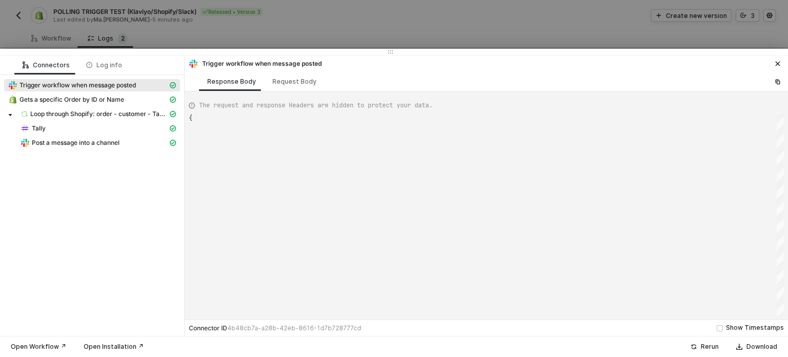
type textarea "{ "json": { "user": "U01UB259C6M", "type": "message", "ts": "1759500032.825199"…"
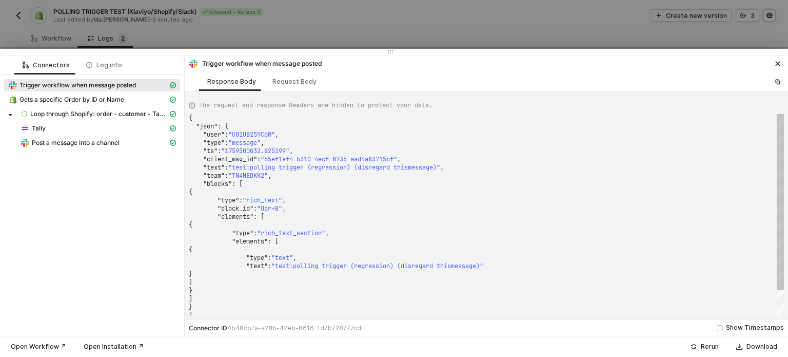
click at [152, 26] on div at bounding box center [394, 178] width 788 height 357
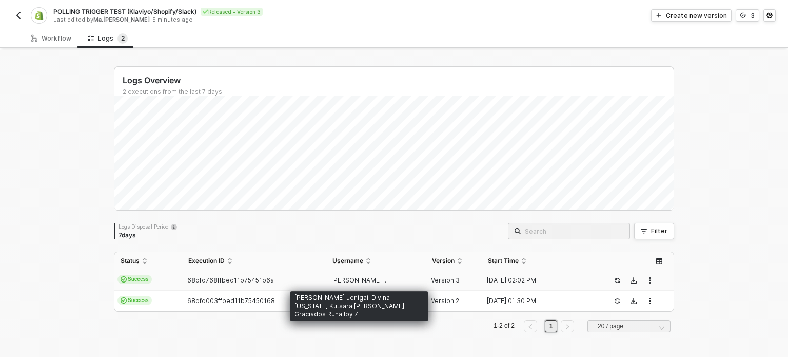
click at [339, 282] on span "[PERSON_NAME] ..." at bounding box center [360, 280] width 56 height 8
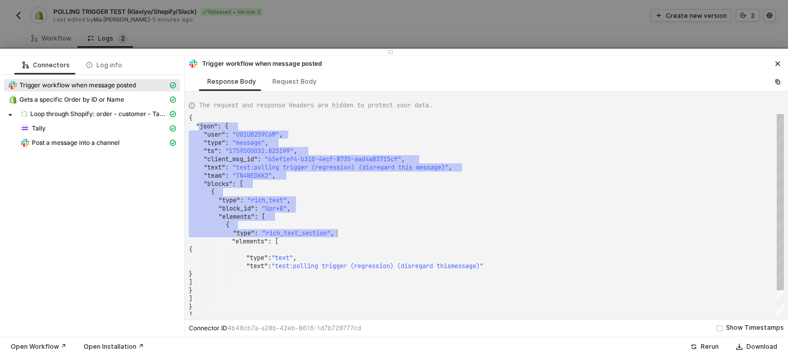
scroll to position [0, 0]
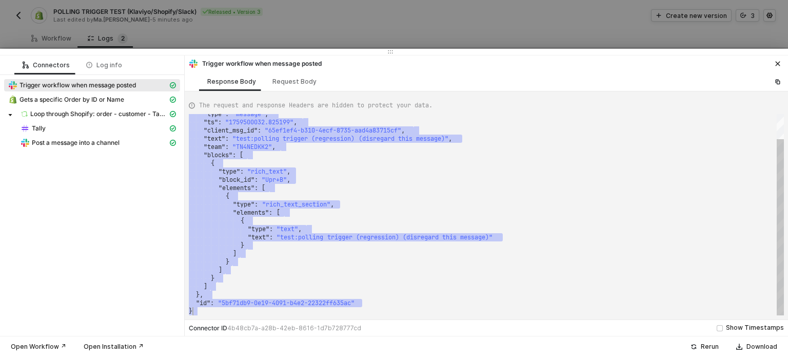
drag, startPoint x: 203, startPoint y: 127, endPoint x: 339, endPoint y: 258, distance: 189.1
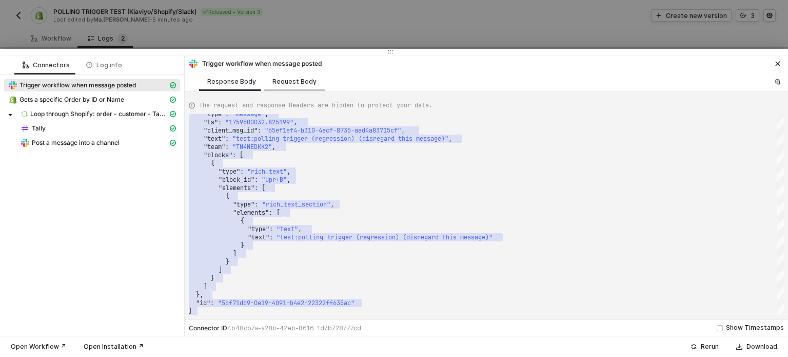
click at [306, 73] on div "Request Body" at bounding box center [294, 81] width 61 height 19
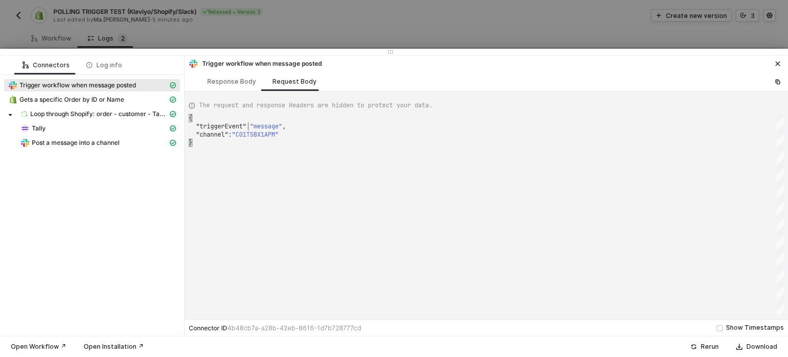
scroll to position [0, 3]
drag, startPoint x: 248, startPoint y: 129, endPoint x: 257, endPoint y: 130, distance: 8.8
click at [119, 98] on span "Gets a specific Order by ID or Name" at bounding box center [72, 99] width 105 height 8
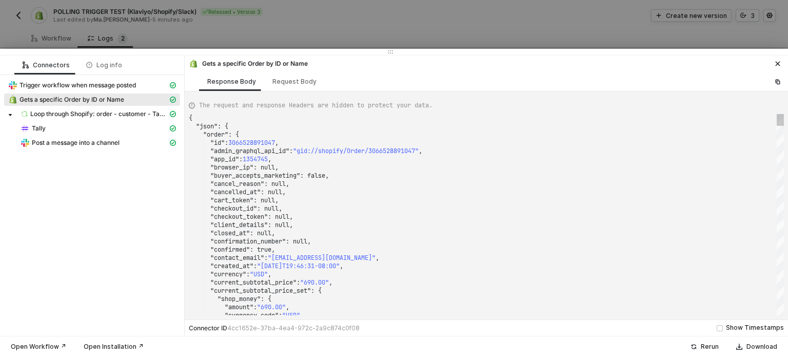
scroll to position [0, 0]
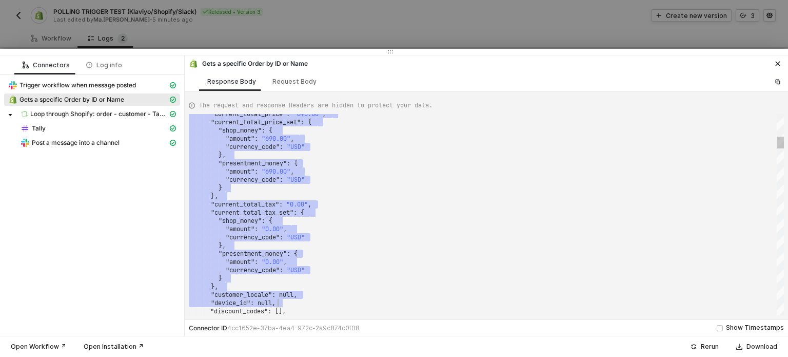
type textarea "{ "json": { "order": { "id": 3066528891047, "admin_graphql_api_id": "gid://shop…"
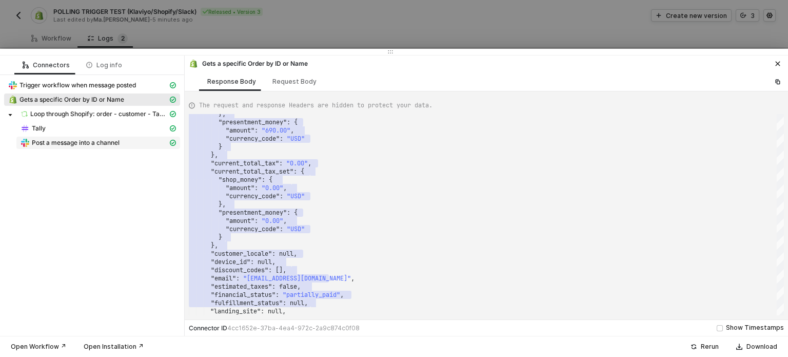
click at [80, 141] on span "Post a message into a channel" at bounding box center [76, 143] width 88 height 8
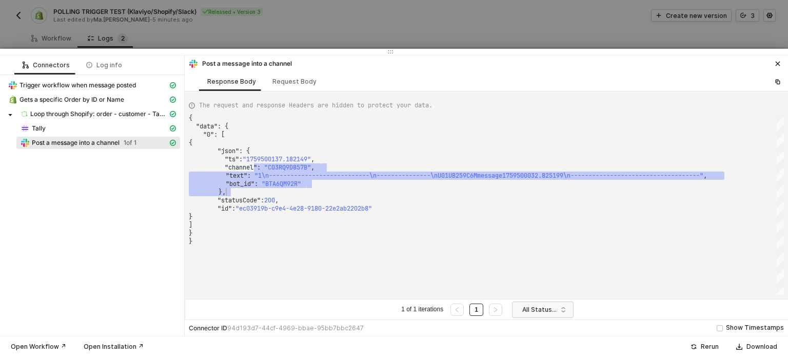
type textarea "{ "data": { "0": [ { "json": { "ts": "1759500137.182149", "channel": "C03RQ9D85…"
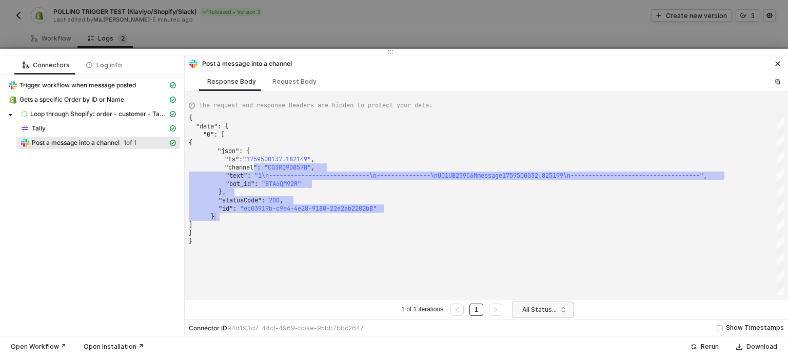
drag, startPoint x: 259, startPoint y: 167, endPoint x: 113, endPoint y: 121, distance: 152.9
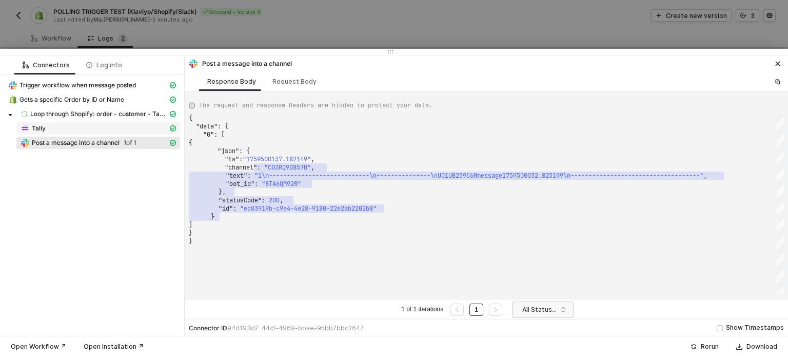
drag, startPoint x: 76, startPoint y: 127, endPoint x: 92, endPoint y: 127, distance: 15.9
click at [79, 127] on div "Tally" at bounding box center [94, 128] width 147 height 9
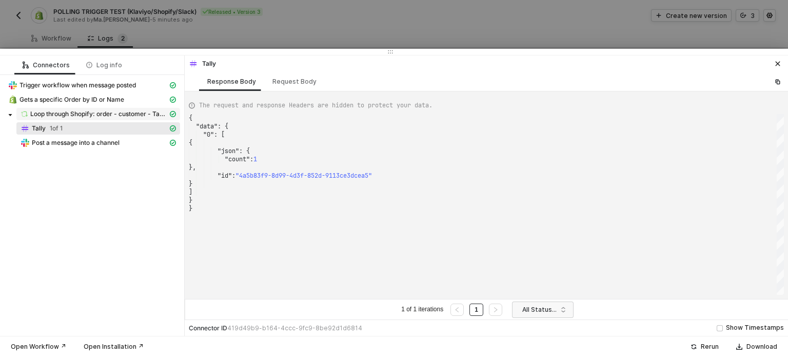
click at [138, 117] on span "Loop through Shopify: order - customer - Tax Exemptions" at bounding box center [99, 114] width 138 height 8
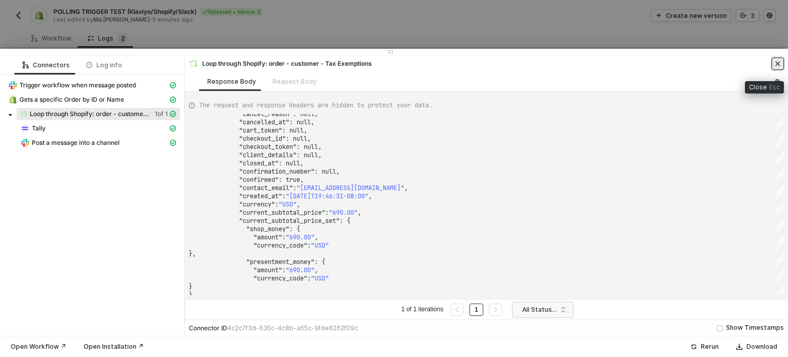
click at [783, 64] on button "button" at bounding box center [778, 63] width 12 height 12
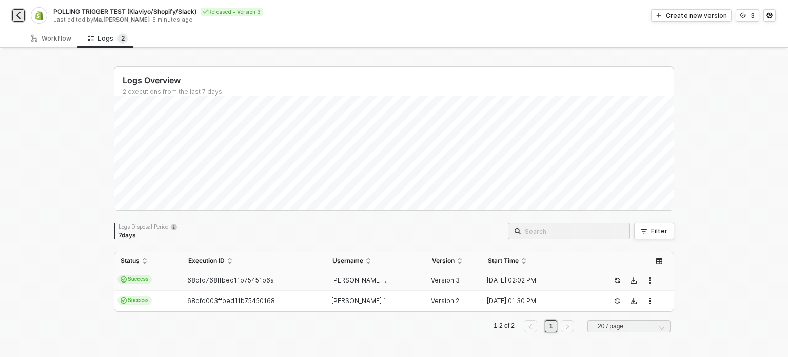
click at [20, 12] on img "button" at bounding box center [18, 15] width 8 height 8
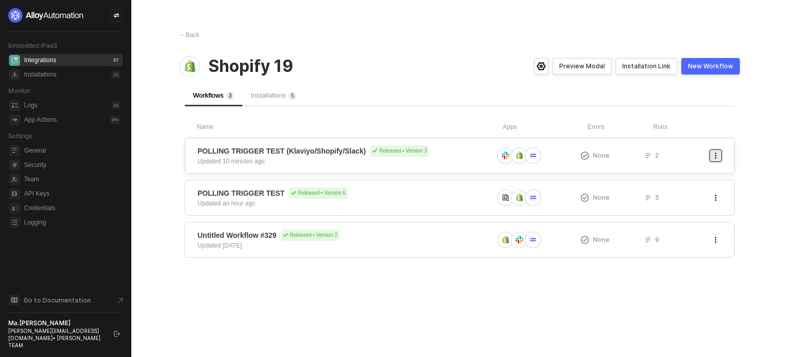
click at [711, 153] on button "button" at bounding box center [716, 155] width 12 height 12
click at [667, 171] on div "Duplicate" at bounding box center [680, 176] width 64 height 10
